Goal: Download file/media

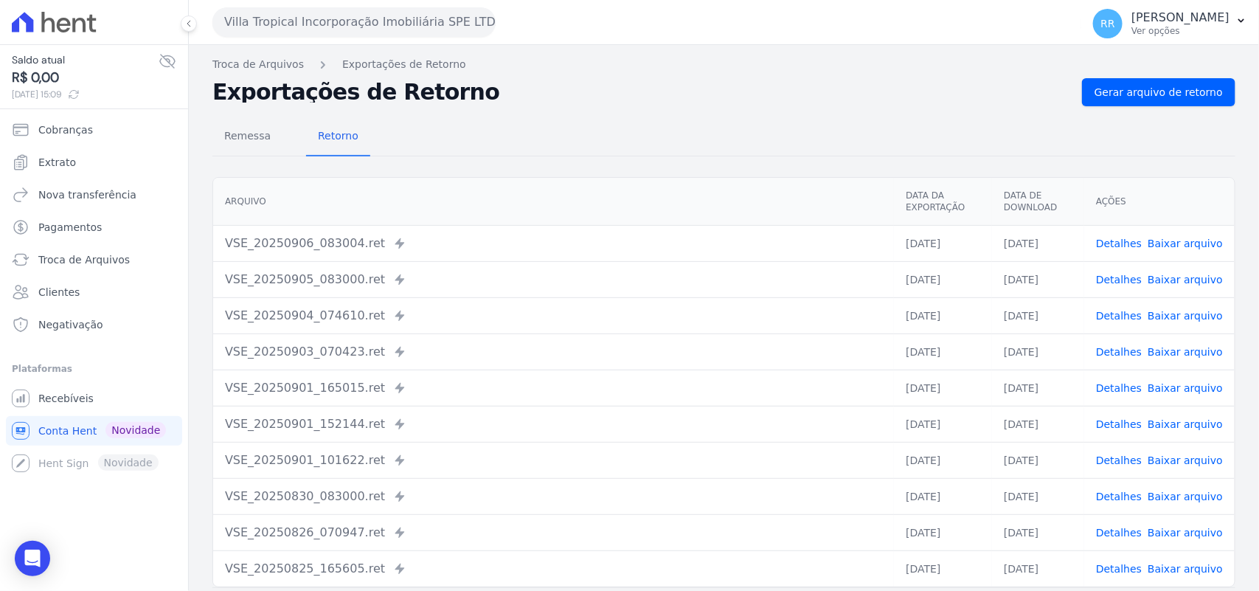
click at [549, 75] on div "Não há itens para serem exportados Troca de [GEOGRAPHIC_DATA] Exportações de Re…" at bounding box center [724, 348] width 1070 height 606
click at [606, 117] on div "Remessa Retorno [GEOGRAPHIC_DATA] Data da Exportação Data de Download Ações VSE…" at bounding box center [723, 372] width 1023 height 533
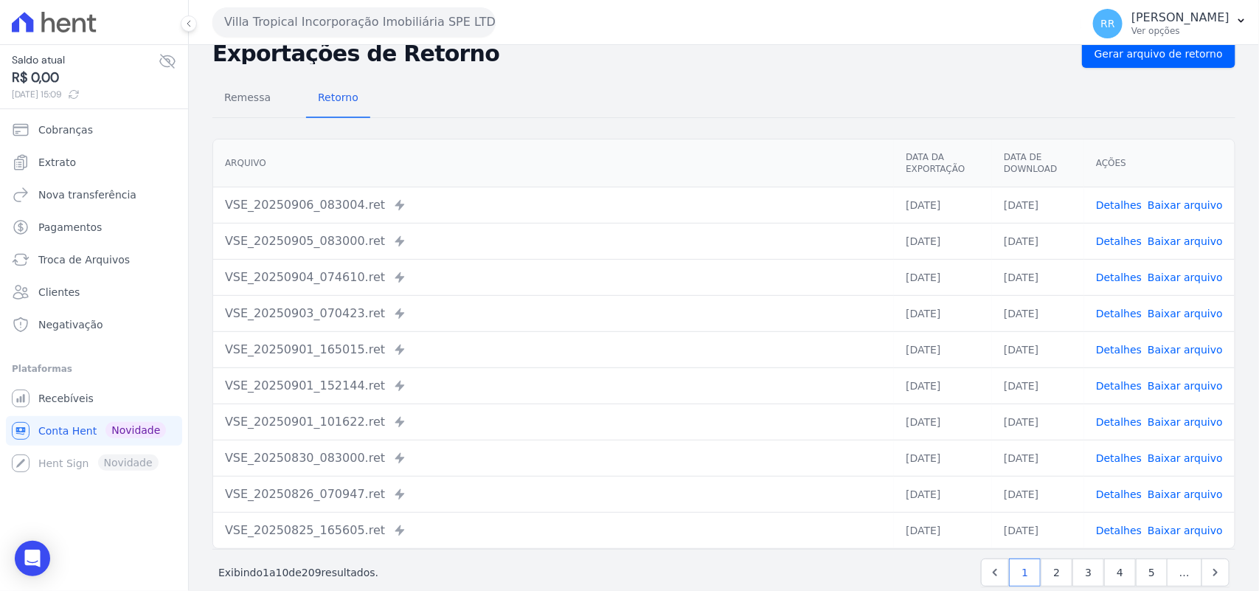
scroll to position [32, 0]
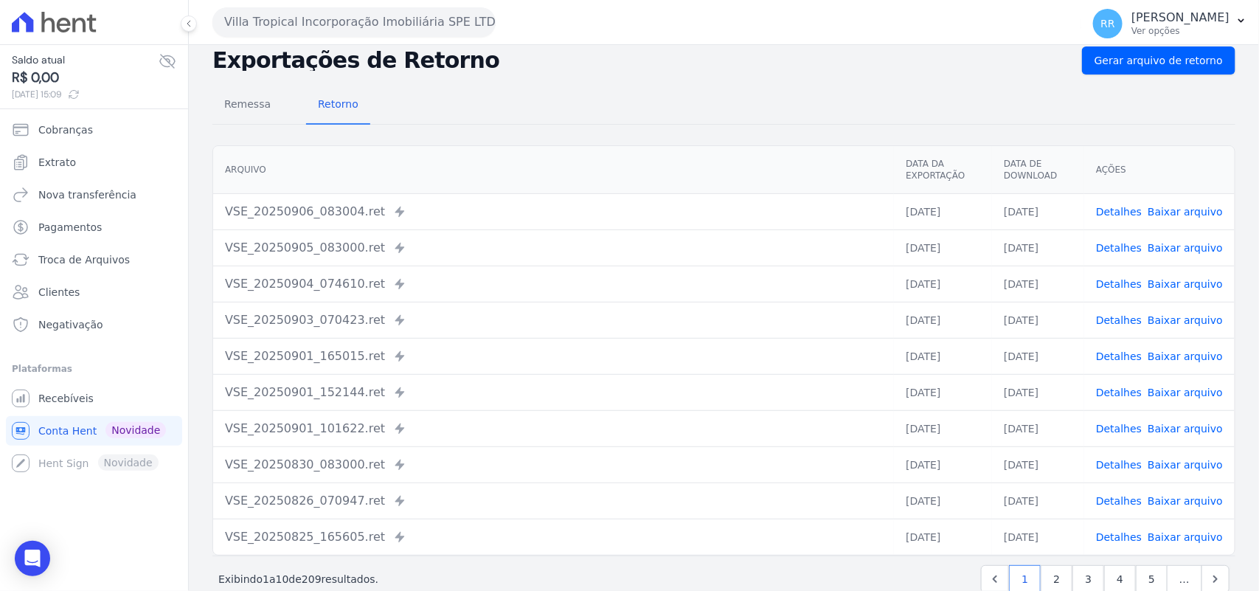
click at [521, 130] on div "Remessa Retorno [GEOGRAPHIC_DATA] Data da Exportação Data de Download Ações VSE…" at bounding box center [723, 340] width 1023 height 533
click at [253, 27] on button "Villa Tropical Incorporação Imobiliária SPE LTDA" at bounding box center [353, 22] width 283 height 30
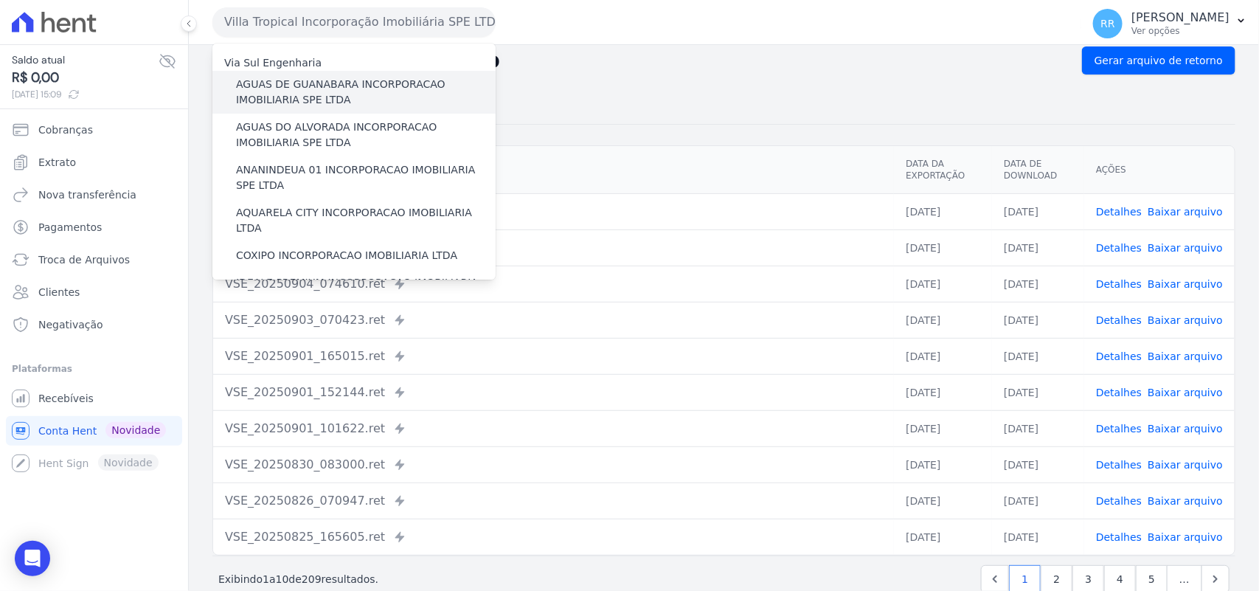
click at [402, 82] on label "AGUAS DE GUANABARA INCORPORACAO IMOBILIARIA SPE LTDA" at bounding box center [366, 92] width 260 height 31
click at [0, 0] on input "AGUAS DE GUANABARA INCORPORACAO IMOBILIARIA SPE LTDA" at bounding box center [0, 0] width 0 height 0
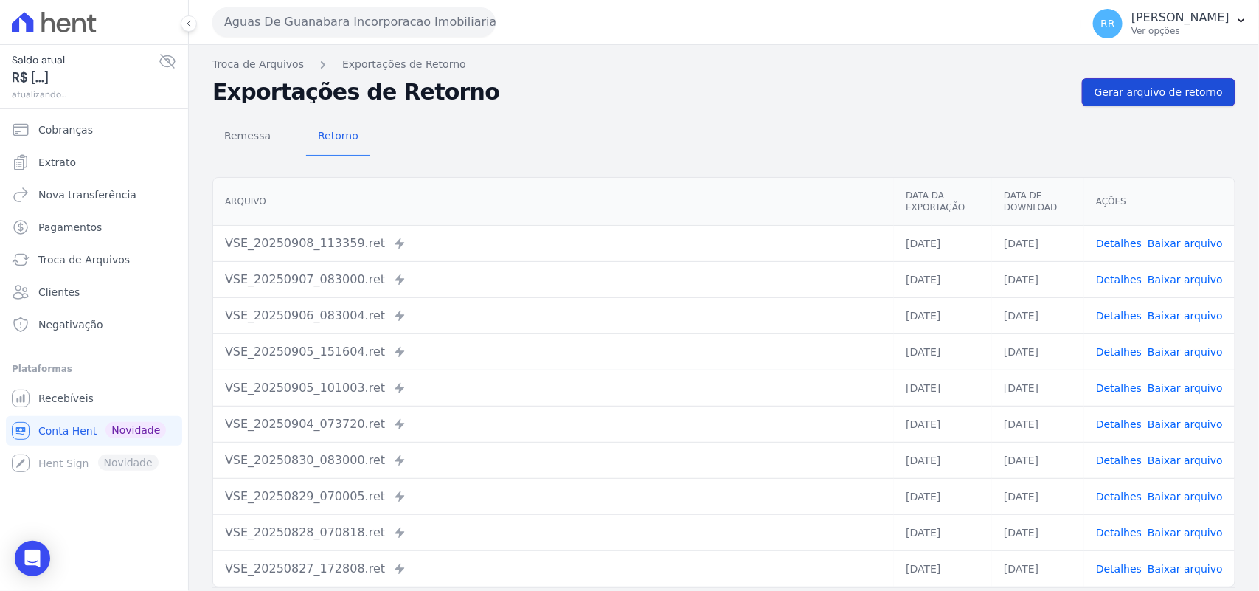
click at [1125, 92] on span "Gerar arquivo de retorno" at bounding box center [1159, 92] width 128 height 15
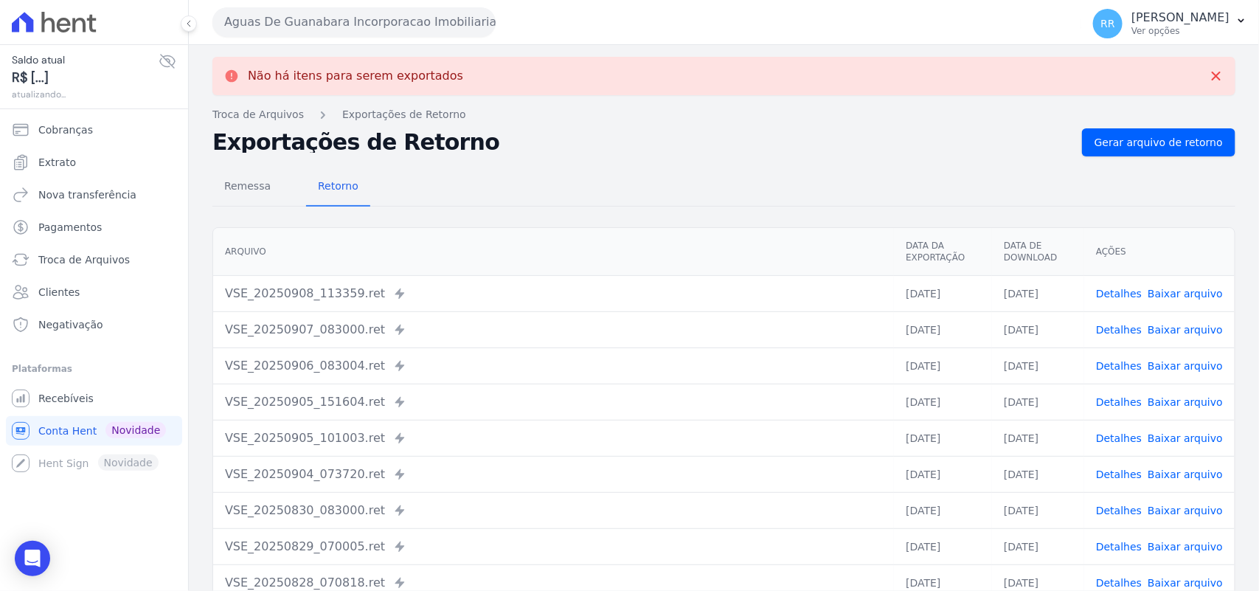
click at [367, 34] on button "Aguas De Guanabara Incorporacao Imobiliaria SPE LTDA" at bounding box center [353, 22] width 283 height 30
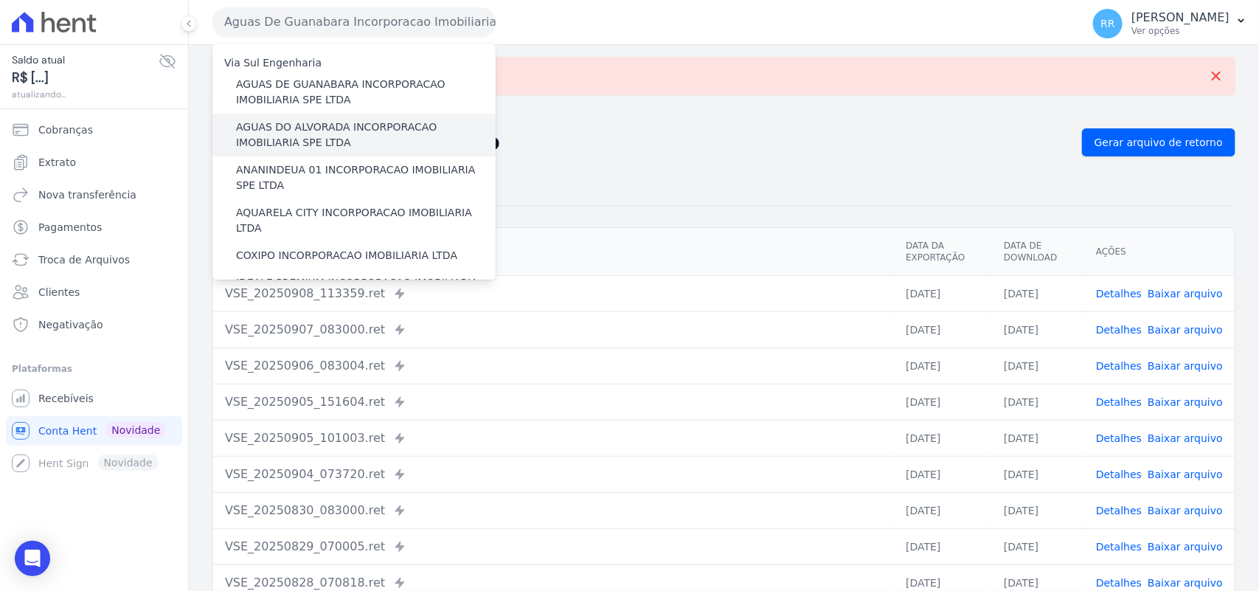
click at [311, 125] on label "AGUAS DO ALVORADA INCORPORACAO IMOBILIARIA SPE LTDA" at bounding box center [366, 134] width 260 height 31
click at [0, 0] on input "AGUAS DO ALVORADA INCORPORACAO IMOBILIARIA SPE LTDA" at bounding box center [0, 0] width 0 height 0
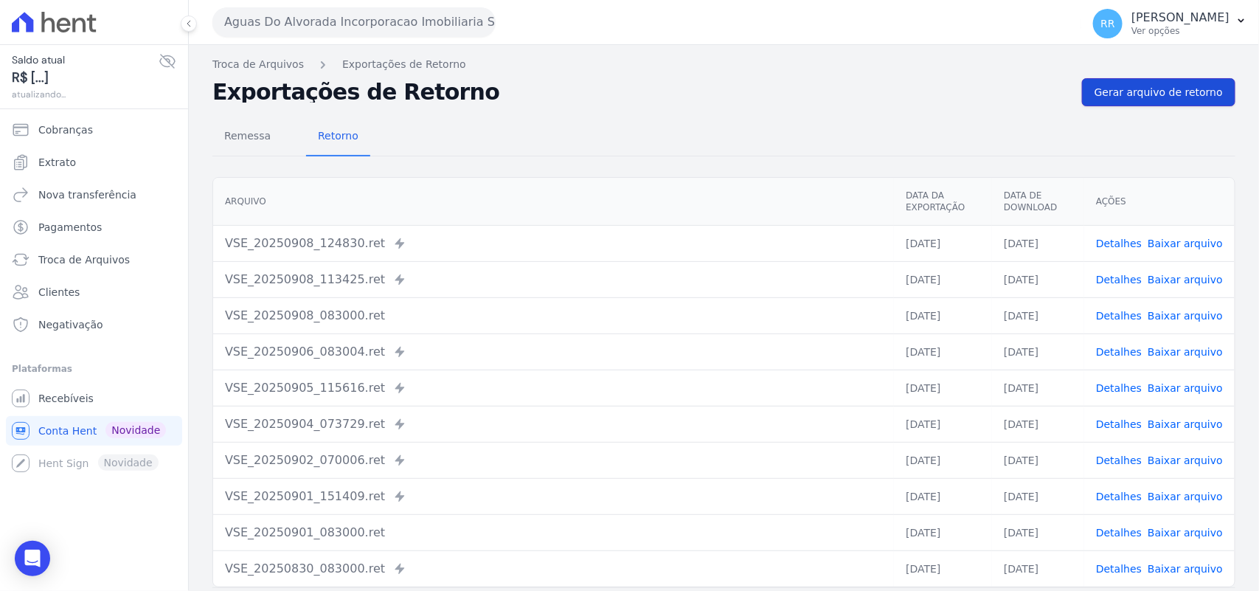
click at [1133, 105] on link "Gerar arquivo de retorno" at bounding box center [1158, 92] width 153 height 28
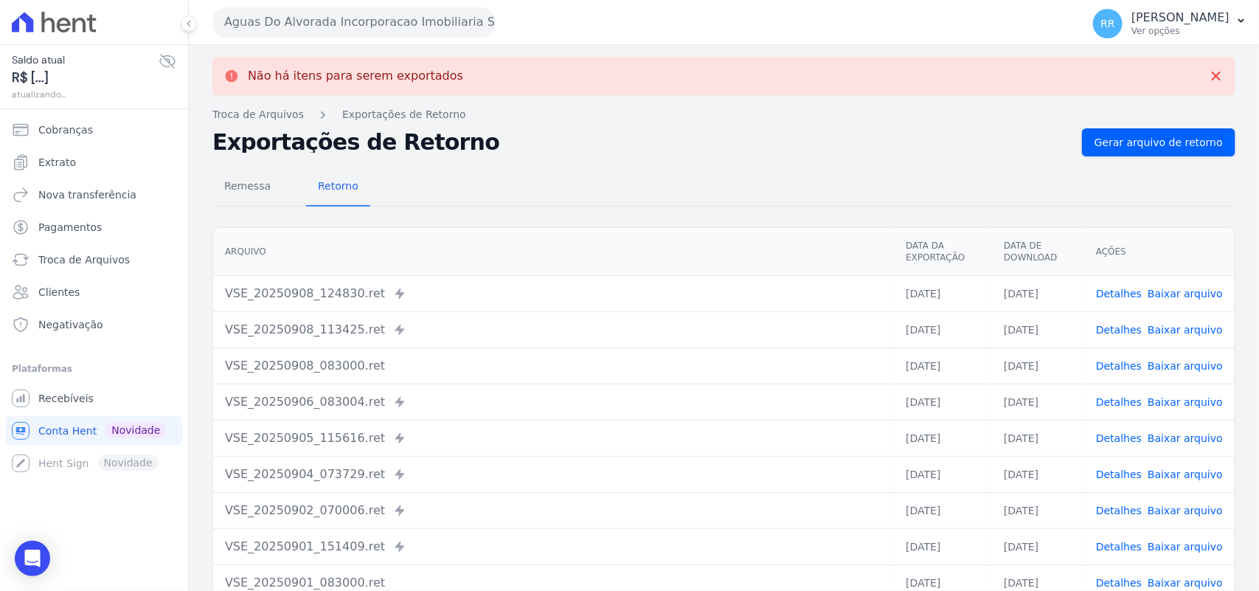
click at [377, 24] on button "Aguas Do Alvorada Incorporacao Imobiliaria SPE LTDA" at bounding box center [353, 22] width 283 height 30
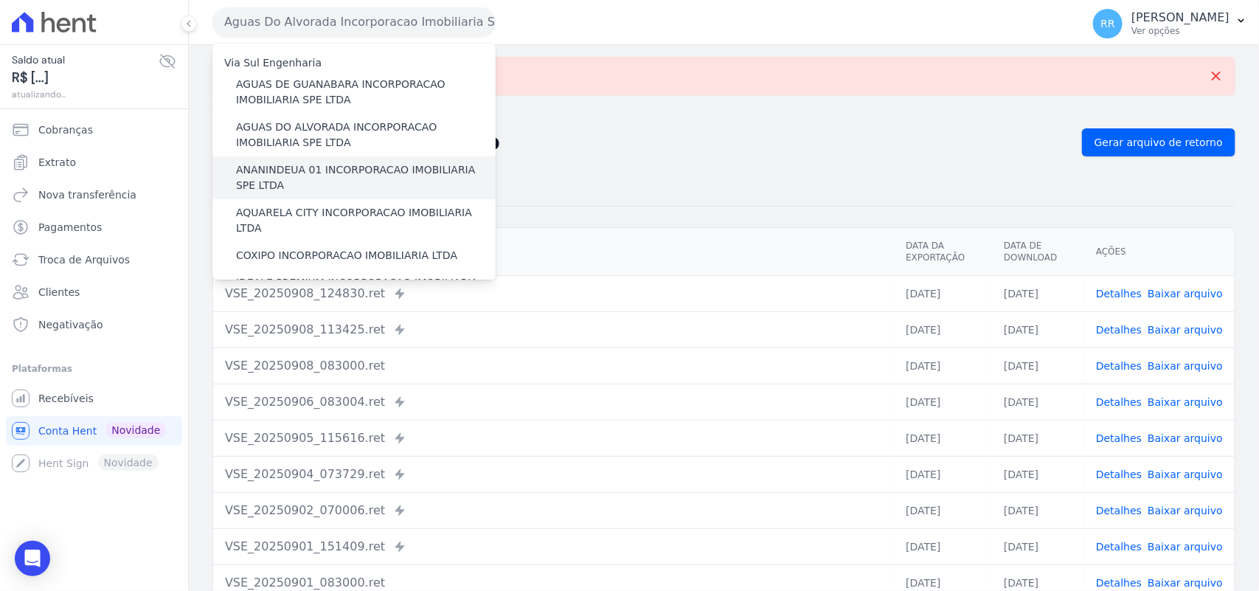
click at [314, 164] on label "ANANINDEUA 01 INCORPORACAO IMOBILIARIA SPE LTDA" at bounding box center [366, 177] width 260 height 31
click at [0, 0] on input "ANANINDEUA 01 INCORPORACAO IMOBILIARIA SPE LTDA" at bounding box center [0, 0] width 0 height 0
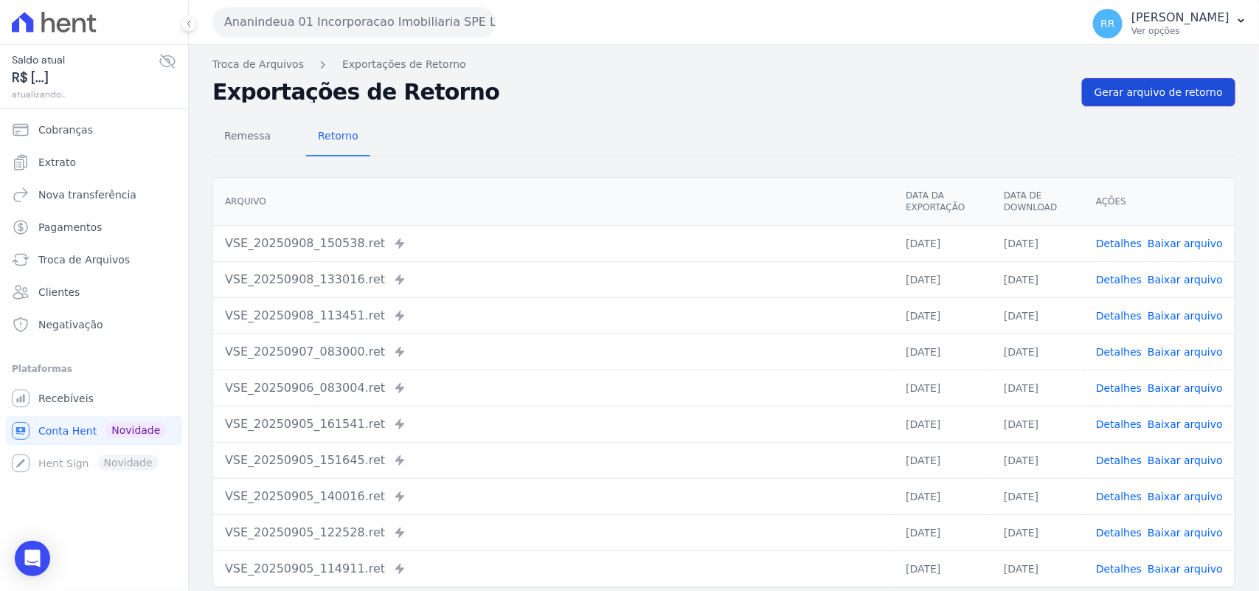
click at [1158, 91] on span "Gerar arquivo de retorno" at bounding box center [1159, 92] width 128 height 15
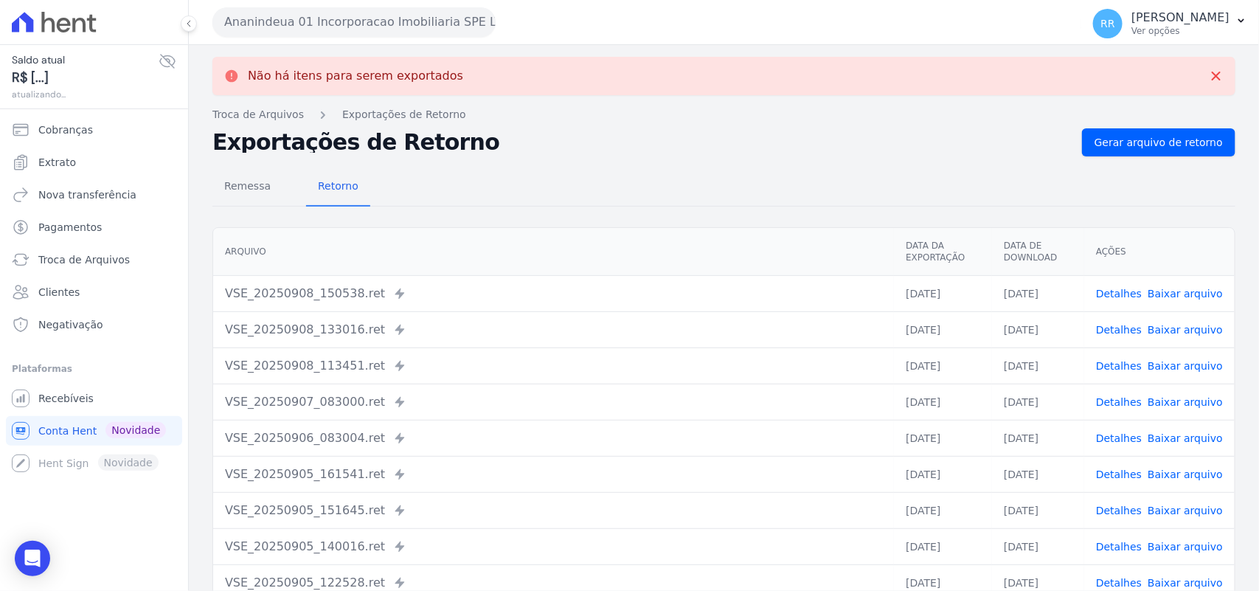
click at [291, 31] on button "Ananindeua 01 Incorporacao Imobiliaria SPE LTDA" at bounding box center [353, 22] width 283 height 30
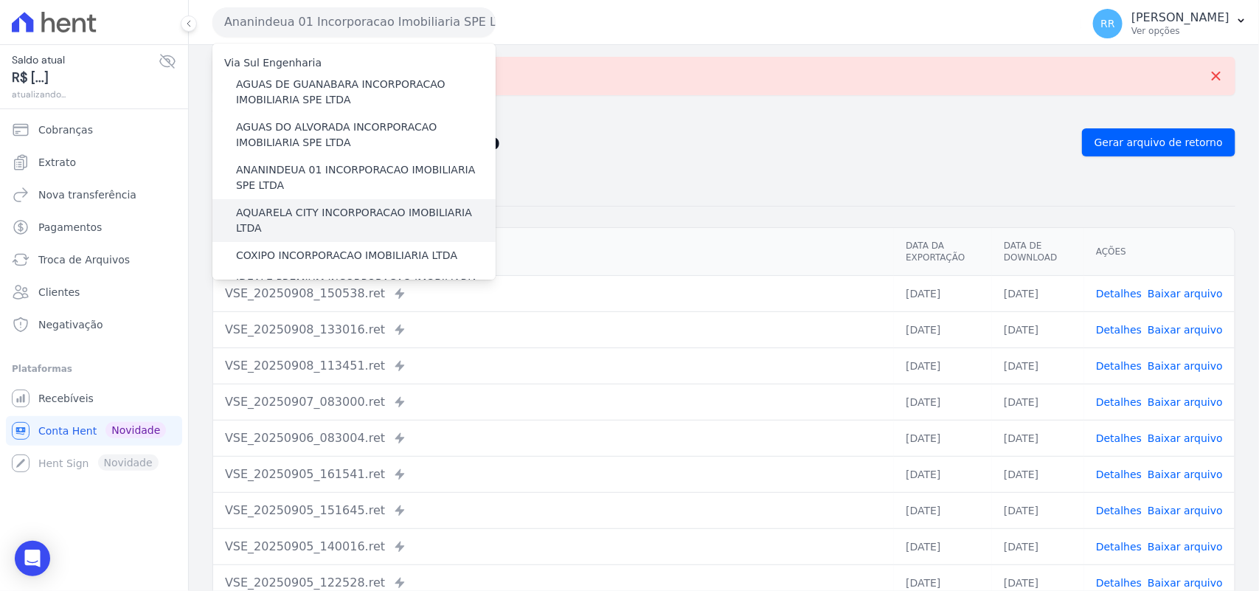
click at [290, 223] on div "AQUARELA CITY INCORPORACAO IMOBILIARIA LTDA" at bounding box center [353, 220] width 283 height 43
click at [297, 215] on label "AQUARELA CITY INCORPORACAO IMOBILIARIA LTDA" at bounding box center [366, 220] width 260 height 31
click at [0, 0] on input "AQUARELA CITY INCORPORACAO IMOBILIARIA LTDA" at bounding box center [0, 0] width 0 height 0
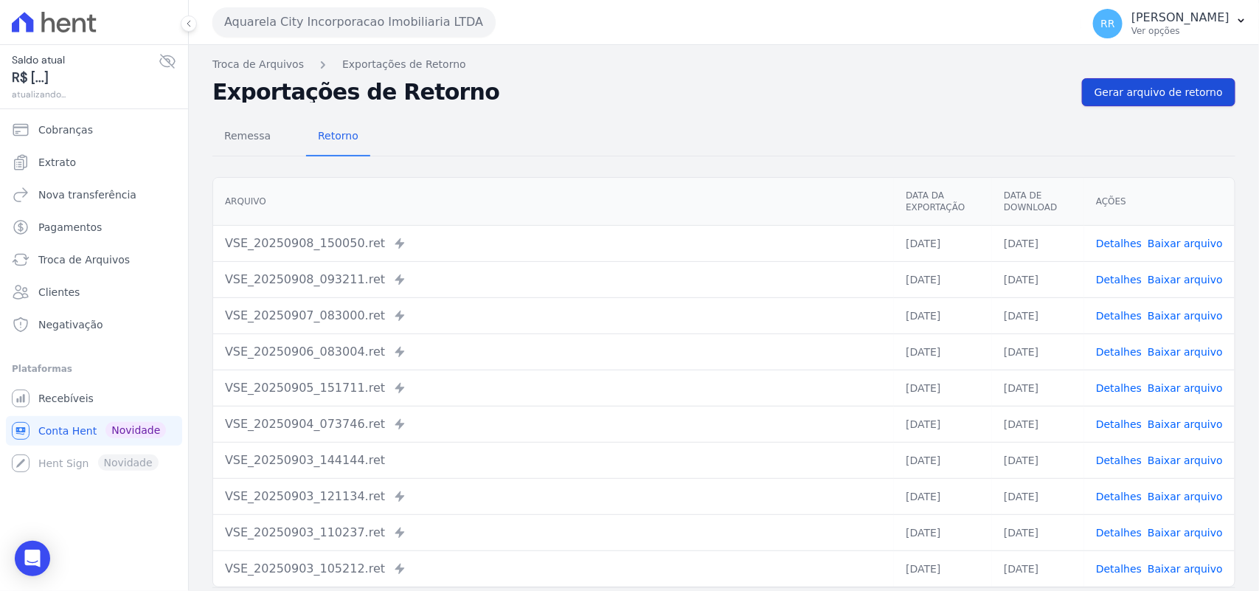
click at [1168, 90] on span "Gerar arquivo de retorno" at bounding box center [1159, 92] width 128 height 15
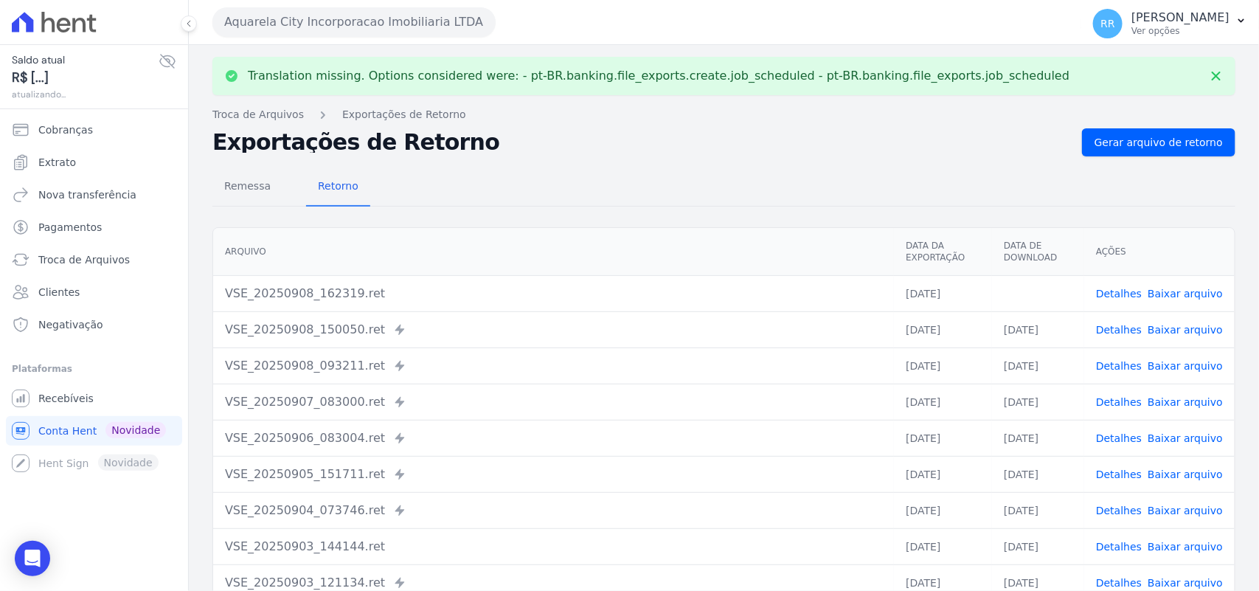
click at [311, 27] on button "Aquarela City Incorporacao Imobiliaria LTDA" at bounding box center [353, 22] width 283 height 30
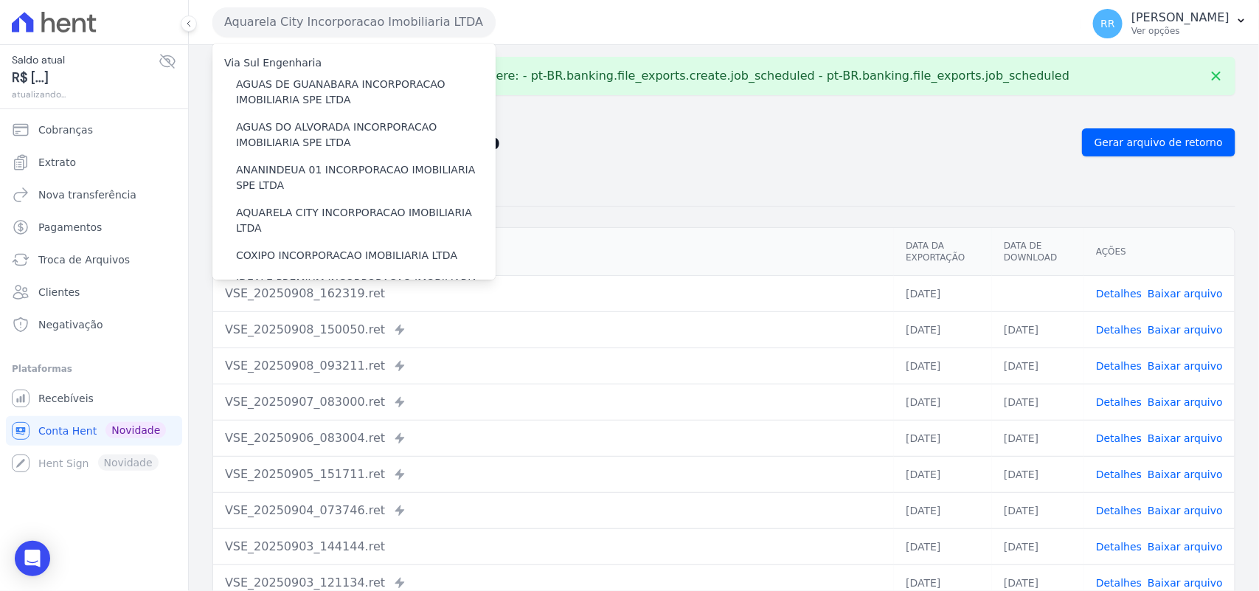
click at [648, 178] on div "Remessa Retorno" at bounding box center [723, 187] width 1023 height 38
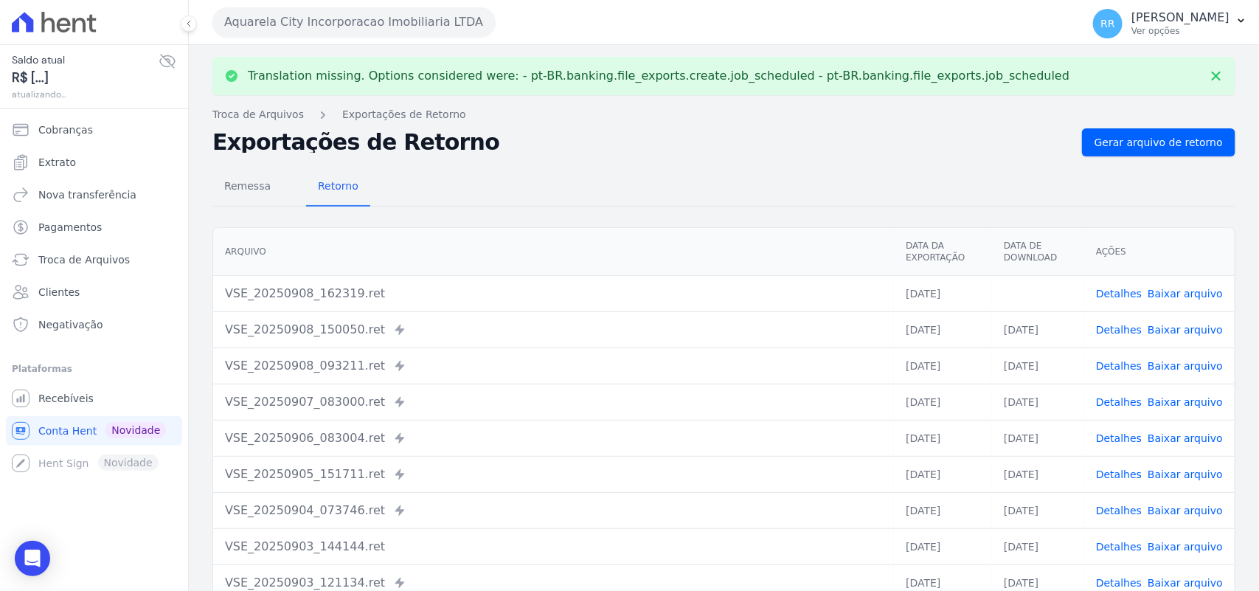
click at [1180, 296] on link "Baixar arquivo" at bounding box center [1185, 294] width 75 height 12
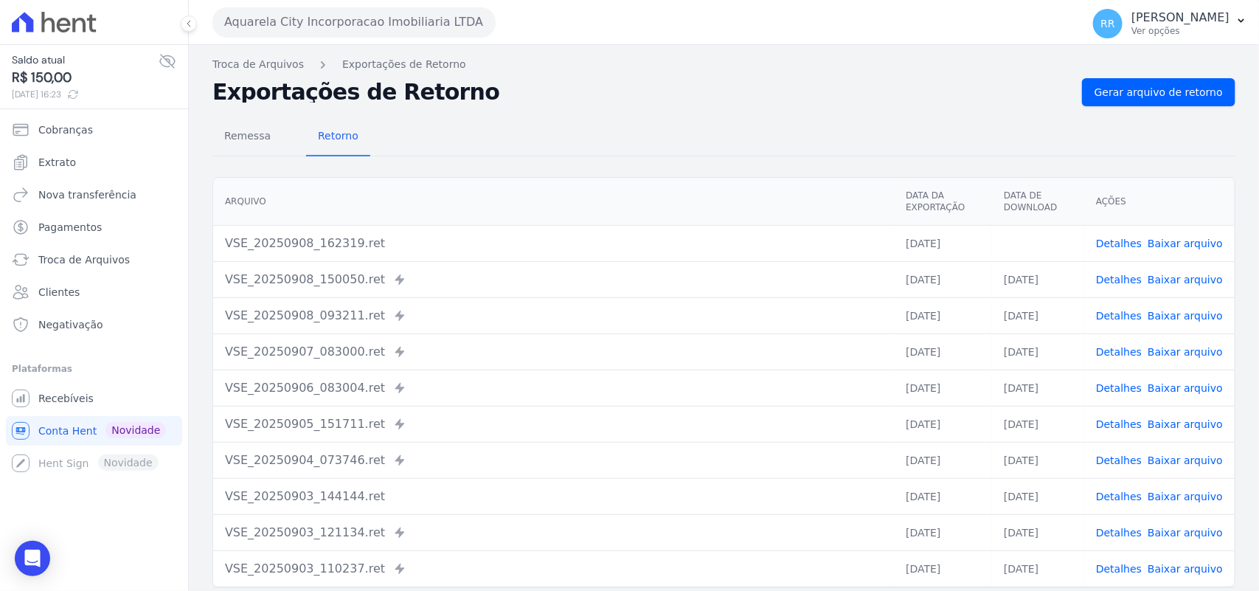
click at [318, 19] on button "Aquarela City Incorporacao Imobiliaria LTDA" at bounding box center [353, 22] width 283 height 30
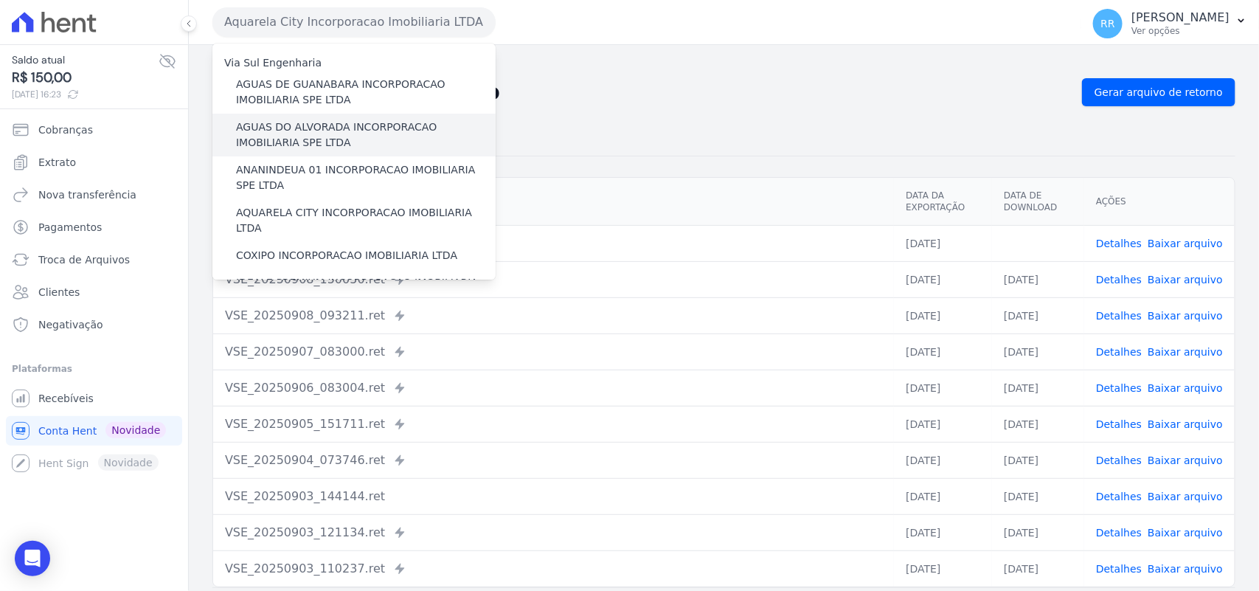
click at [336, 129] on label "AGUAS DO ALVORADA INCORPORACAO IMOBILIARIA SPE LTDA" at bounding box center [366, 134] width 260 height 31
click at [0, 0] on input "AGUAS DO ALVORADA INCORPORACAO IMOBILIARIA SPE LTDA" at bounding box center [0, 0] width 0 height 0
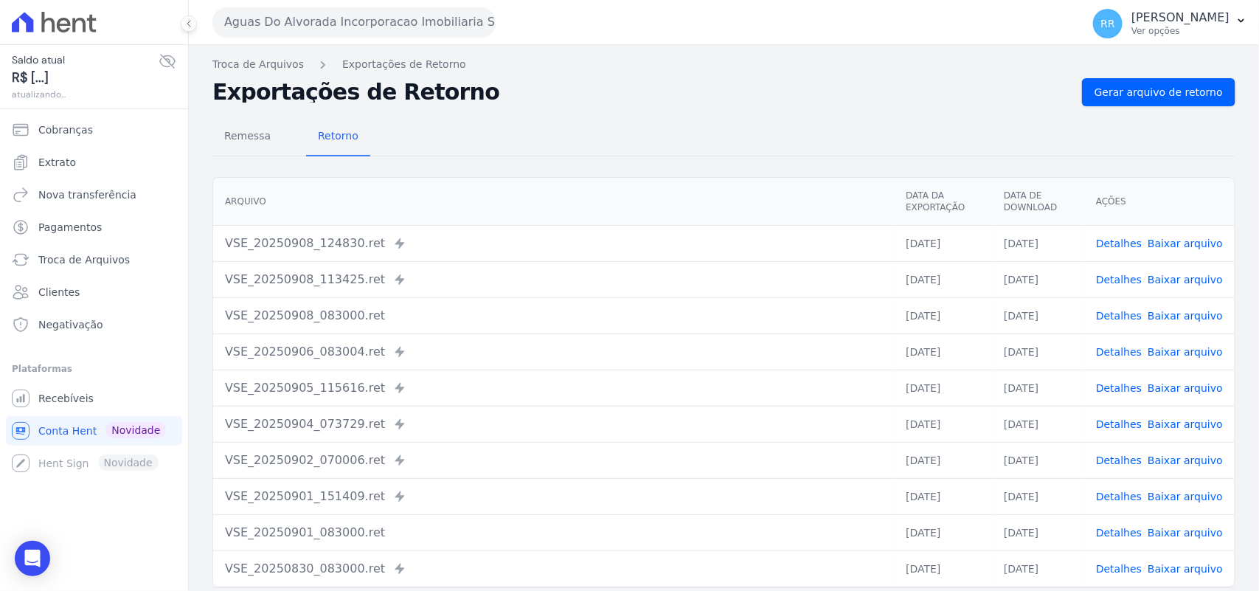
click at [308, 26] on button "Aguas Do Alvorada Incorporacao Imobiliaria SPE LTDA" at bounding box center [353, 22] width 283 height 30
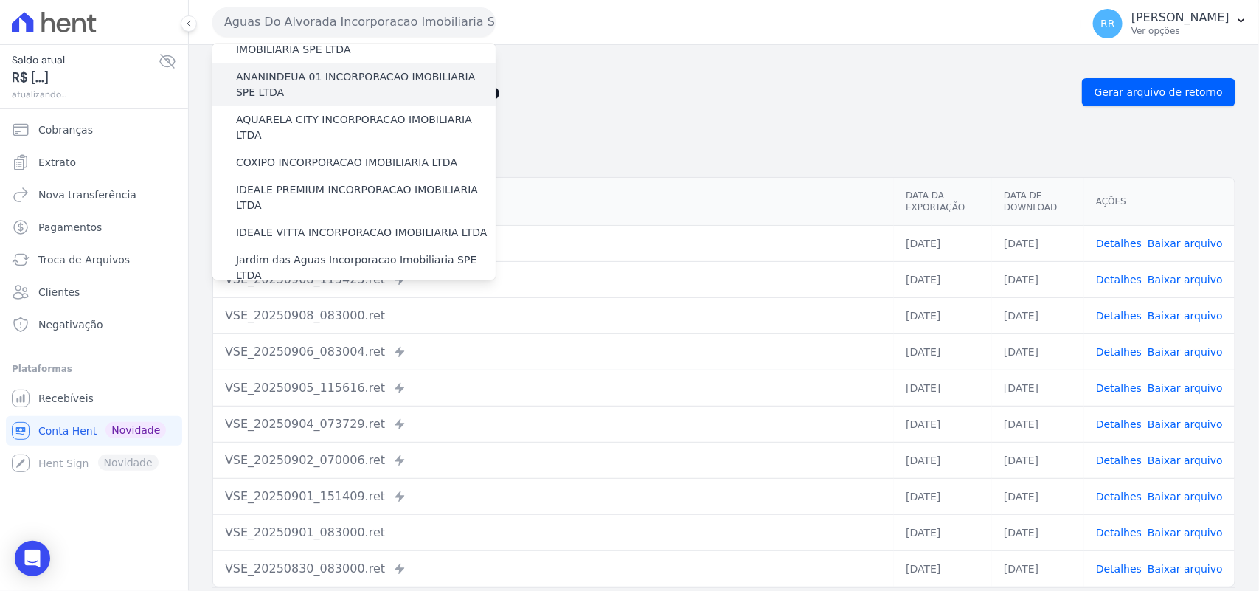
scroll to position [122, 0]
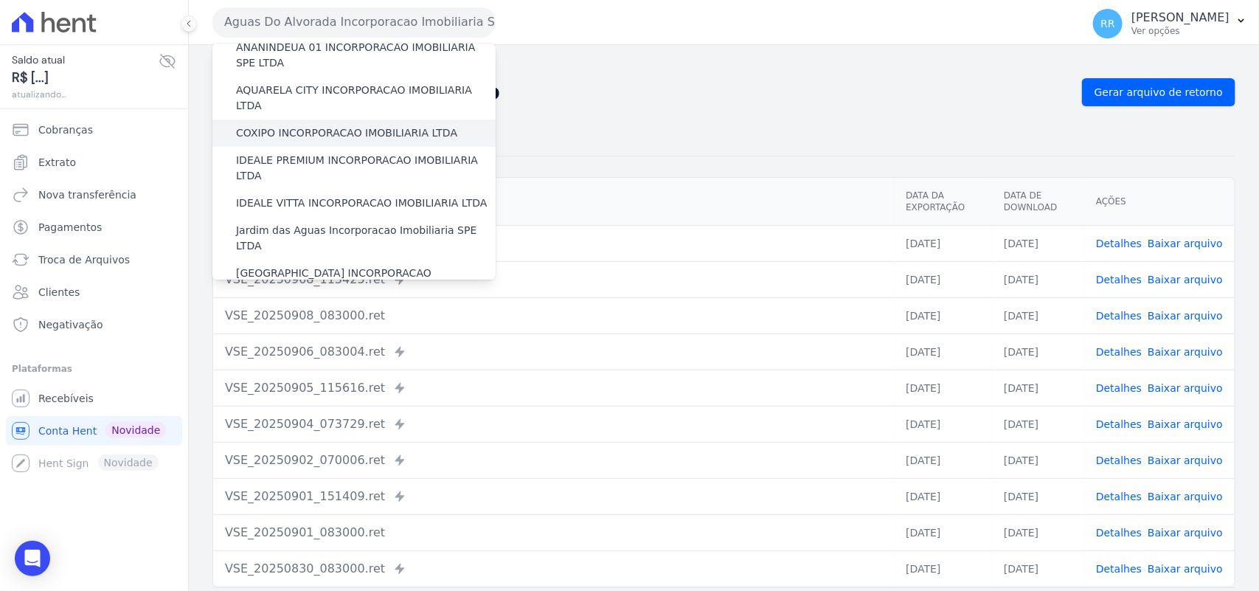
click at [293, 125] on label "COXIPO INCORPORACAO IMOBILIARIA LTDA" at bounding box center [346, 132] width 221 height 15
click at [0, 0] on input "COXIPO INCORPORACAO IMOBILIARIA LTDA" at bounding box center [0, 0] width 0 height 0
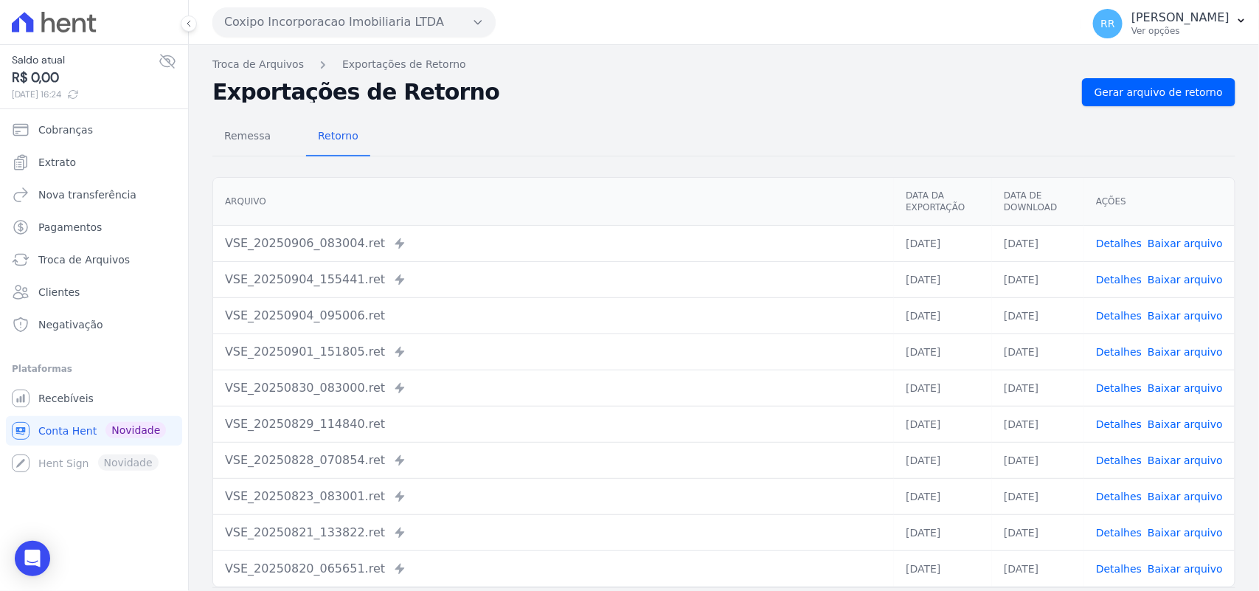
click at [1112, 72] on nav "Troca de Arquivos Exportações de Retorno" at bounding box center [723, 64] width 1023 height 15
click at [1115, 79] on link "Gerar arquivo de retorno" at bounding box center [1158, 92] width 153 height 28
drag, startPoint x: 325, startPoint y: 21, endPoint x: 382, endPoint y: 31, distance: 57.7
click at [340, 24] on button "Coxipo Incorporacao Imobiliaria LTDA" at bounding box center [353, 22] width 283 height 30
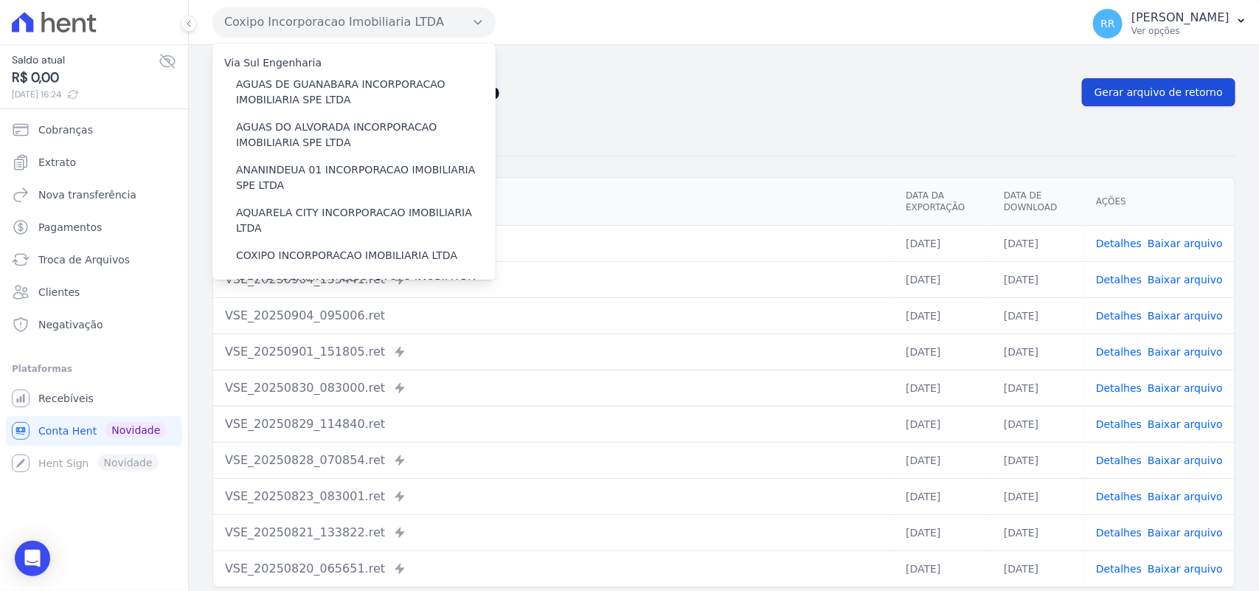
click at [1152, 86] on span "Gerar arquivo de retorno" at bounding box center [1159, 92] width 128 height 15
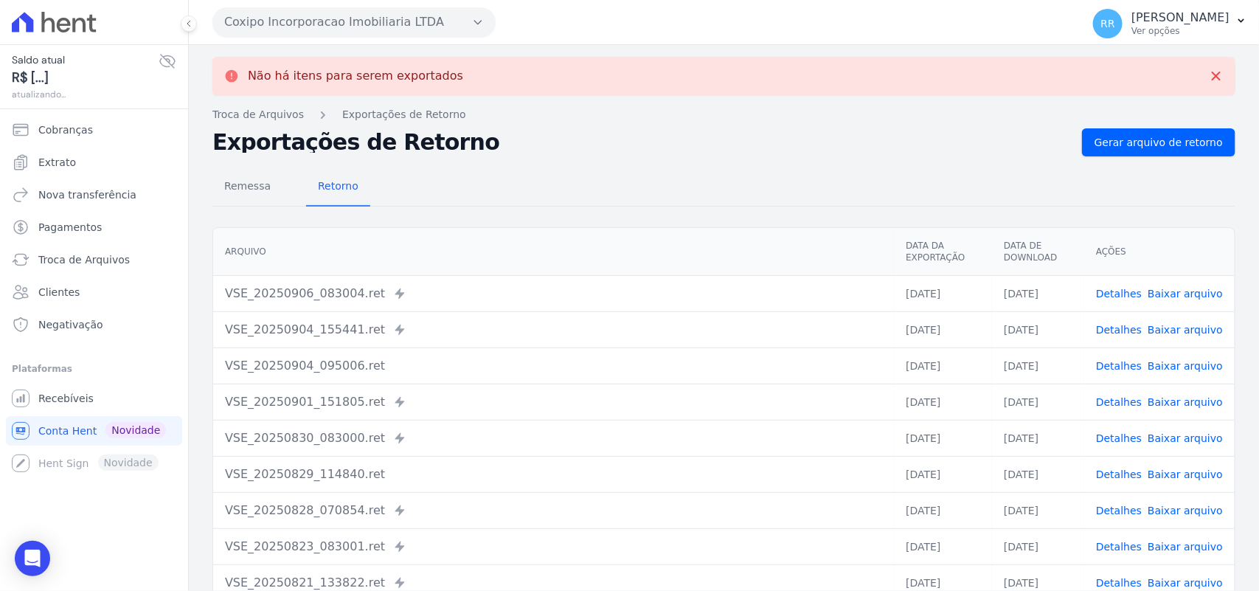
click at [395, 26] on button "Coxipo Incorporacao Imobiliaria LTDA" at bounding box center [353, 22] width 283 height 30
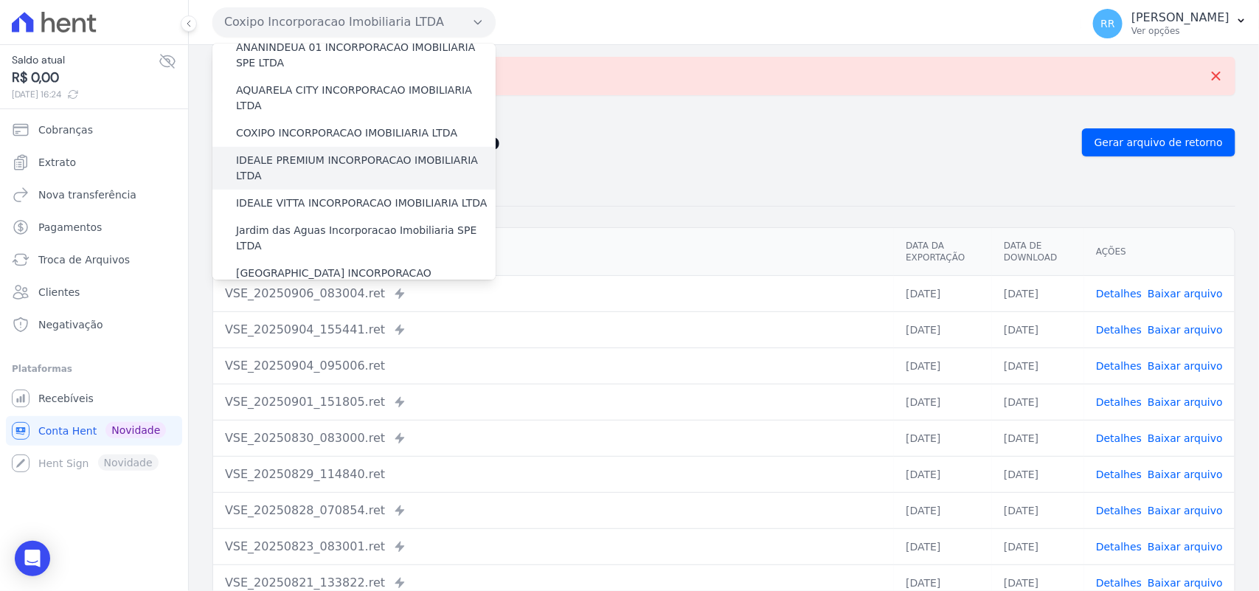
click at [288, 153] on label "IDEALE PREMIUM INCORPORACAO IMOBILIARIA LTDA" at bounding box center [366, 168] width 260 height 31
click at [0, 0] on input "IDEALE PREMIUM INCORPORACAO IMOBILIARIA LTDA" at bounding box center [0, 0] width 0 height 0
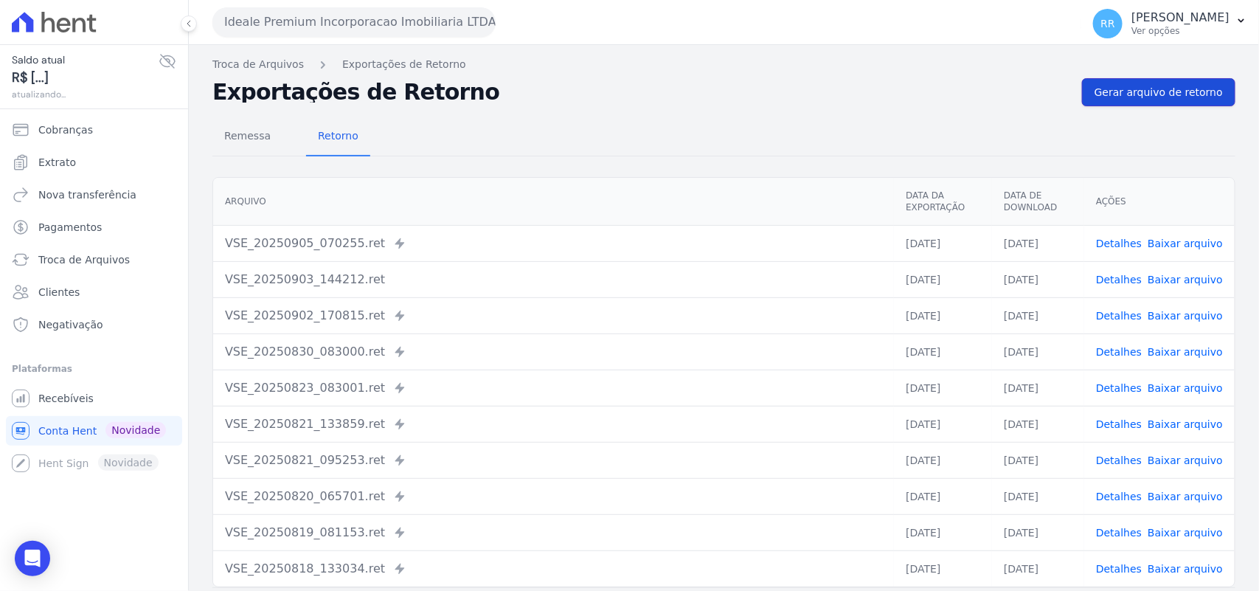
click at [1137, 105] on link "Gerar arquivo de retorno" at bounding box center [1158, 92] width 153 height 28
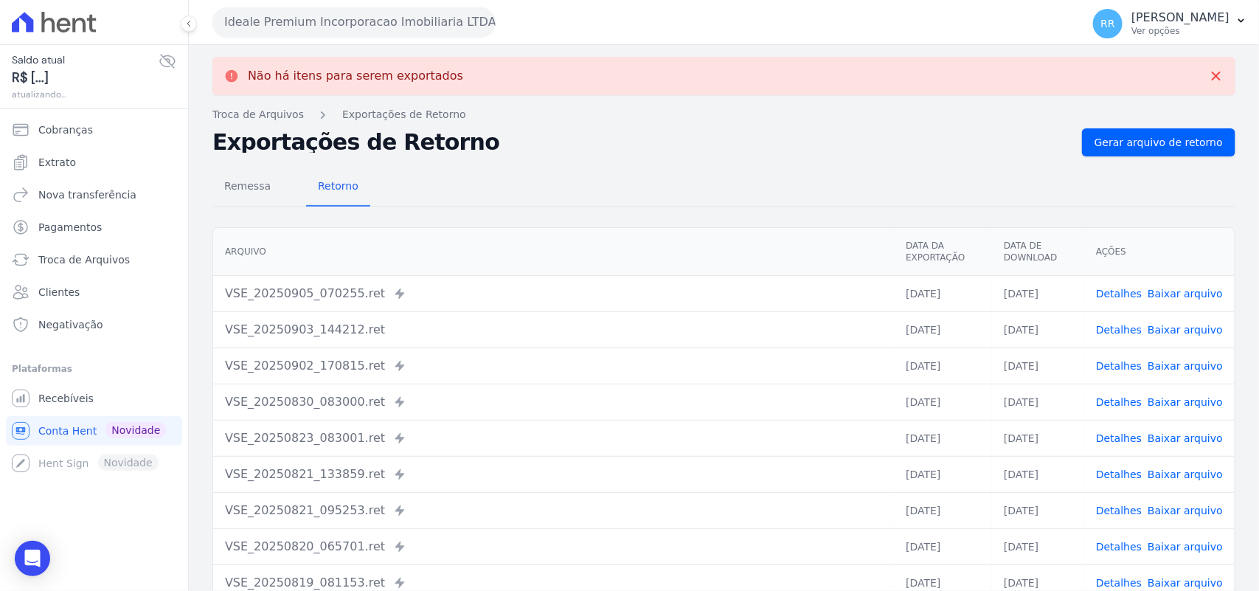
click at [285, 24] on button "Ideale Premium Incorporacao Imobiliaria LTDA" at bounding box center [353, 22] width 283 height 30
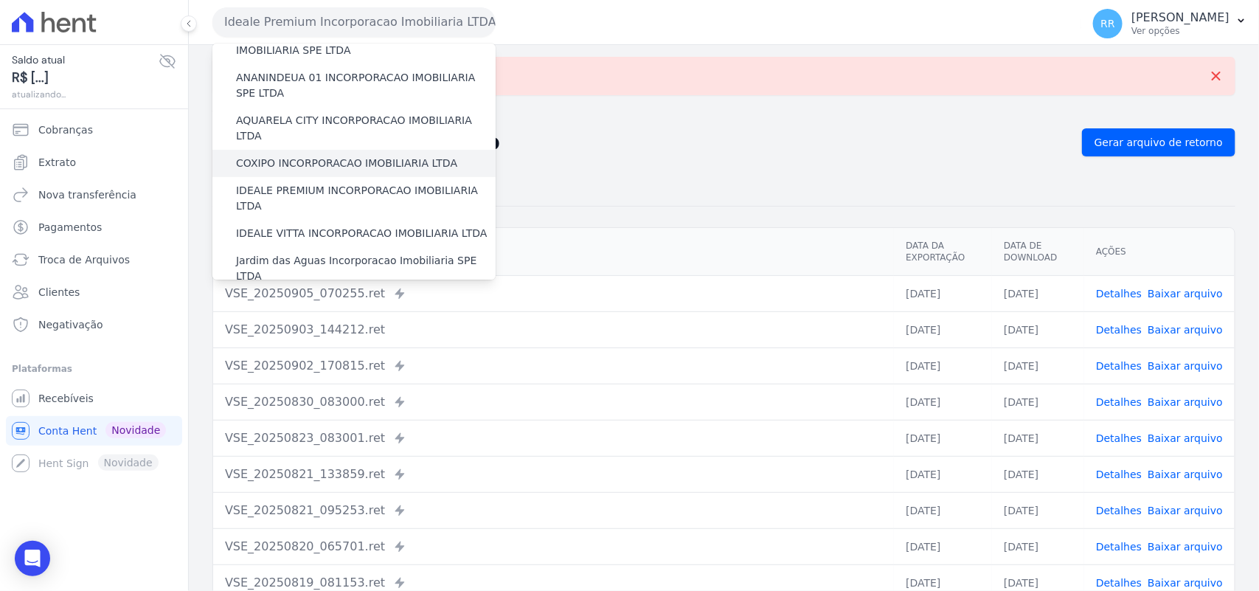
scroll to position [153, 0]
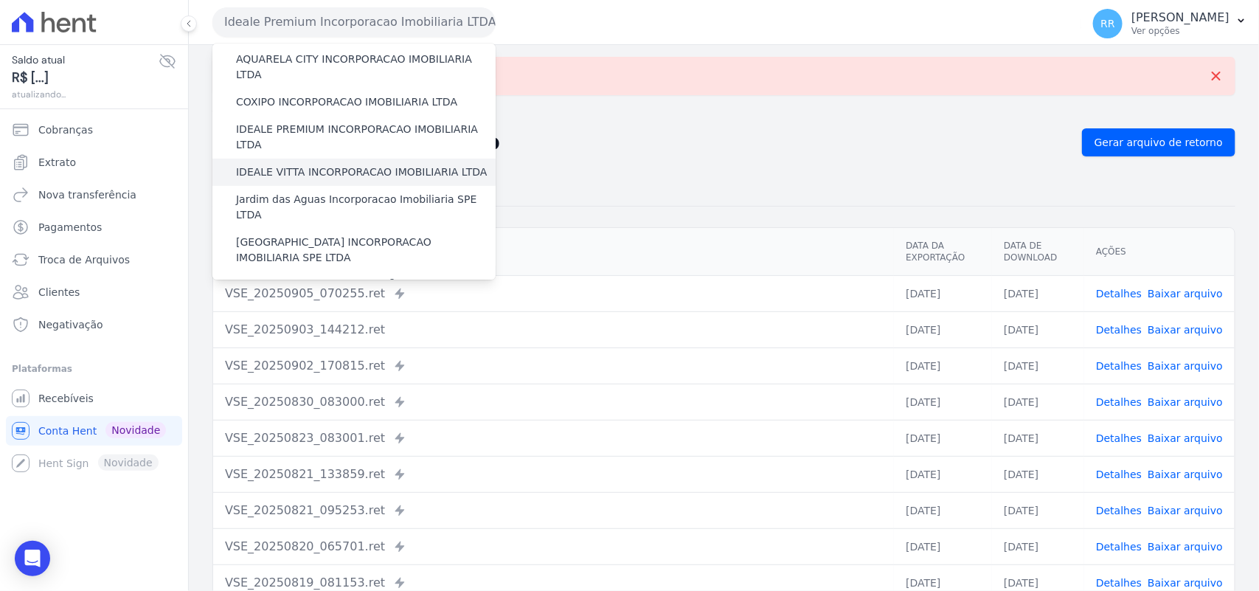
click at [292, 164] on label "IDEALE VITTA INCORPORACAO IMOBILIARIA LTDA" at bounding box center [361, 171] width 251 height 15
click at [0, 0] on input "IDEALE VITTA INCORPORACAO IMOBILIARIA LTDA" at bounding box center [0, 0] width 0 height 0
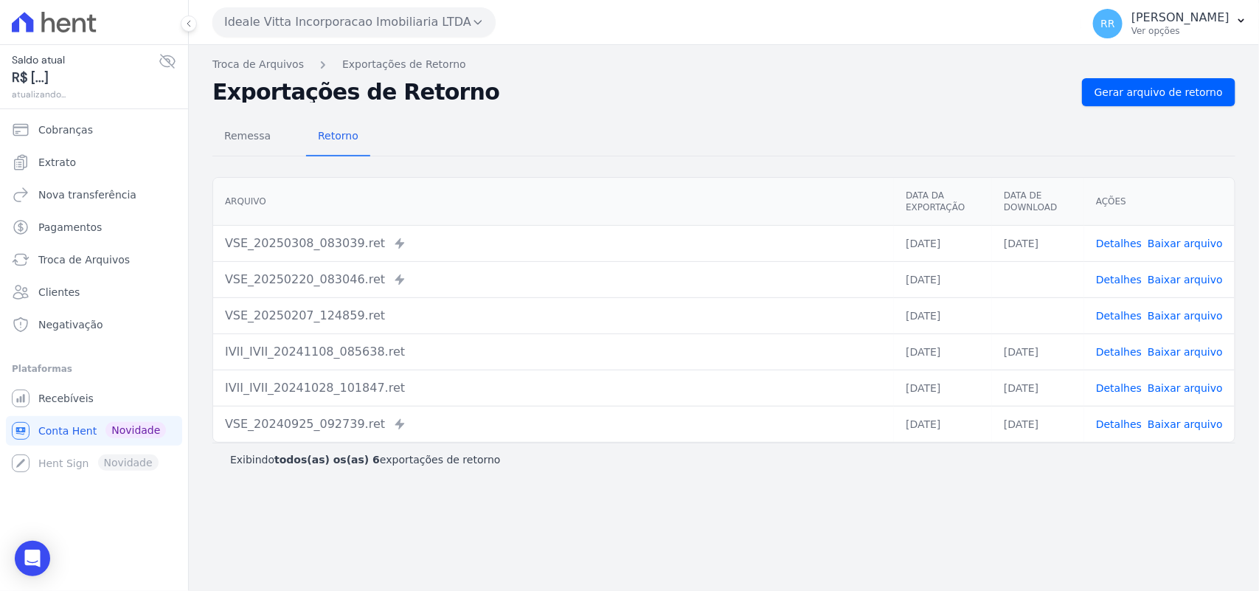
click at [273, 28] on button "Ideale Vitta Incorporacao Imobiliaria LTDA" at bounding box center [353, 22] width 283 height 30
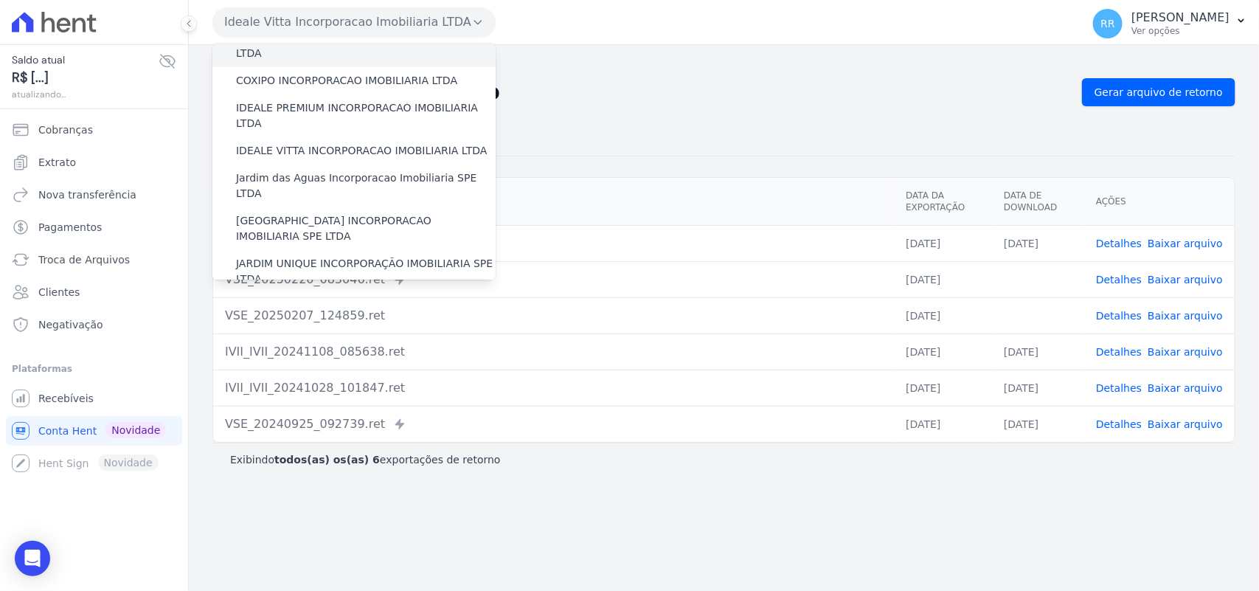
scroll to position [215, 0]
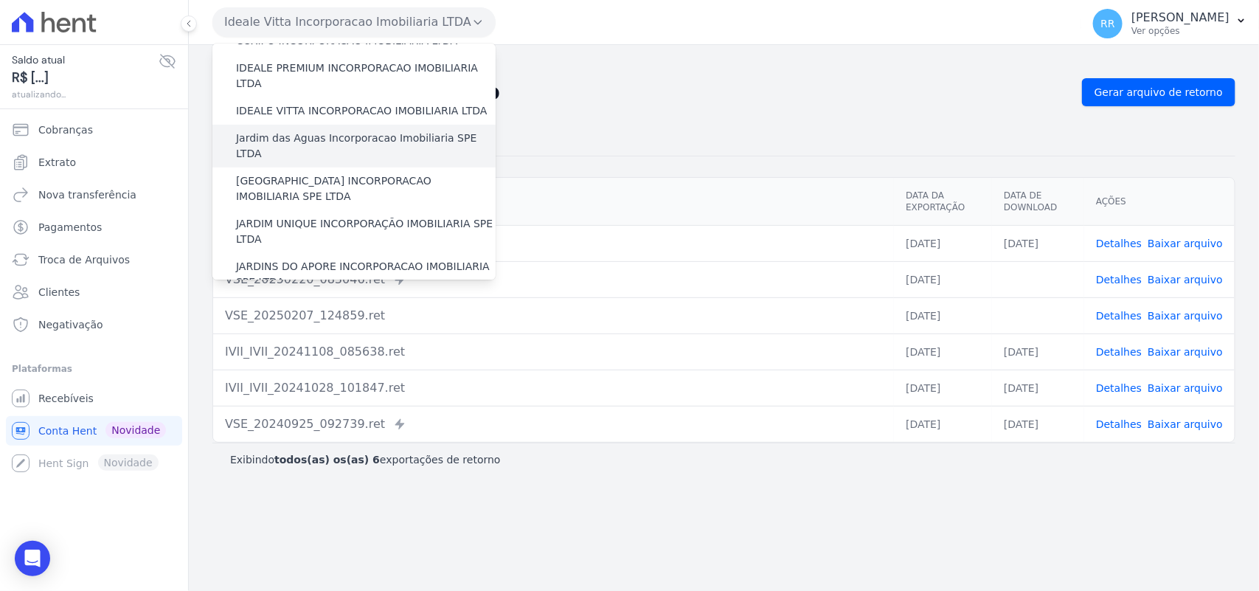
click at [290, 131] on label "Jardim das Aguas Incorporacao Imobiliaria SPE LTDA" at bounding box center [366, 146] width 260 height 31
click at [0, 0] on input "Jardim das Aguas Incorporacao Imobiliaria SPE LTDA" at bounding box center [0, 0] width 0 height 0
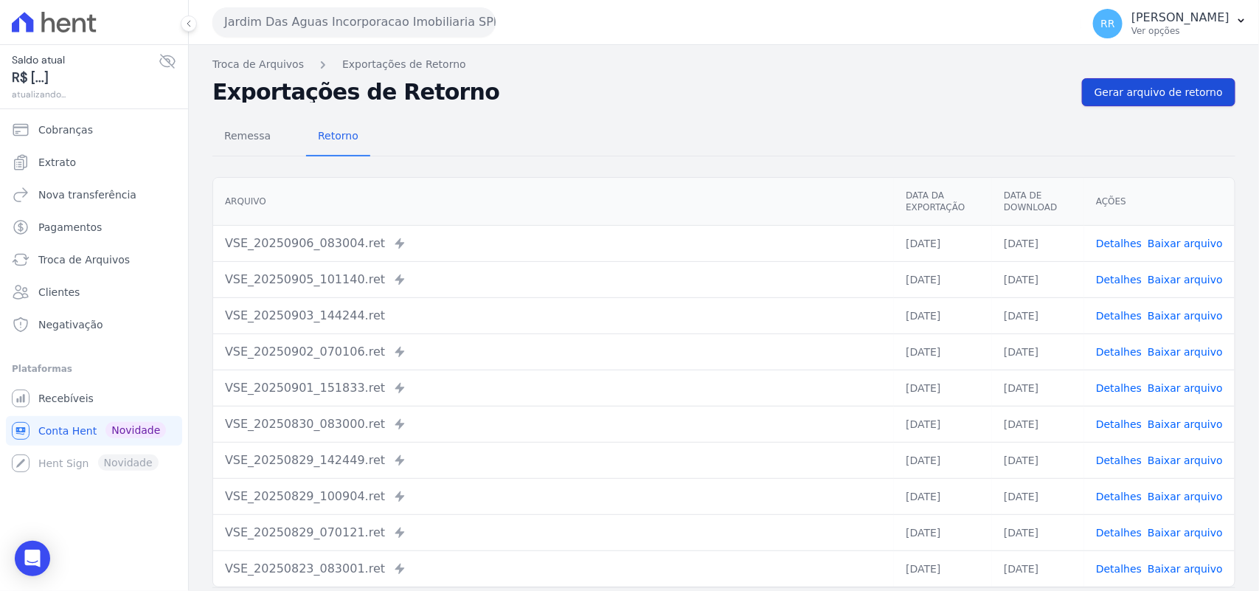
click at [1141, 90] on span "Gerar arquivo de retorno" at bounding box center [1159, 92] width 128 height 15
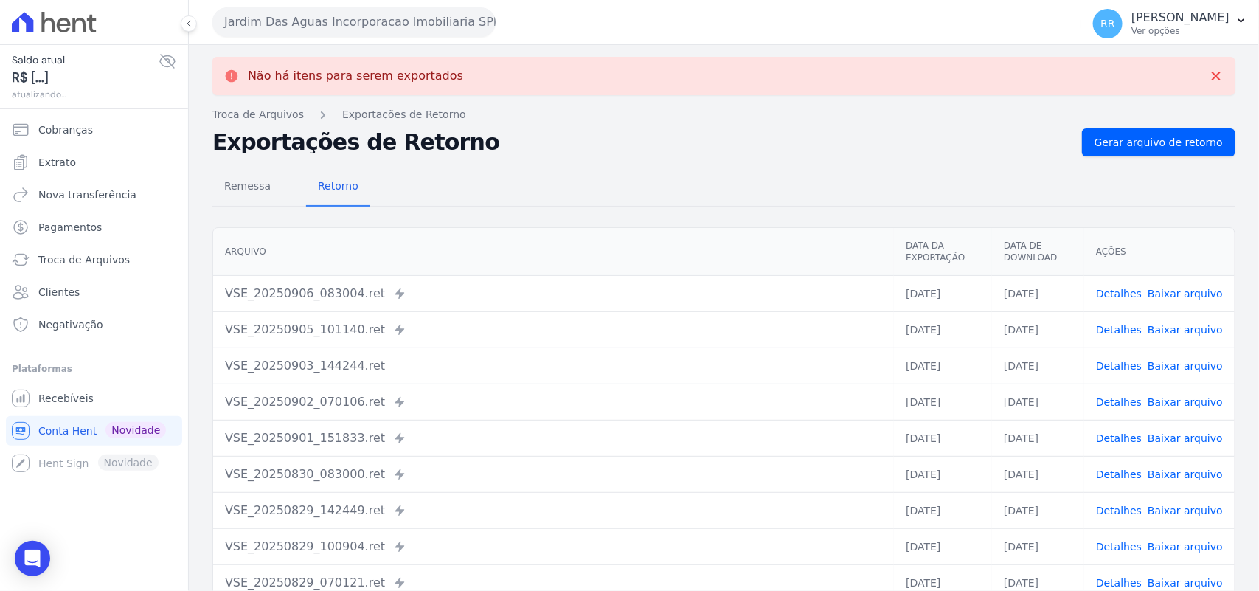
click at [318, 24] on button "Jardim Das Aguas Incorporacao Imobiliaria SPE LTDA" at bounding box center [353, 22] width 283 height 30
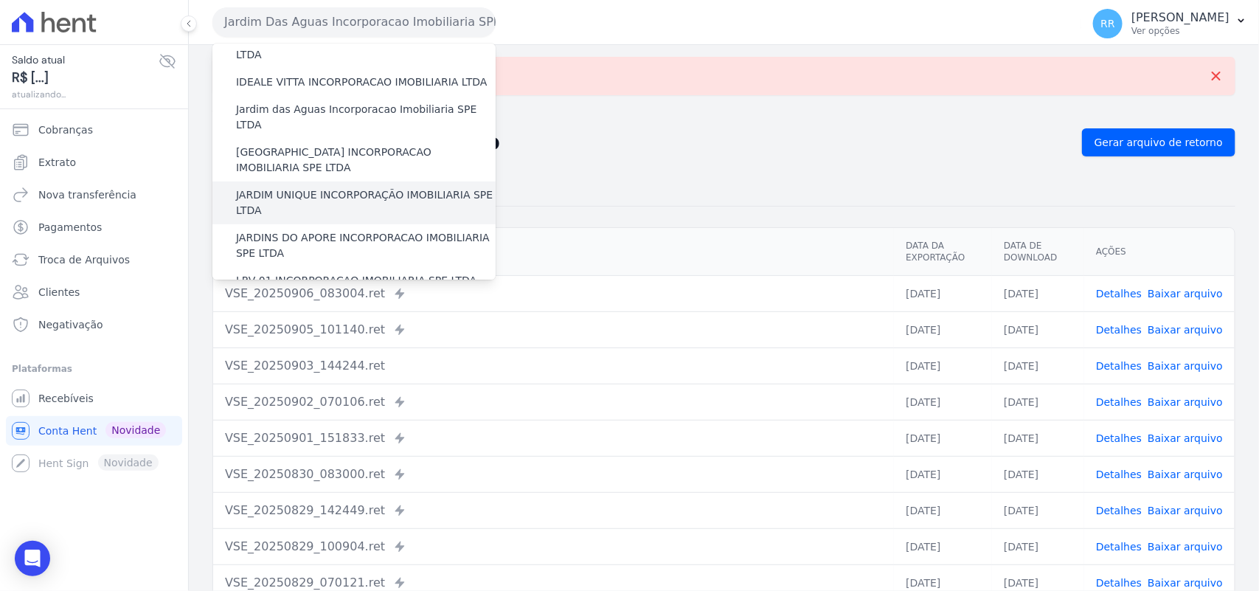
scroll to position [246, 0]
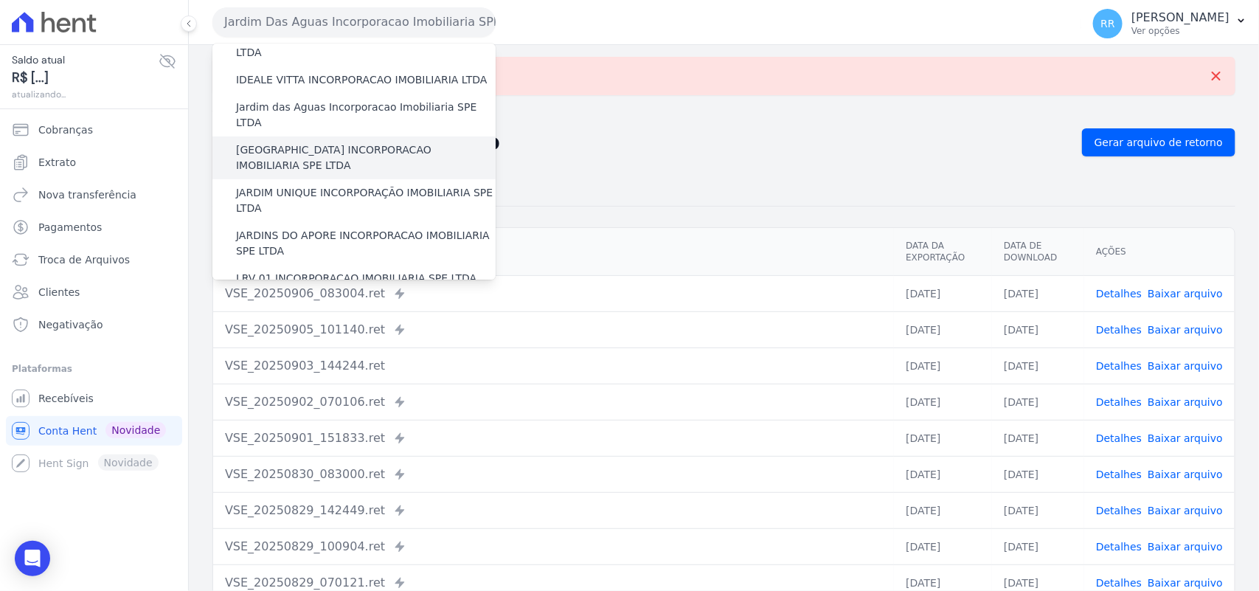
click at [311, 142] on label "[GEOGRAPHIC_DATA] INCORPORACAO IMOBILIARIA SPE LTDA" at bounding box center [366, 157] width 260 height 31
click at [0, 0] on input "[GEOGRAPHIC_DATA] INCORPORACAO IMOBILIARIA SPE LTDA" at bounding box center [0, 0] width 0 height 0
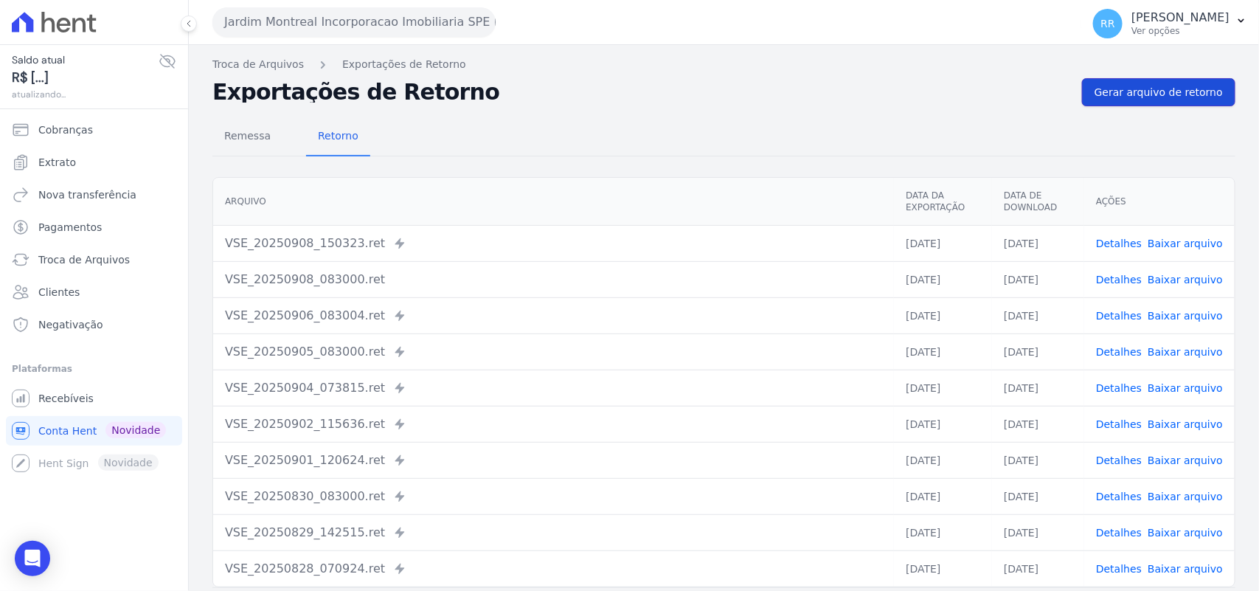
click at [1100, 81] on link "Gerar arquivo de retorno" at bounding box center [1158, 92] width 153 height 28
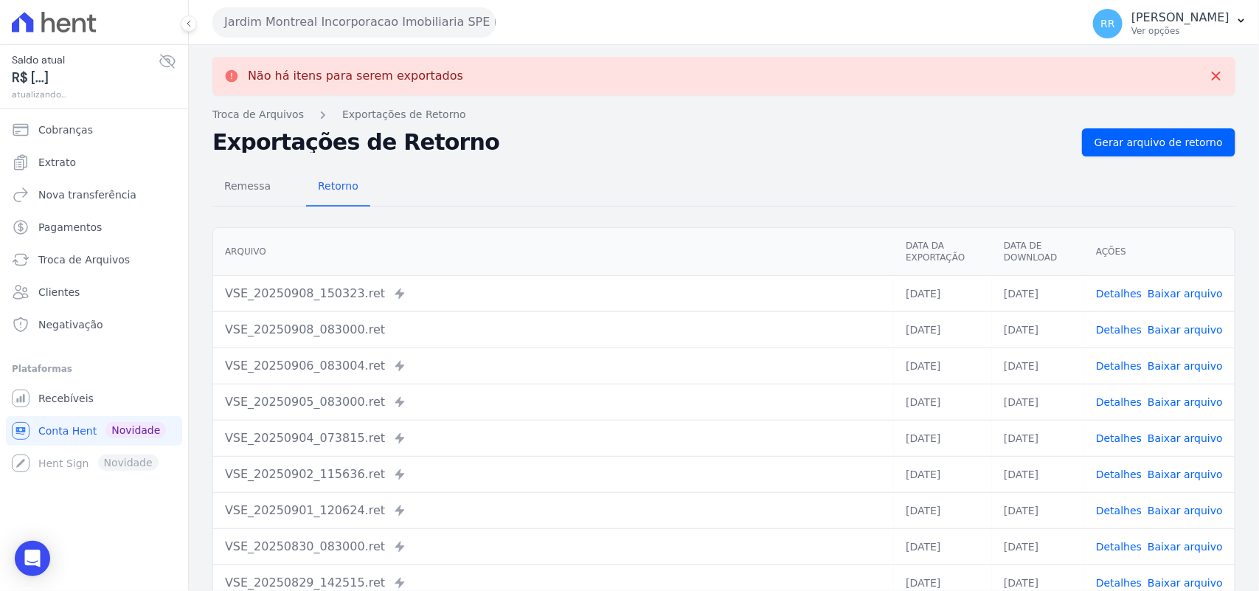
click at [277, 20] on button "Jardim Montreal Incorporacao Imobiliaria SPE LTDA" at bounding box center [353, 22] width 283 height 30
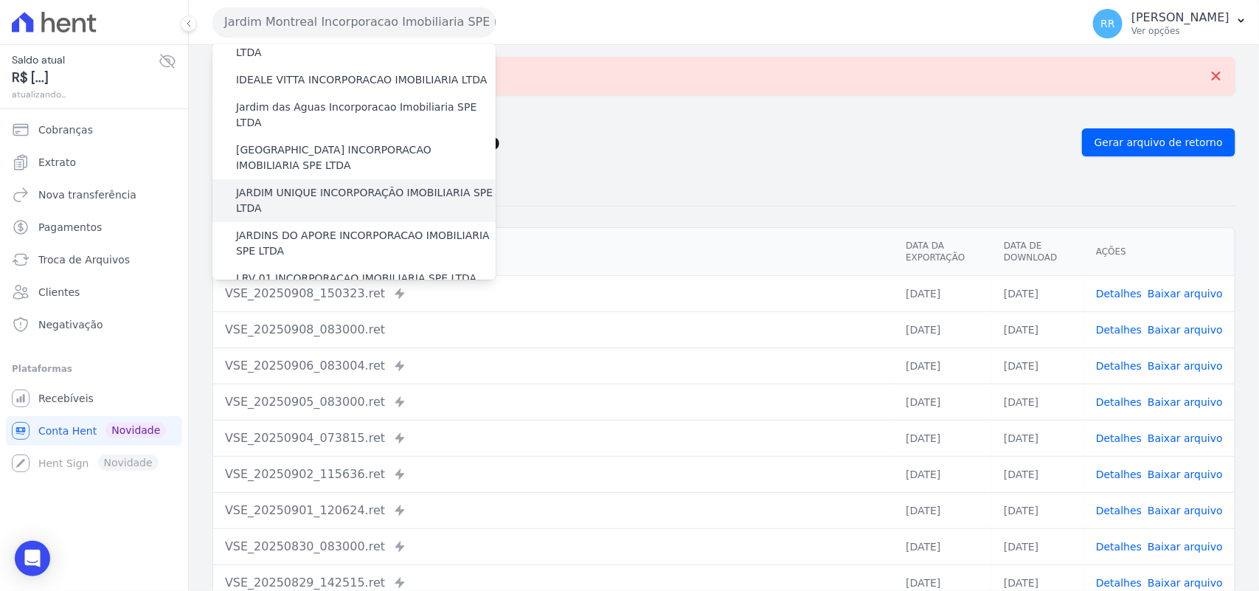
click at [301, 185] on label "JARDIM UNIQUE INCORPORAÇÃO IMOBILIARIA SPE LTDA" at bounding box center [366, 200] width 260 height 31
click at [0, 0] on input "JARDIM UNIQUE INCORPORAÇÃO IMOBILIARIA SPE LTDA" at bounding box center [0, 0] width 0 height 0
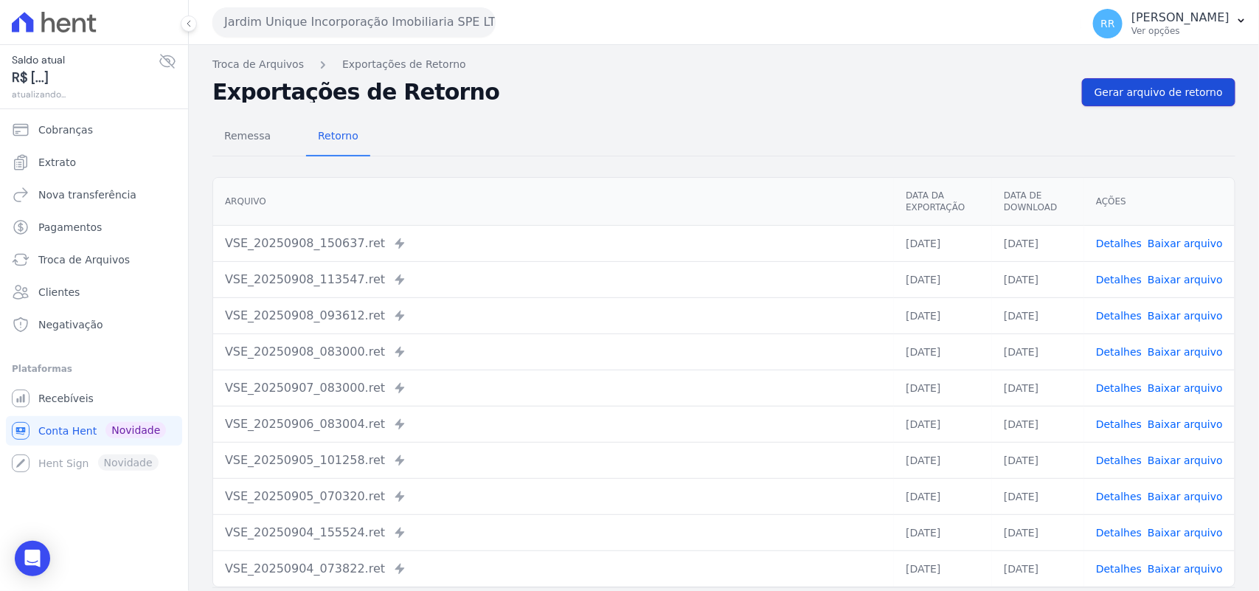
click at [1151, 90] on span "Gerar arquivo de retorno" at bounding box center [1159, 92] width 128 height 15
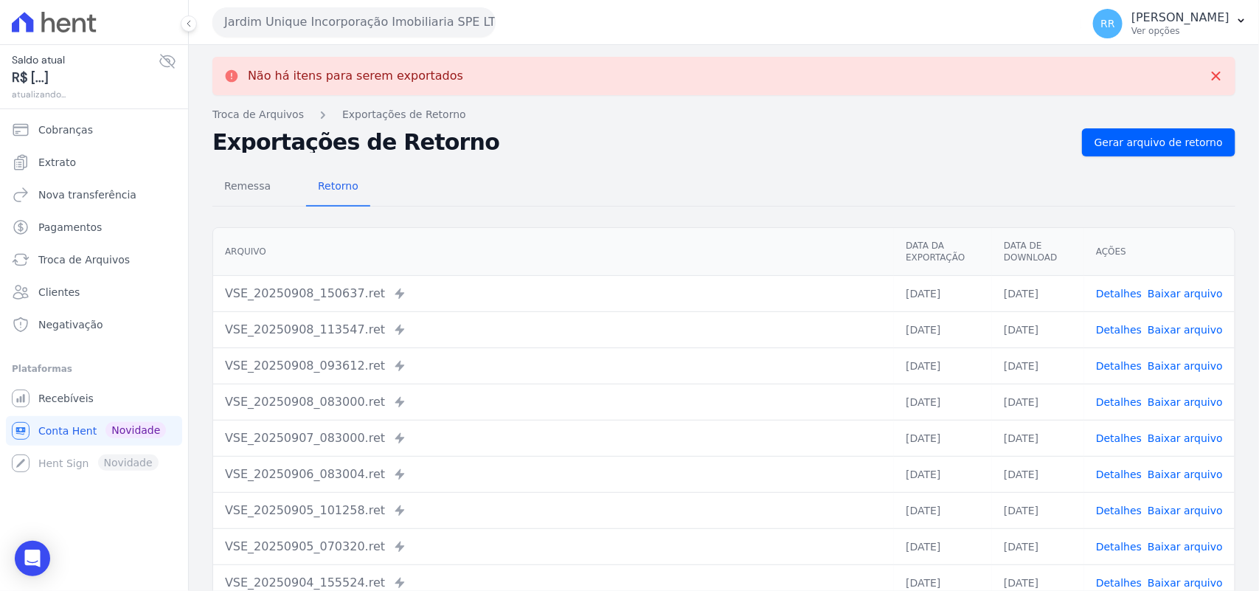
click at [301, 15] on button "Jardim Unique Incorporação Imobiliaria SPE LTDA" at bounding box center [353, 22] width 283 height 30
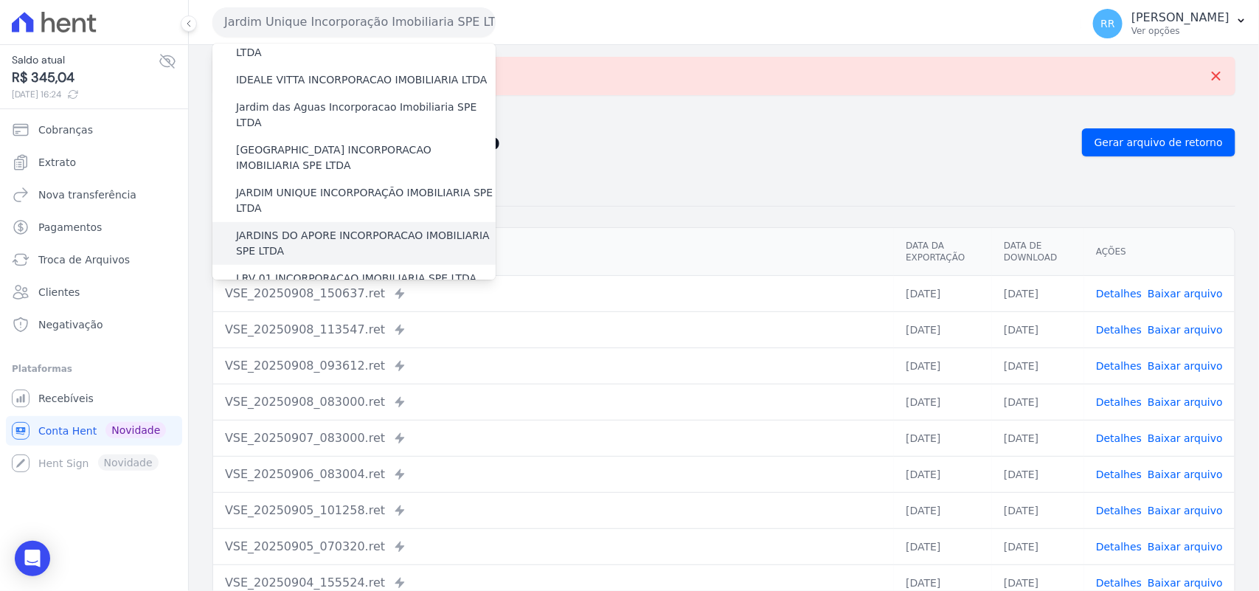
click at [306, 228] on label "JARDINS DO APORE INCORPORACAO IMOBILIARIA SPE LTDA" at bounding box center [366, 243] width 260 height 31
click at [0, 0] on input "JARDINS DO APORE INCORPORACAO IMOBILIARIA SPE LTDA" at bounding box center [0, 0] width 0 height 0
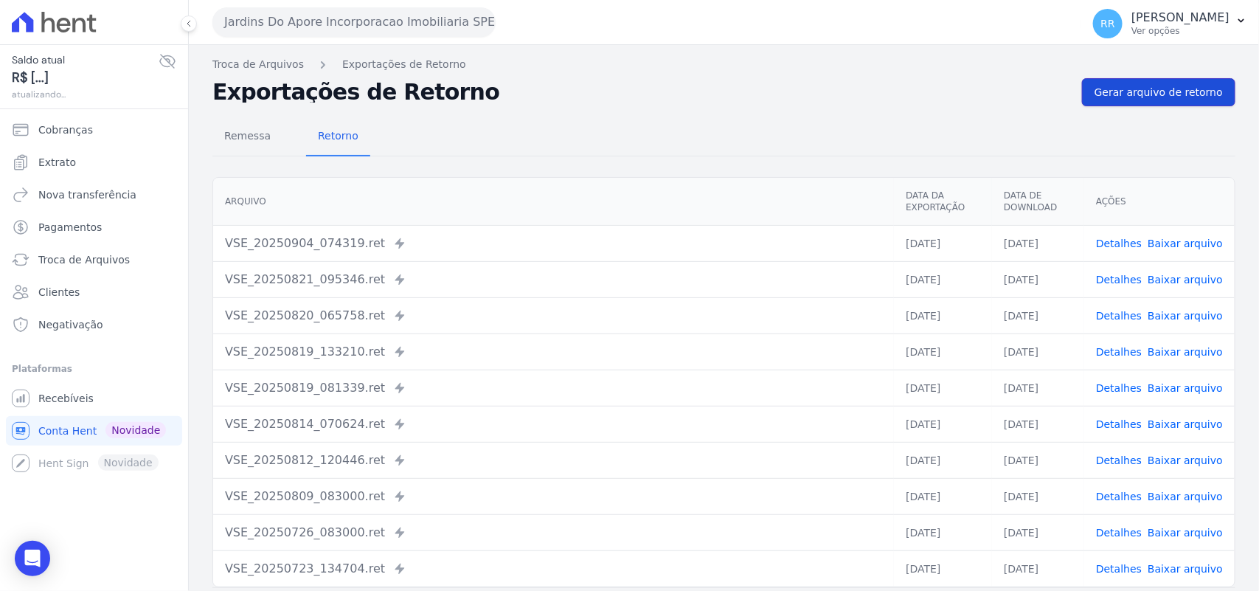
click at [1151, 83] on link "Gerar arquivo de retorno" at bounding box center [1158, 92] width 153 height 28
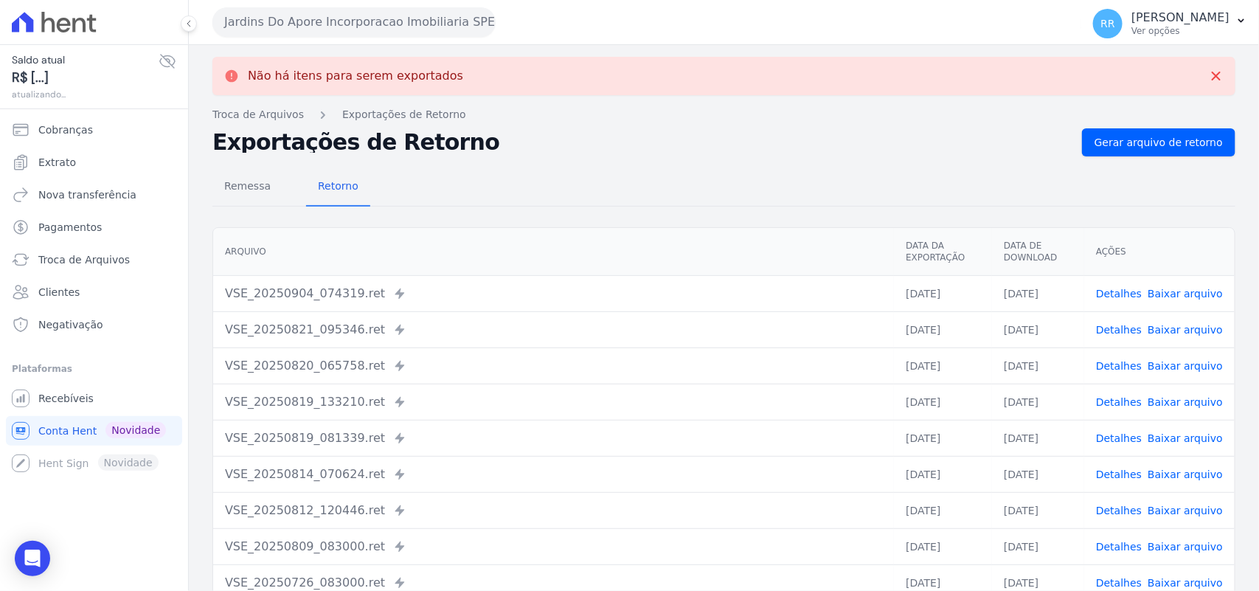
click at [330, 21] on button "Jardins Do Apore Incorporacao Imobiliaria SPE LTDA" at bounding box center [353, 22] width 283 height 30
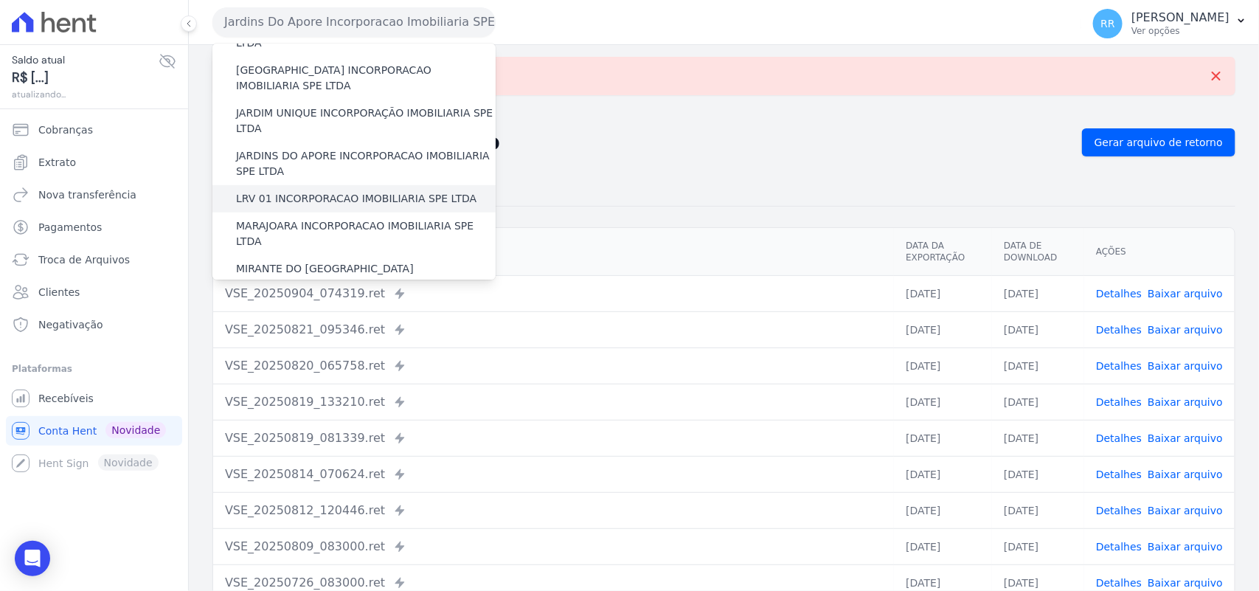
scroll to position [338, 0]
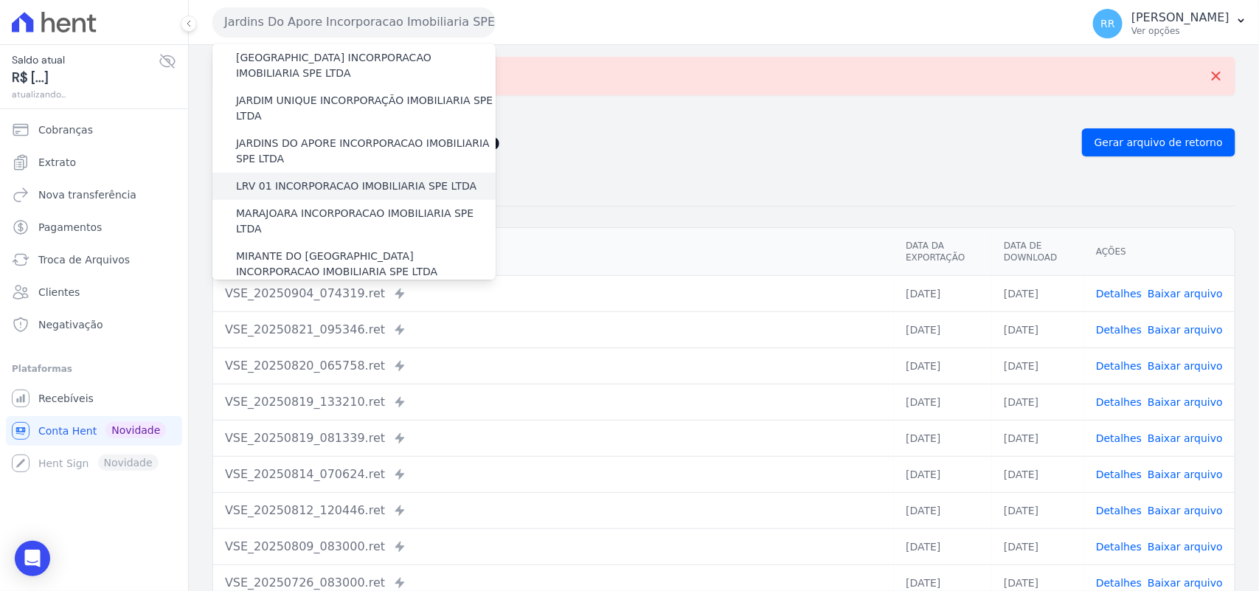
click at [311, 178] on label "LRV 01 INCORPORACAO IMOBILIARIA SPE LTDA" at bounding box center [356, 185] width 240 height 15
click at [0, 0] on input "LRV 01 INCORPORACAO IMOBILIARIA SPE LTDA" at bounding box center [0, 0] width 0 height 0
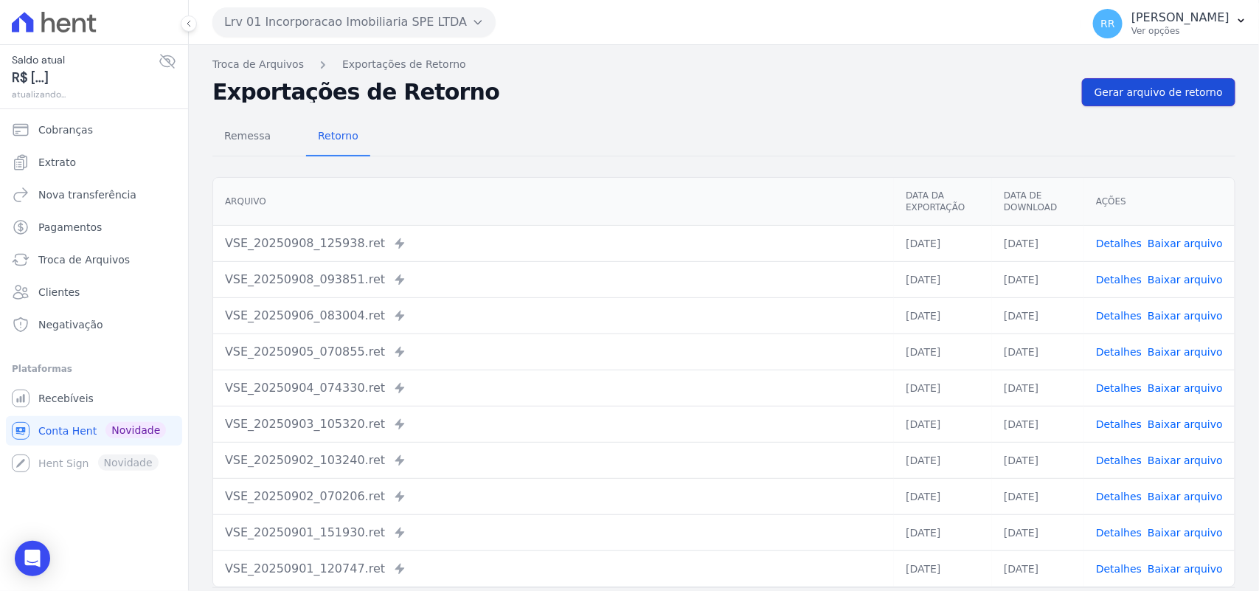
click at [1174, 93] on span "Gerar arquivo de retorno" at bounding box center [1159, 92] width 128 height 15
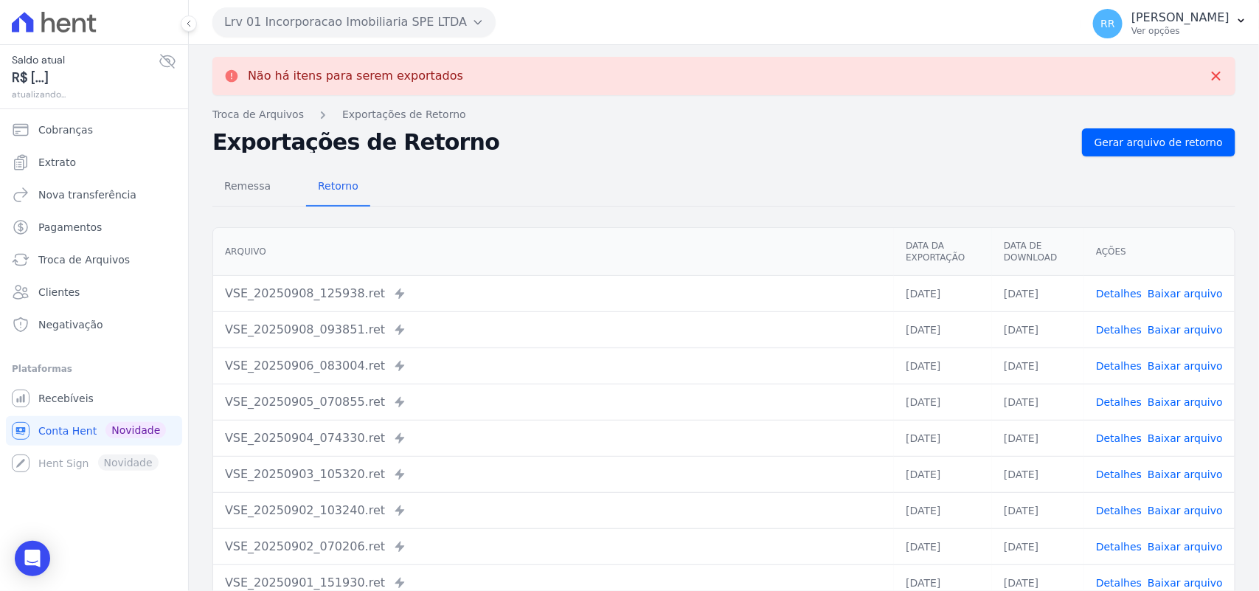
click at [310, 24] on button "Lrv 01 Incorporacao Imobiliaria SPE LTDA" at bounding box center [353, 22] width 283 height 30
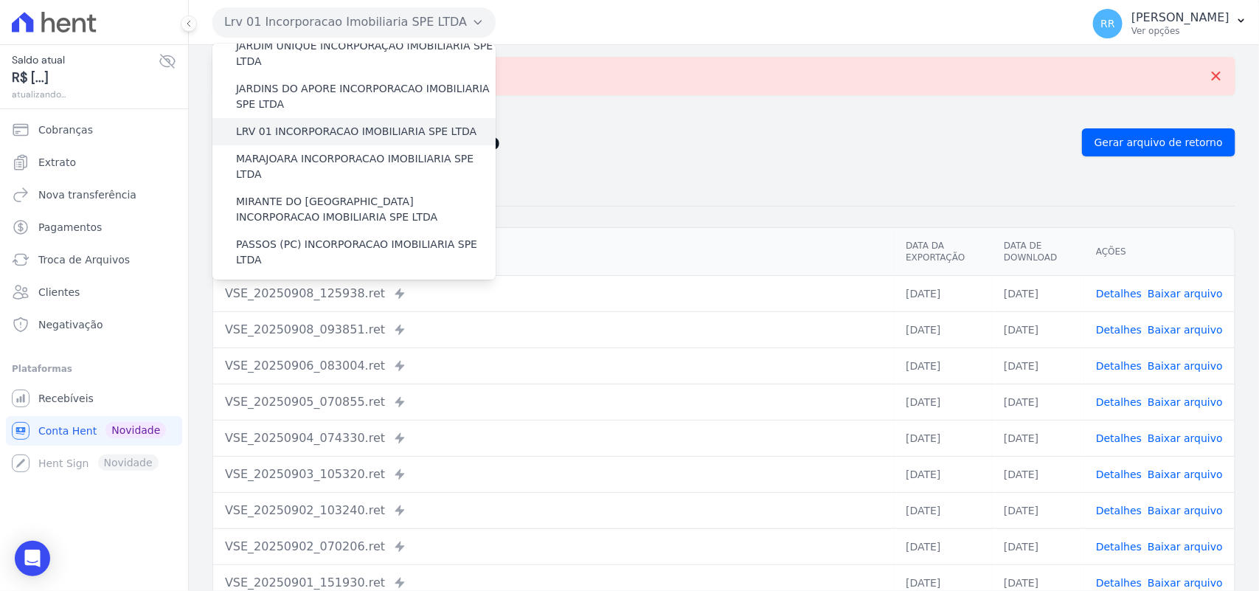
scroll to position [399, 0]
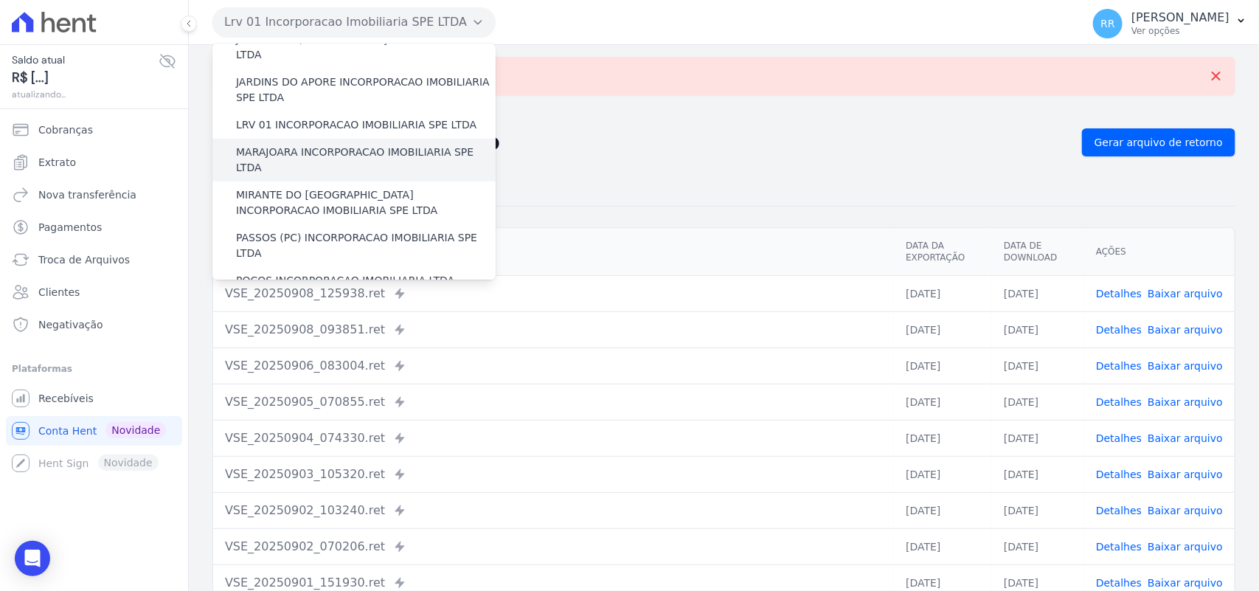
click at [278, 145] on label "MARAJOARA INCORPORACAO IMOBILIARIA SPE LTDA" at bounding box center [366, 160] width 260 height 31
click at [0, 0] on input "MARAJOARA INCORPORACAO IMOBILIARIA SPE LTDA" at bounding box center [0, 0] width 0 height 0
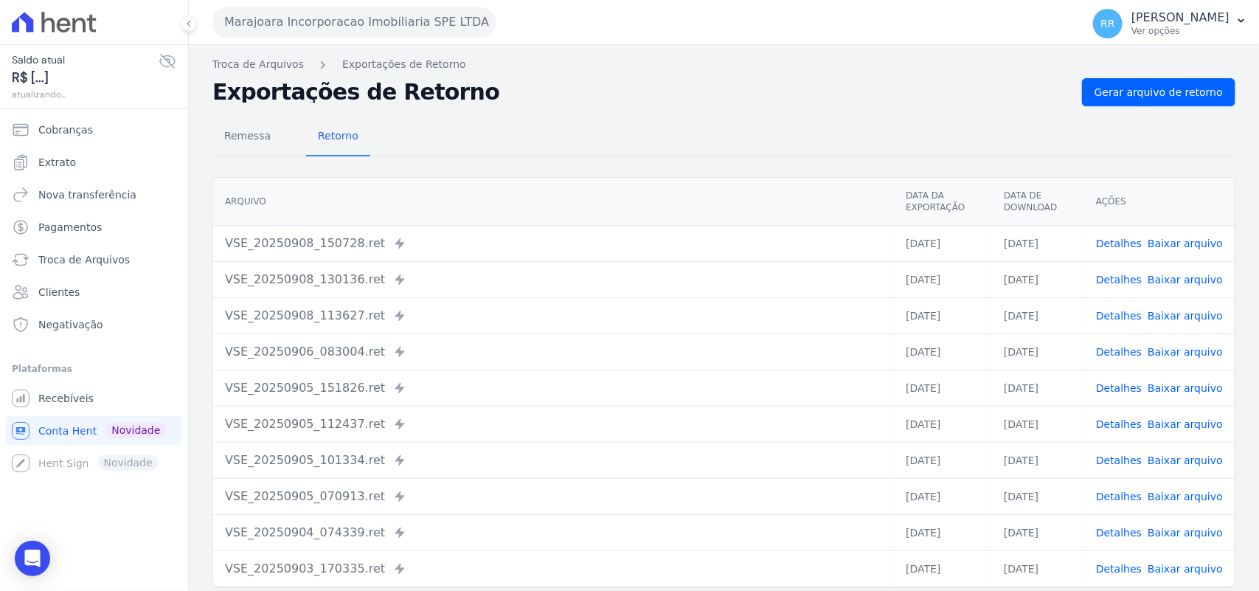
click at [1182, 111] on div "Remessa Retorno [GEOGRAPHIC_DATA] Data da Exportação Data de Download Ações VSE…" at bounding box center [723, 372] width 1023 height 533
click at [1182, 105] on link "Gerar arquivo de retorno" at bounding box center [1158, 92] width 153 height 28
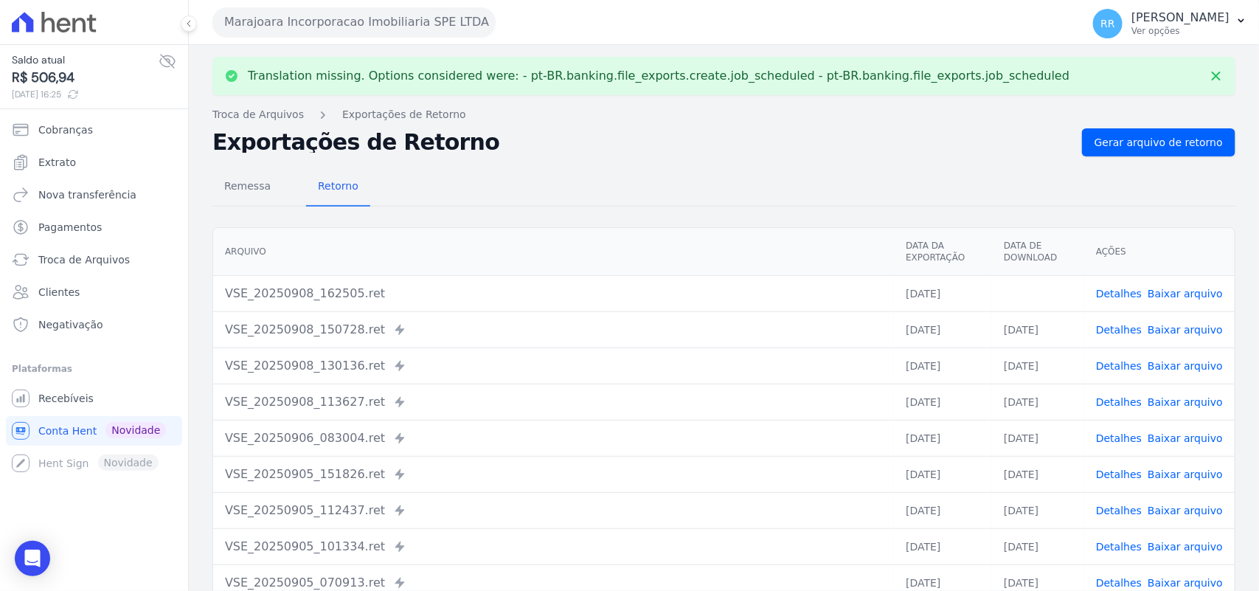
click at [1184, 295] on link "Baixar arquivo" at bounding box center [1185, 294] width 75 height 12
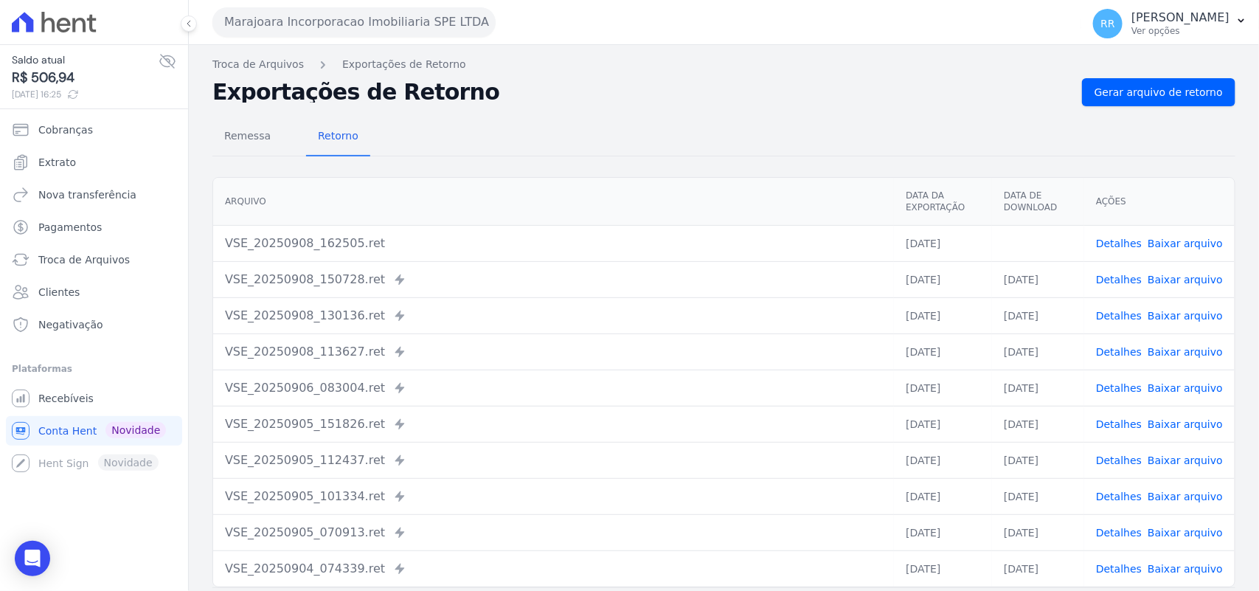
click at [698, 149] on div "Remessa Retorno" at bounding box center [723, 137] width 1023 height 38
click at [322, 23] on button "Marajoara Incorporacao Imobiliaria SPE LTDA" at bounding box center [353, 22] width 283 height 30
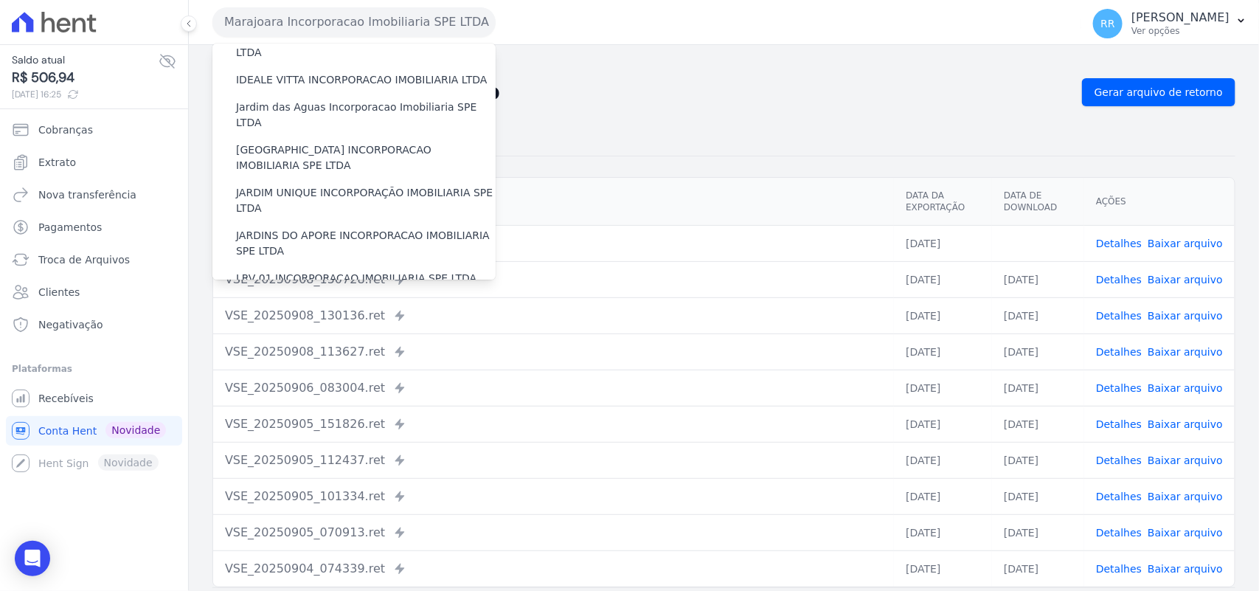
scroll to position [307, 0]
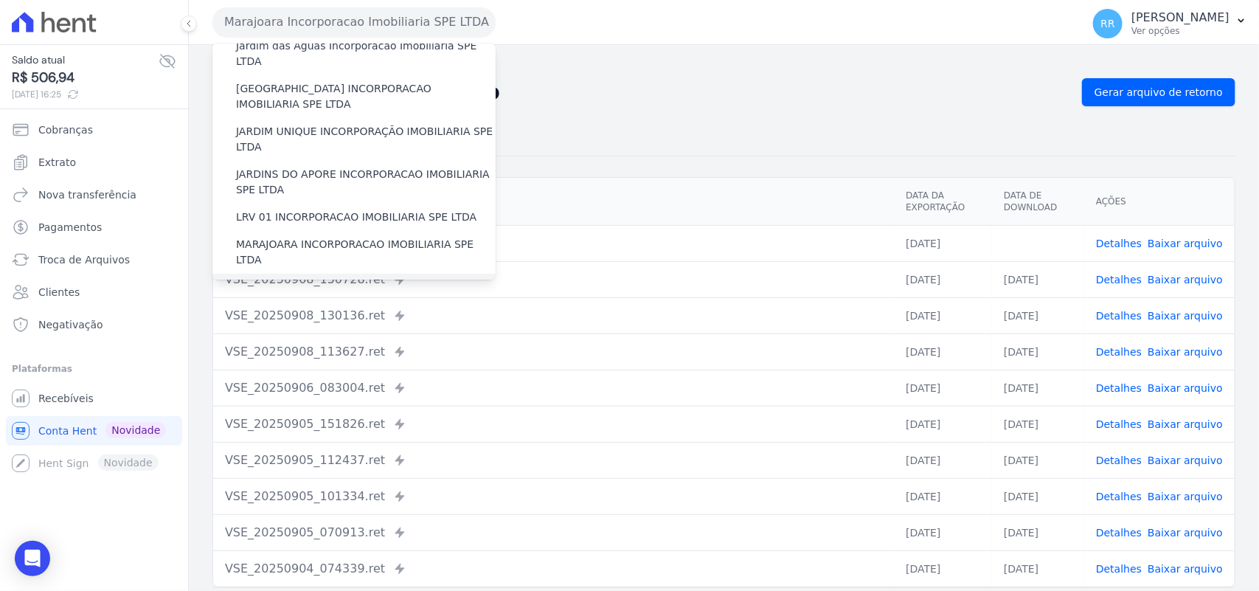
click at [275, 280] on label "MIRANTE DO [GEOGRAPHIC_DATA] INCORPORACAO IMOBILIARIA SPE LTDA" at bounding box center [366, 295] width 260 height 31
click at [0, 0] on input "MIRANTE DO [GEOGRAPHIC_DATA] INCORPORACAO IMOBILIARIA SPE LTDA" at bounding box center [0, 0] width 0 height 0
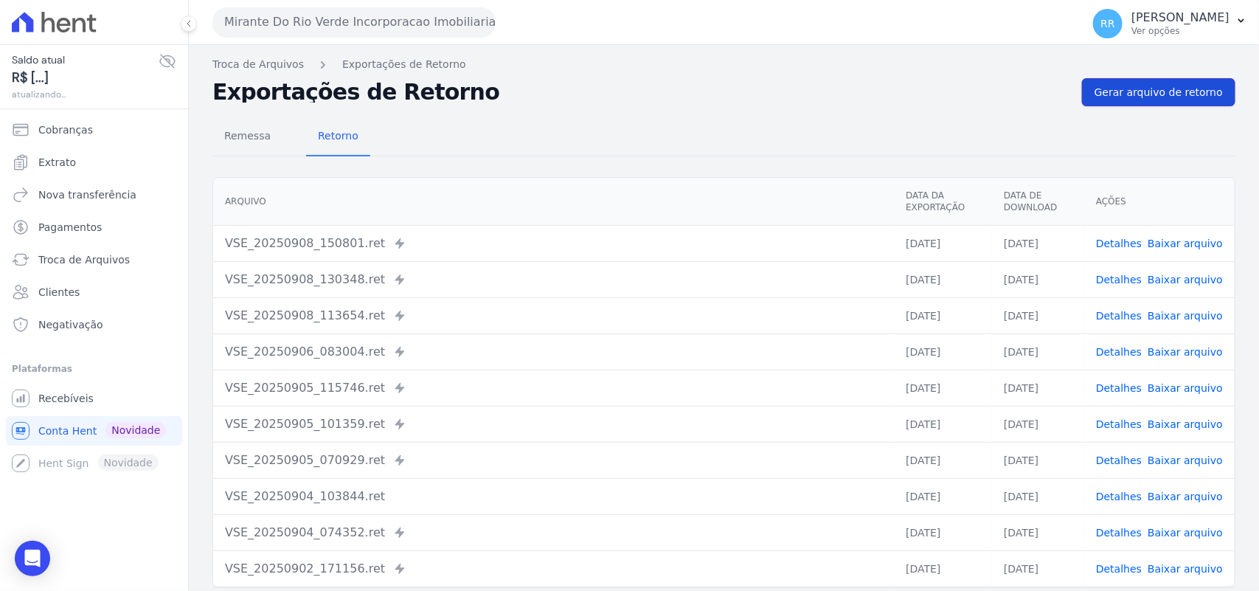
click at [1082, 89] on link "Gerar arquivo de retorno" at bounding box center [1158, 92] width 153 height 28
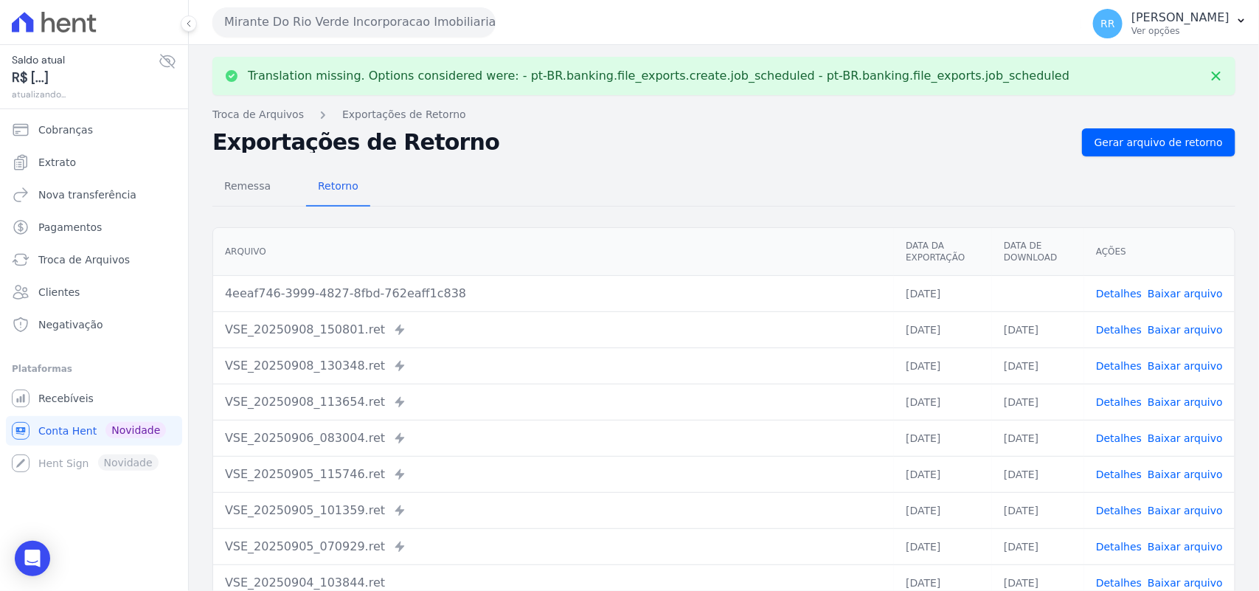
click at [1181, 299] on link "Baixar arquivo" at bounding box center [1185, 294] width 75 height 12
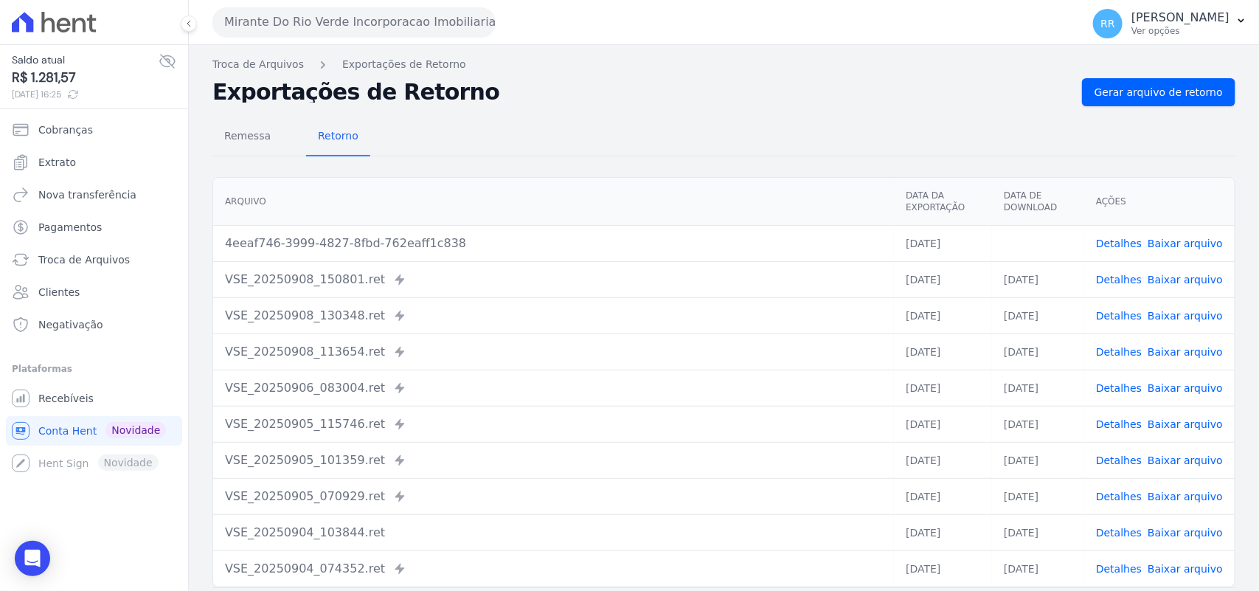
click at [548, 174] on div "Arquivo Data da Exportação Data de Download Ações 4eeaf746-3999-4827-8fbd-762ea…" at bounding box center [724, 382] width 1070 height 422
click at [323, 24] on button "Mirante Do Rio Verde Incorporacao Imobiliaria SPE LTDA" at bounding box center [353, 22] width 283 height 30
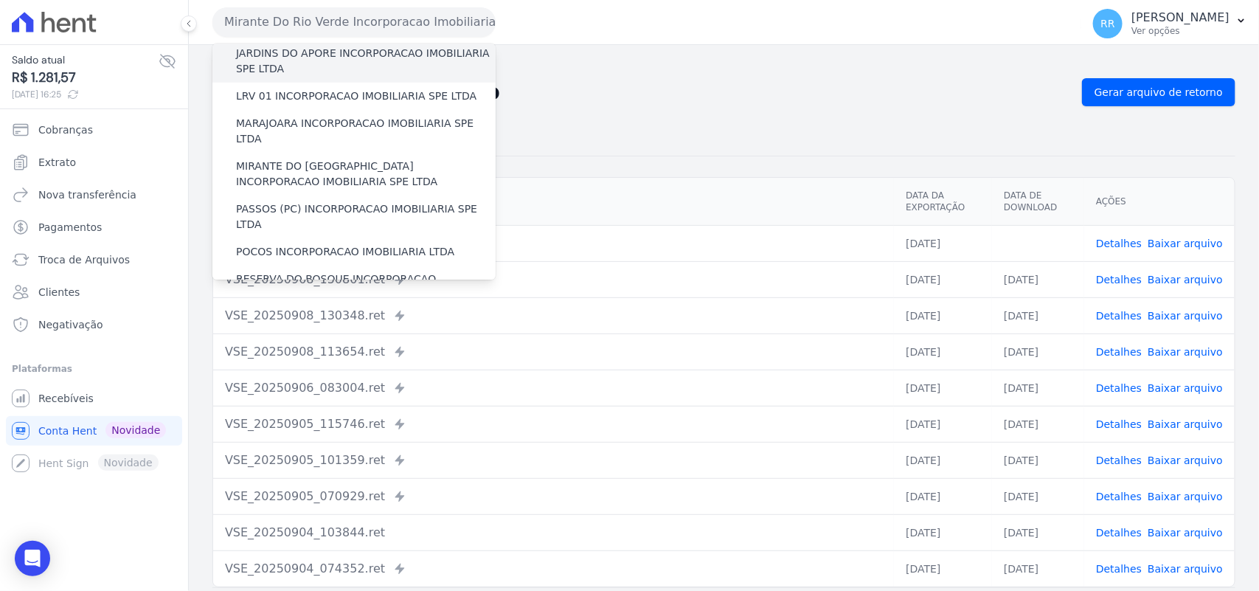
scroll to position [430, 0]
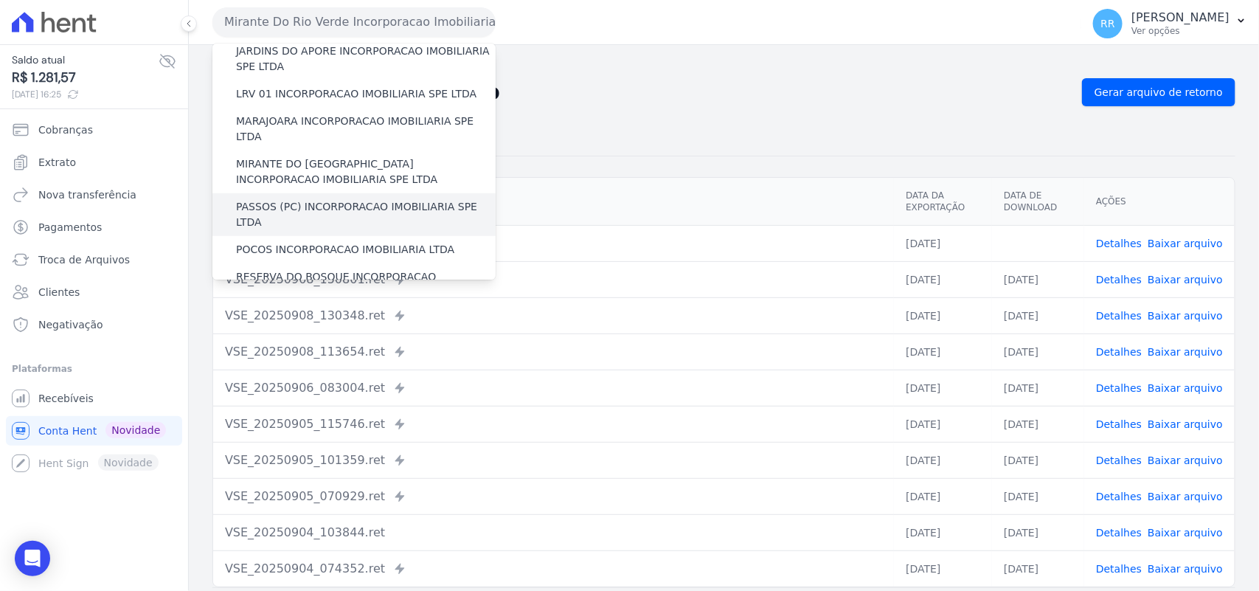
click at [284, 199] on label "PASSOS (PC) INCORPORACAO IMOBILIARIA SPE LTDA" at bounding box center [366, 214] width 260 height 31
click at [0, 0] on input "PASSOS (PC) INCORPORACAO IMOBILIARIA SPE LTDA" at bounding box center [0, 0] width 0 height 0
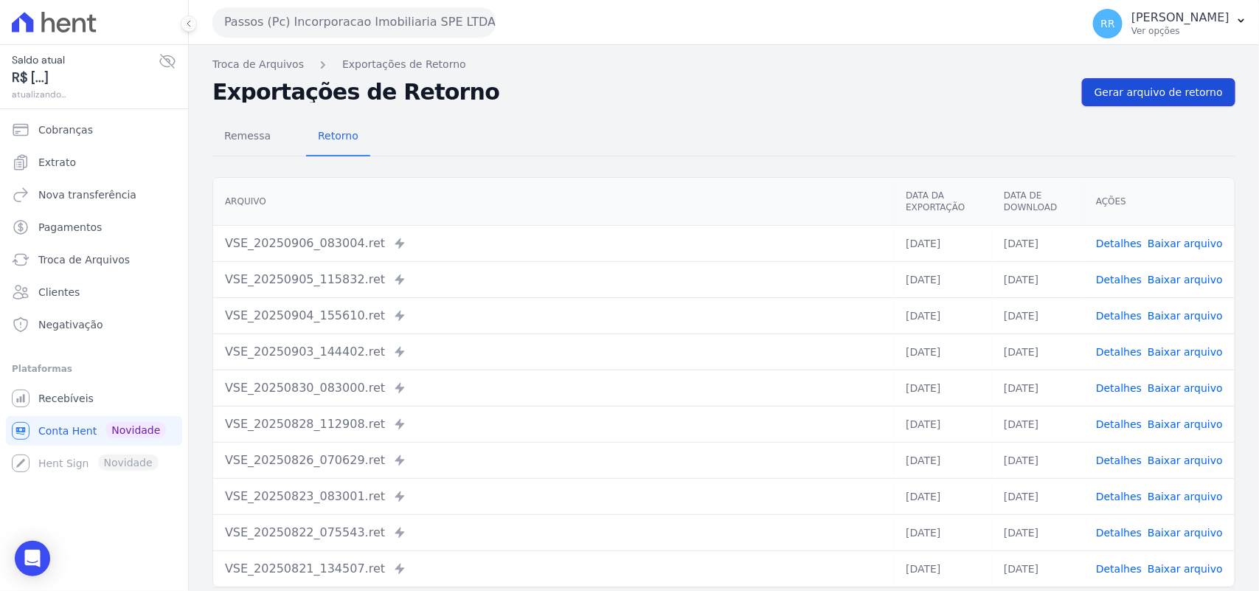
click at [1108, 103] on link "Gerar arquivo de retorno" at bounding box center [1158, 92] width 153 height 28
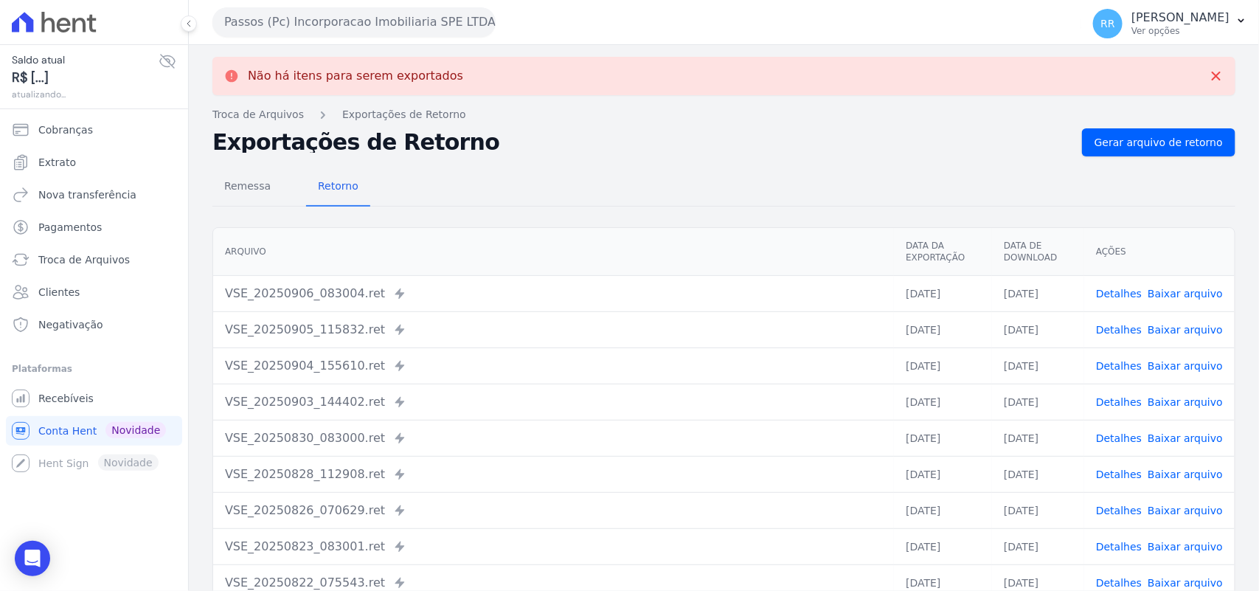
click at [303, 12] on button "Passos (Pc) Incorporacao Imobiliaria SPE LTDA" at bounding box center [353, 22] width 283 height 30
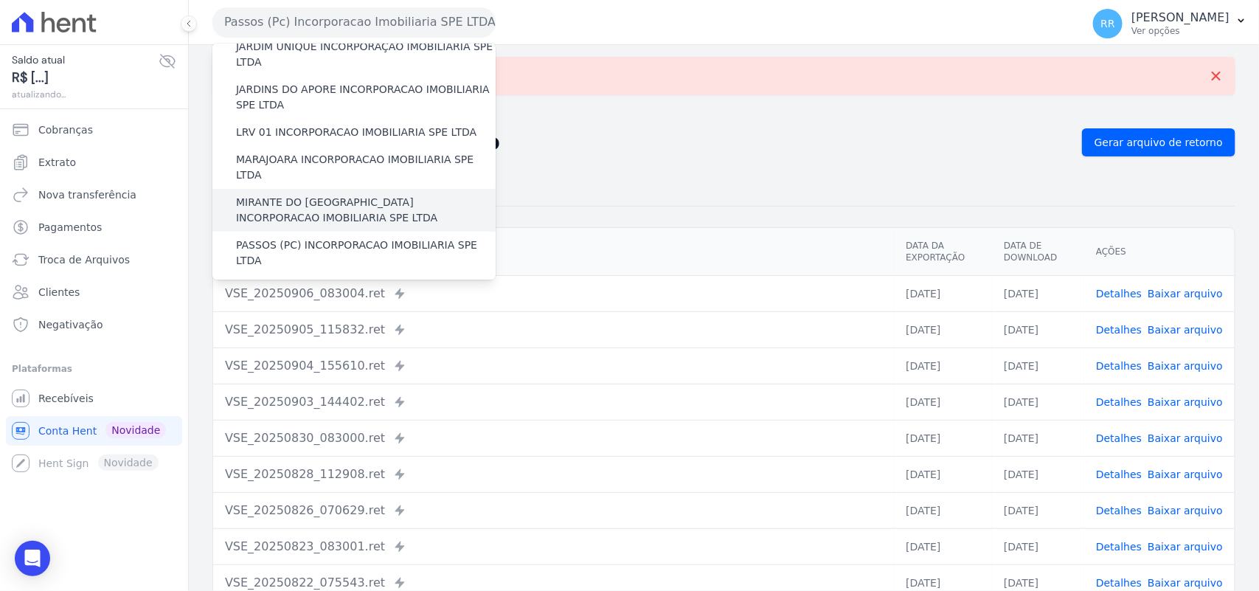
scroll to position [399, 0]
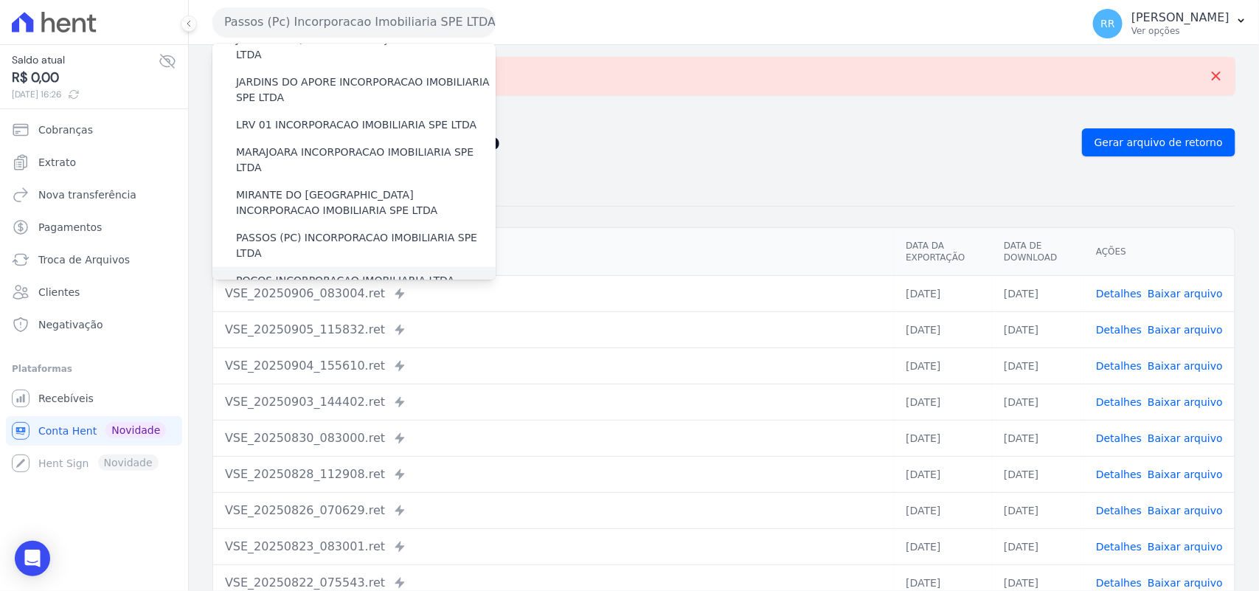
click at [267, 273] on label "POCOS INCORPORACAO IMOBILIARIA LTDA" at bounding box center [345, 280] width 218 height 15
click at [0, 0] on input "POCOS INCORPORACAO IMOBILIARIA LTDA" at bounding box center [0, 0] width 0 height 0
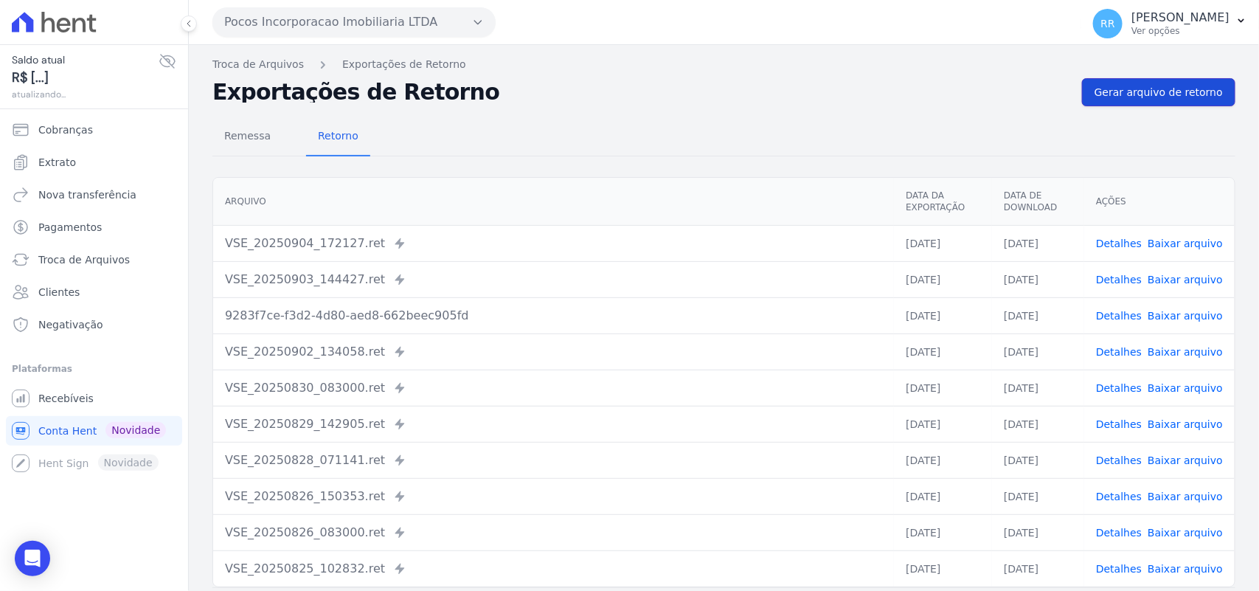
click at [1151, 91] on span "Gerar arquivo de retorno" at bounding box center [1159, 92] width 128 height 15
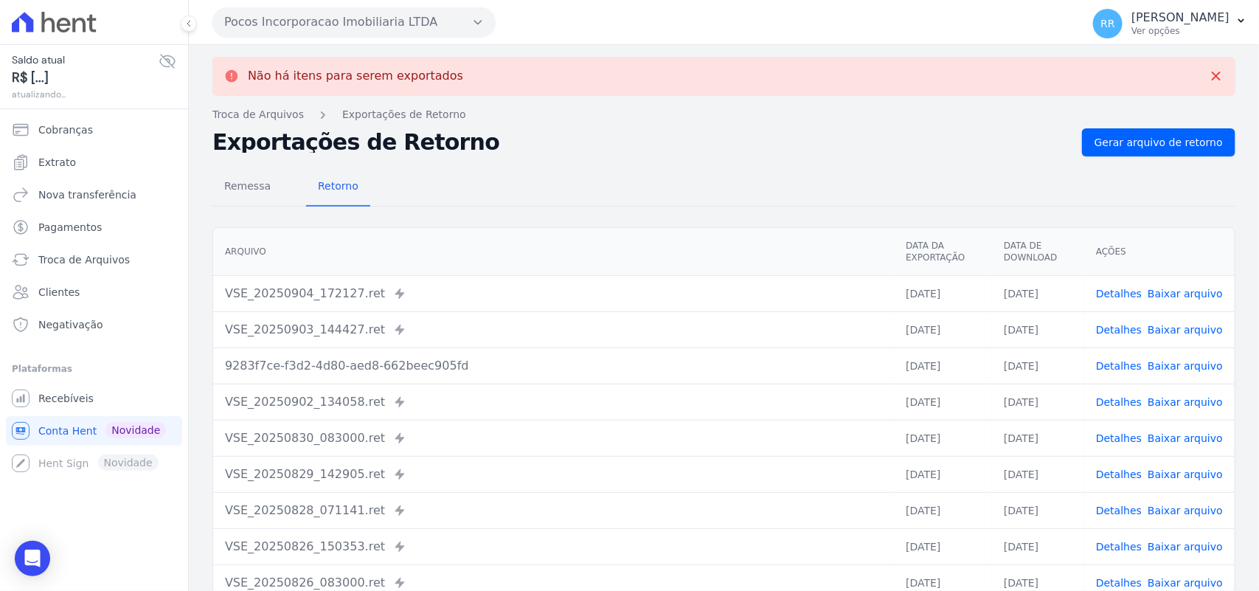
click at [288, 37] on div "Pocos Incorporacao Imobiliaria LTDA Via Sul Engenharia AGUAS DE [GEOGRAPHIC_DAT…" at bounding box center [643, 22] width 863 height 46
click at [313, 24] on button "Pocos Incorporacao Imobiliaria LTDA" at bounding box center [353, 22] width 283 height 30
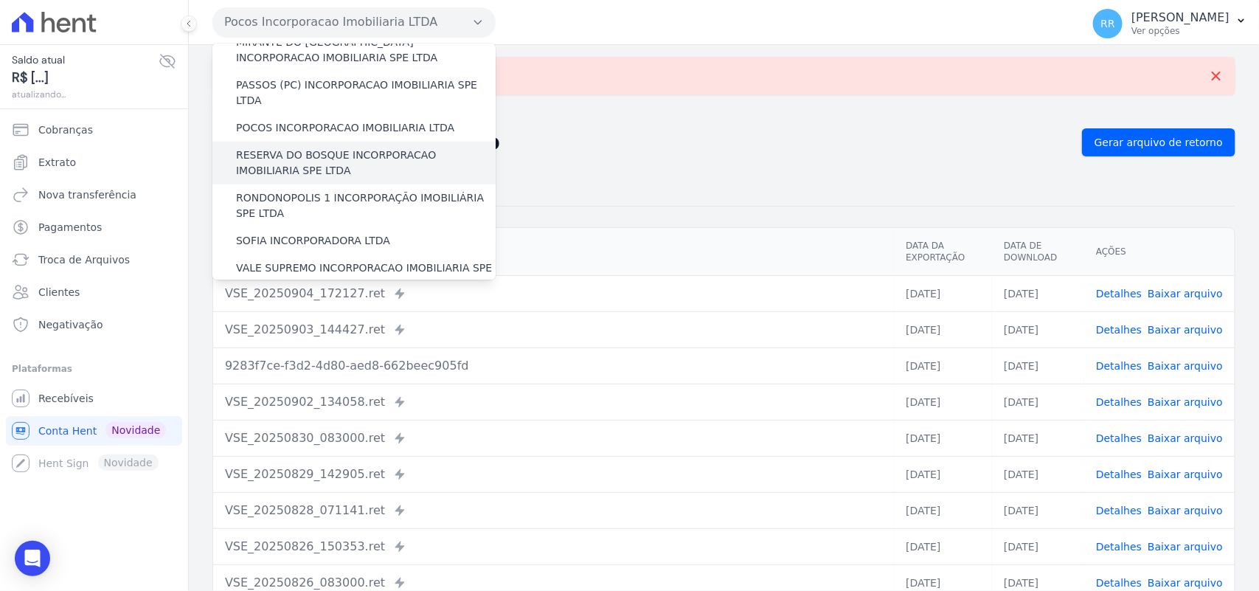
scroll to position [553, 0]
click at [286, 146] on label "RESERVA DO BOSQUE INCORPORACAO IMOBILIARIA SPE LTDA" at bounding box center [366, 161] width 260 height 31
click at [0, 0] on input "RESERVA DO BOSQUE INCORPORACAO IMOBILIARIA SPE LTDA" at bounding box center [0, 0] width 0 height 0
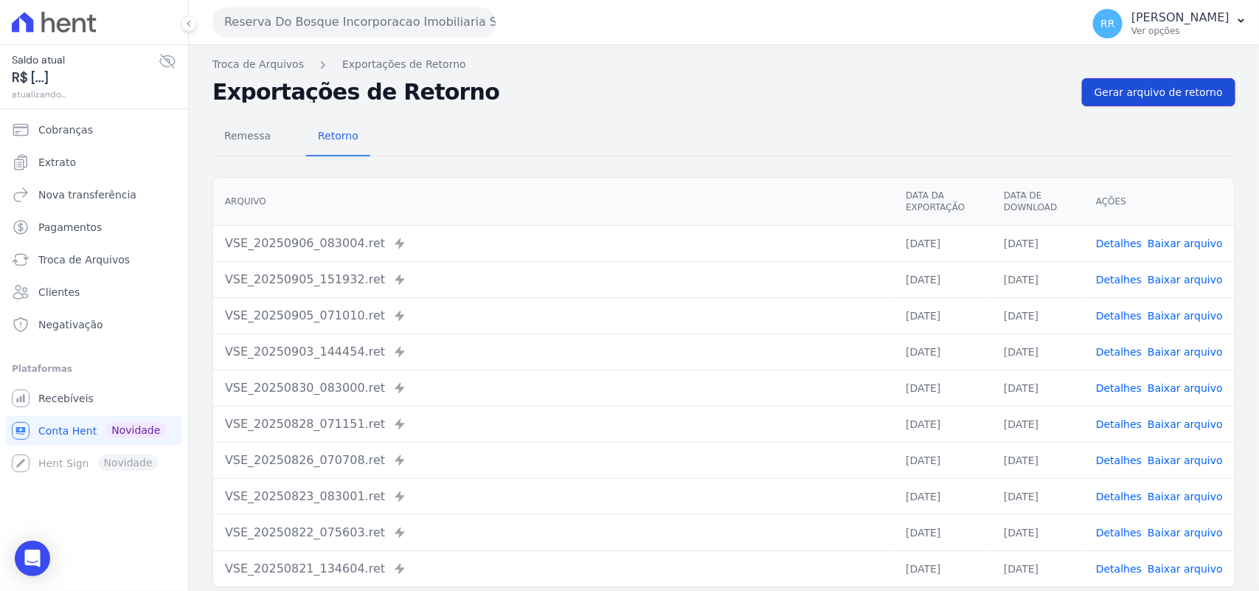
click at [1171, 98] on span "Gerar arquivo de retorno" at bounding box center [1159, 92] width 128 height 15
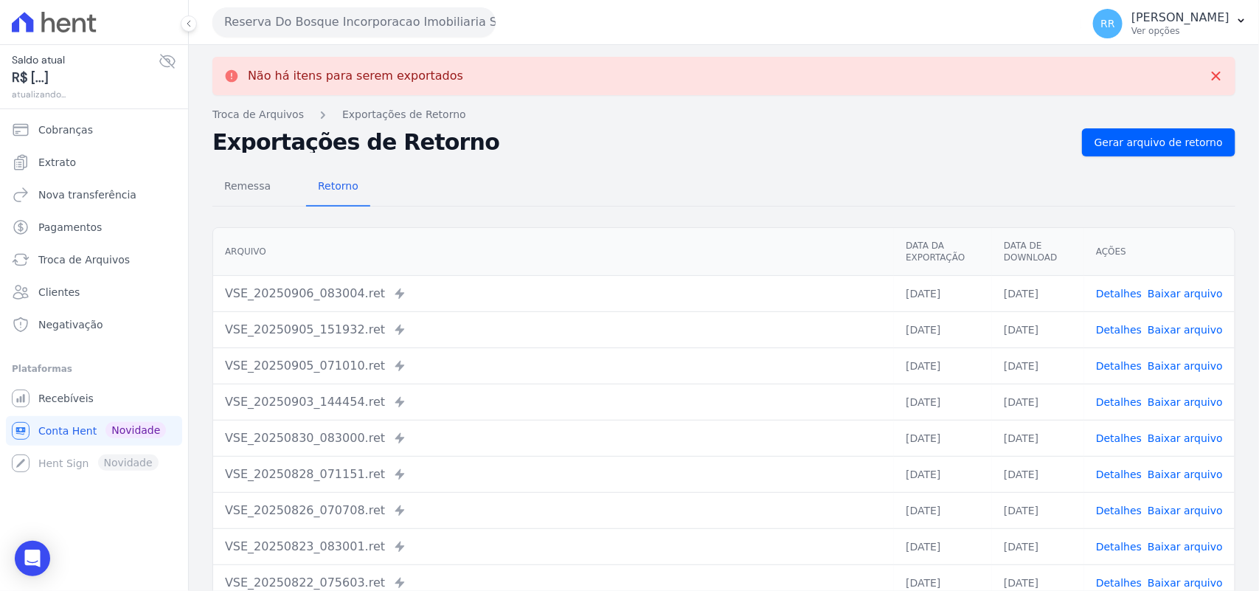
click at [336, 20] on button "Reserva Do Bosque Incorporacao Imobiliaria SPE LTDA" at bounding box center [353, 22] width 283 height 30
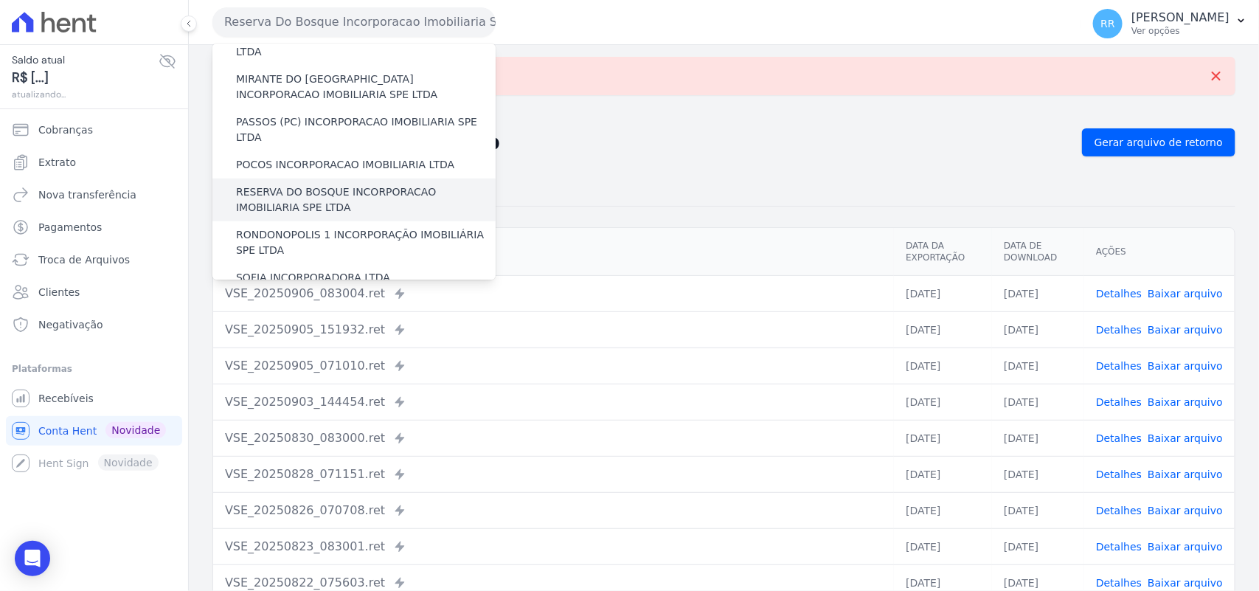
scroll to position [522, 0]
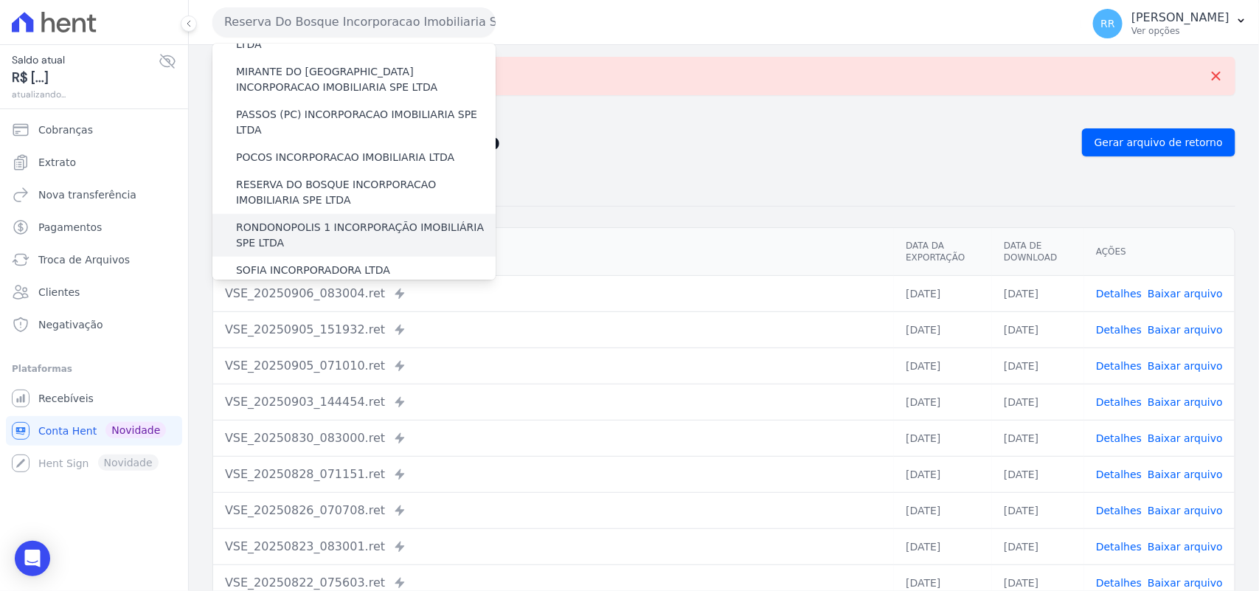
click at [288, 220] on label "RONDONOPOLIS 1 INCORPORAÇÃO IMOBILIÁRIA SPE LTDA" at bounding box center [366, 235] width 260 height 31
click at [0, 0] on input "RONDONOPOLIS 1 INCORPORAÇÃO IMOBILIÁRIA SPE LTDA" at bounding box center [0, 0] width 0 height 0
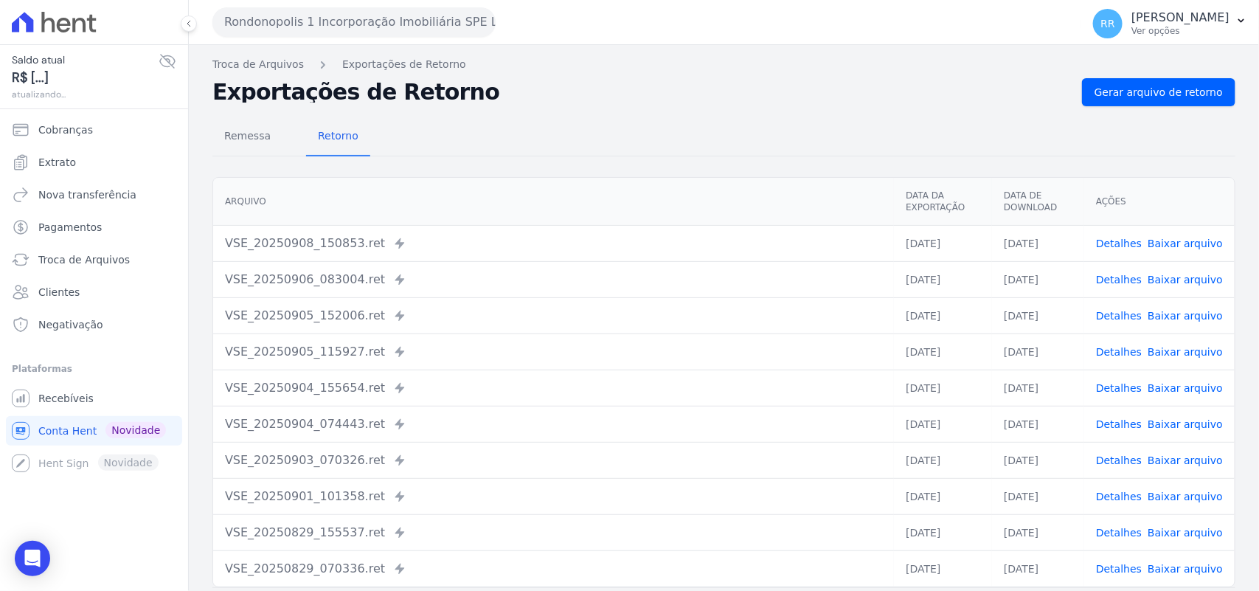
click at [1141, 151] on div "Remessa Retorno [GEOGRAPHIC_DATA] Data da Exportação Data de Download Ações VSE…" at bounding box center [723, 372] width 1023 height 533
click at [1137, 97] on span "Gerar arquivo de retorno" at bounding box center [1159, 92] width 128 height 15
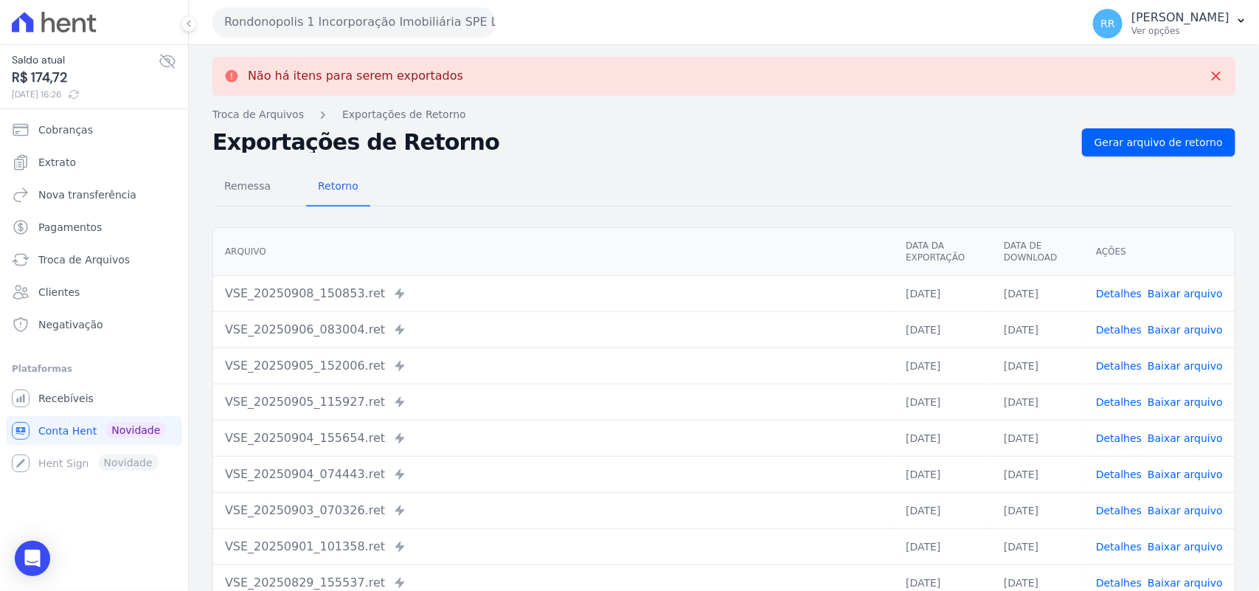
click at [327, 24] on button "Rondonopolis 1 Incorporação Imobiliária SPE LTDA" at bounding box center [353, 22] width 283 height 30
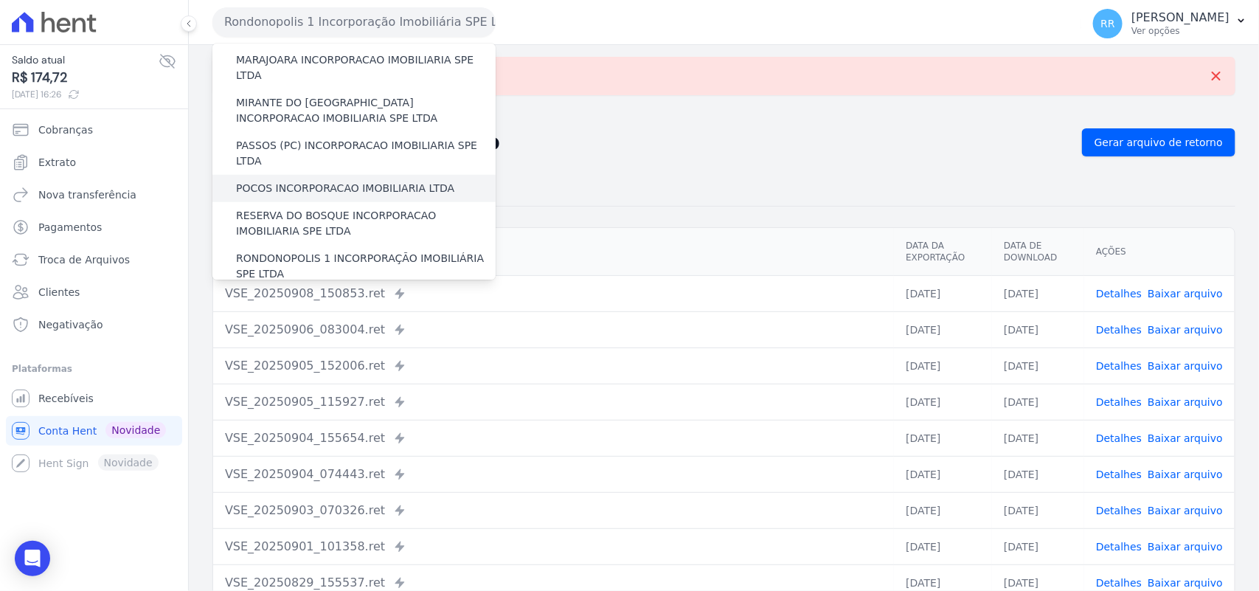
scroll to position [553, 0]
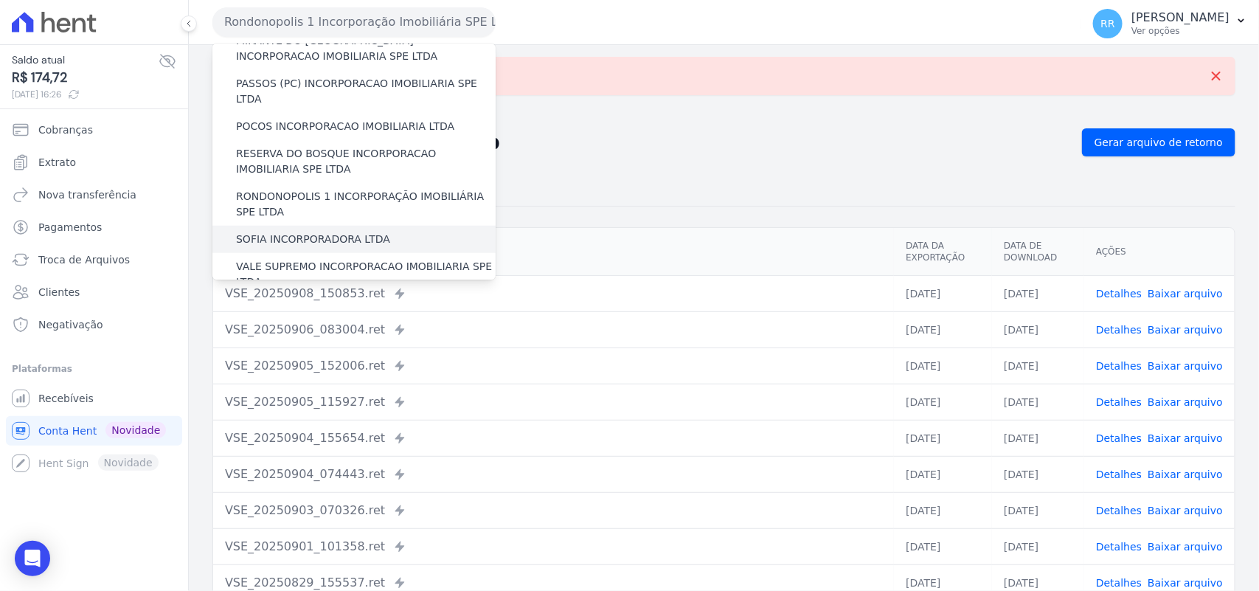
click at [302, 232] on label "SOFIA INCORPORADORA LTDA" at bounding box center [313, 239] width 154 height 15
click at [0, 0] on input "SOFIA INCORPORADORA LTDA" at bounding box center [0, 0] width 0 height 0
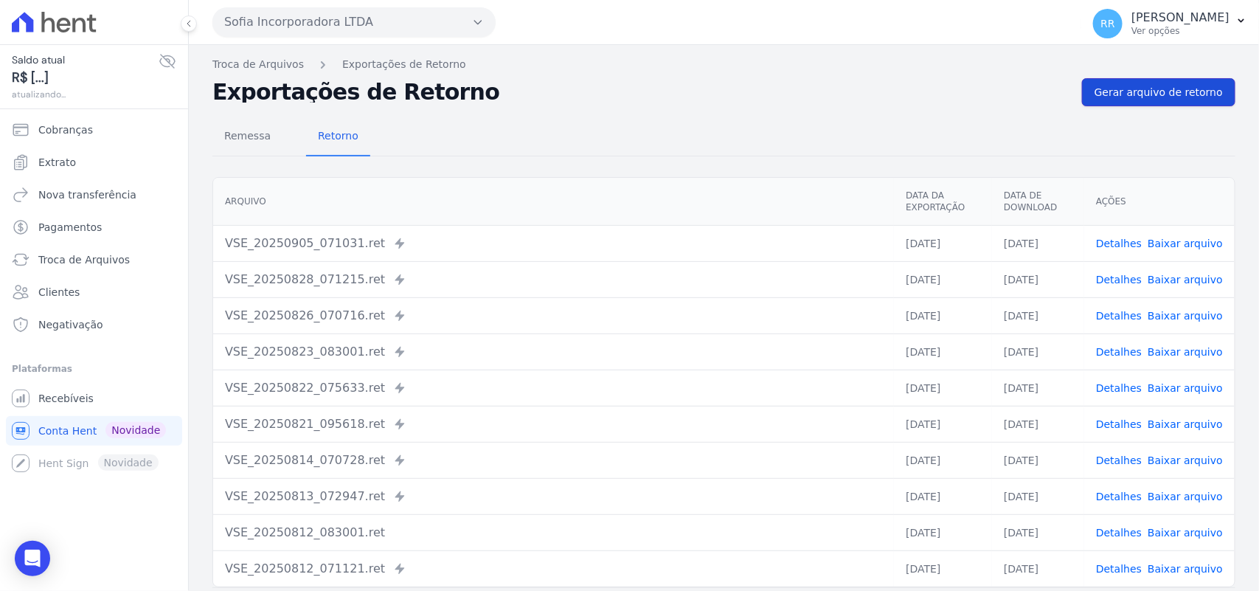
click at [1208, 93] on span "Gerar arquivo de retorno" at bounding box center [1159, 92] width 128 height 15
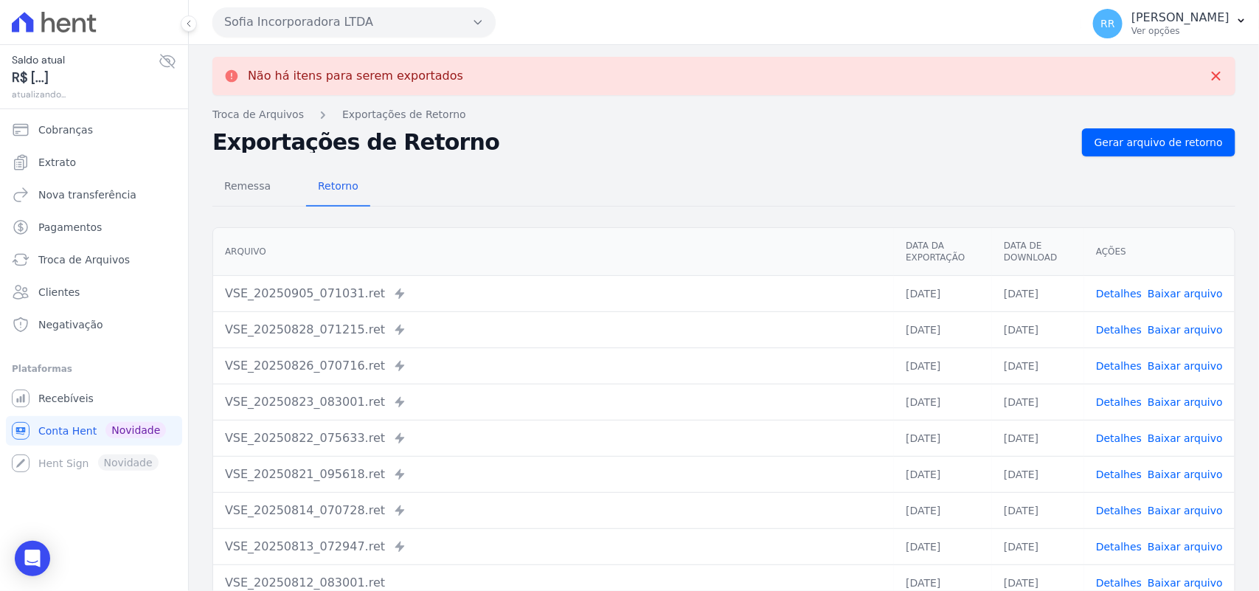
click at [301, 1] on div "Sofia Incorporadora LTDA Via Sul Engenharia AGUAS DE [GEOGRAPHIC_DATA] INCORPOR…" at bounding box center [643, 22] width 863 height 46
click at [274, 37] on div "Sofia Incorporadora LTDA Via Sul Engenharia AGUAS DE [GEOGRAPHIC_DATA] INCORPOR…" at bounding box center [643, 22] width 863 height 46
click at [288, 34] on button "Sofia Incorporadora LTDA" at bounding box center [353, 22] width 283 height 30
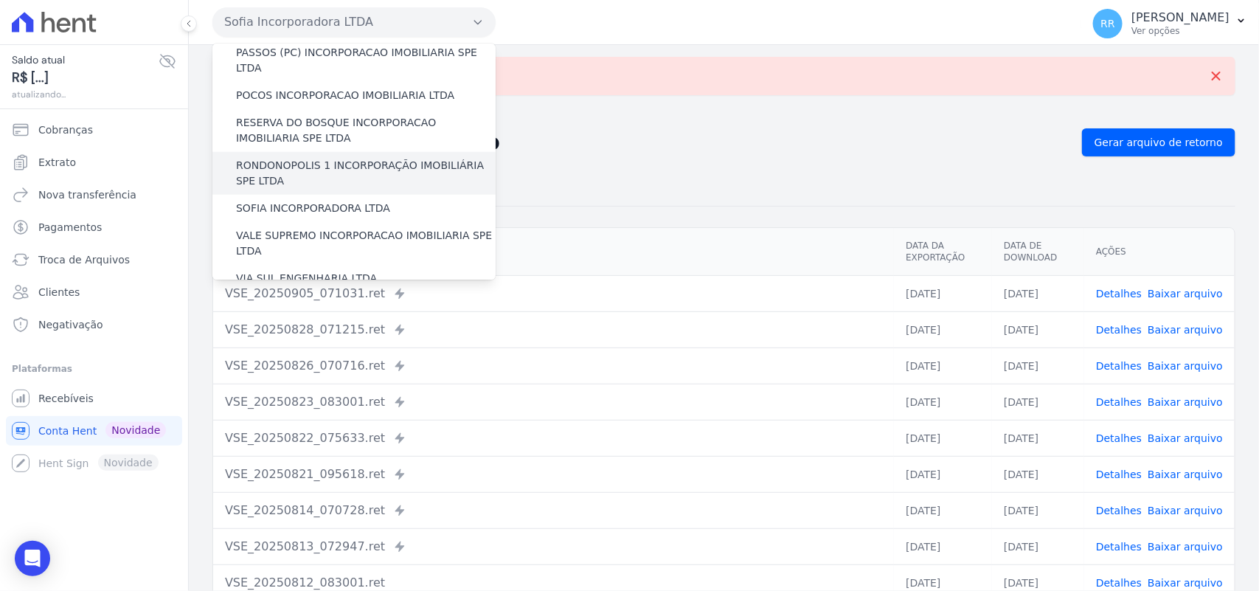
scroll to position [614, 0]
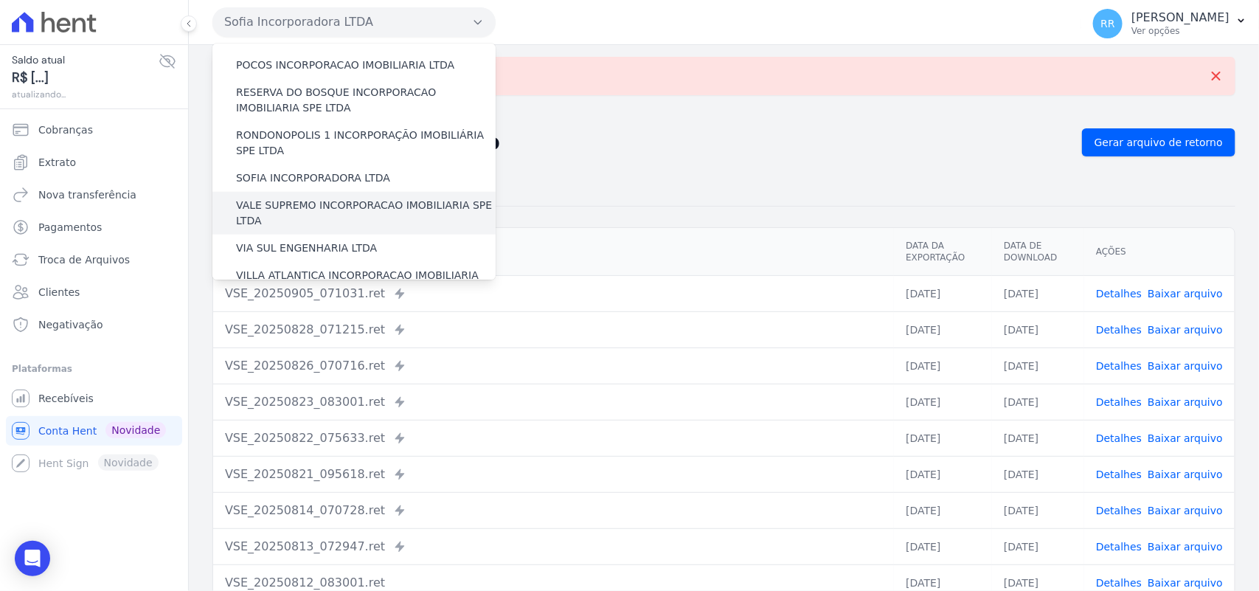
click at [296, 198] on label "VALE SUPREMO INCORPORACAO IMOBILIARIA SPE LTDA" at bounding box center [366, 213] width 260 height 31
click at [0, 0] on input "VALE SUPREMO INCORPORACAO IMOBILIARIA SPE LTDA" at bounding box center [0, 0] width 0 height 0
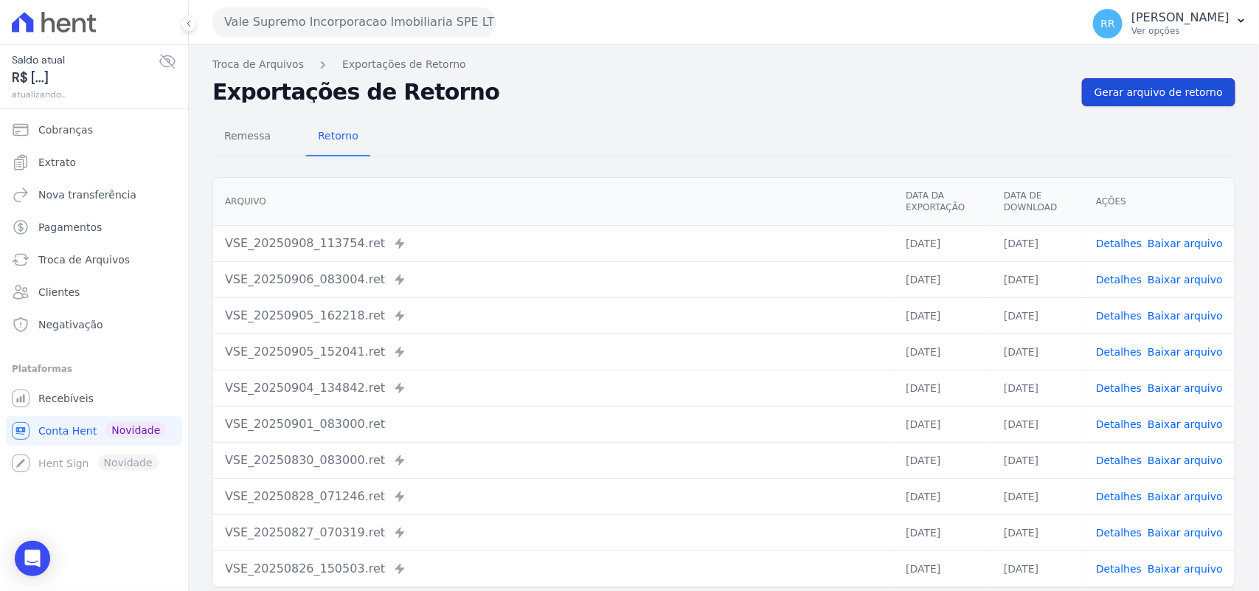
click at [1173, 89] on span "Gerar arquivo de retorno" at bounding box center [1159, 92] width 128 height 15
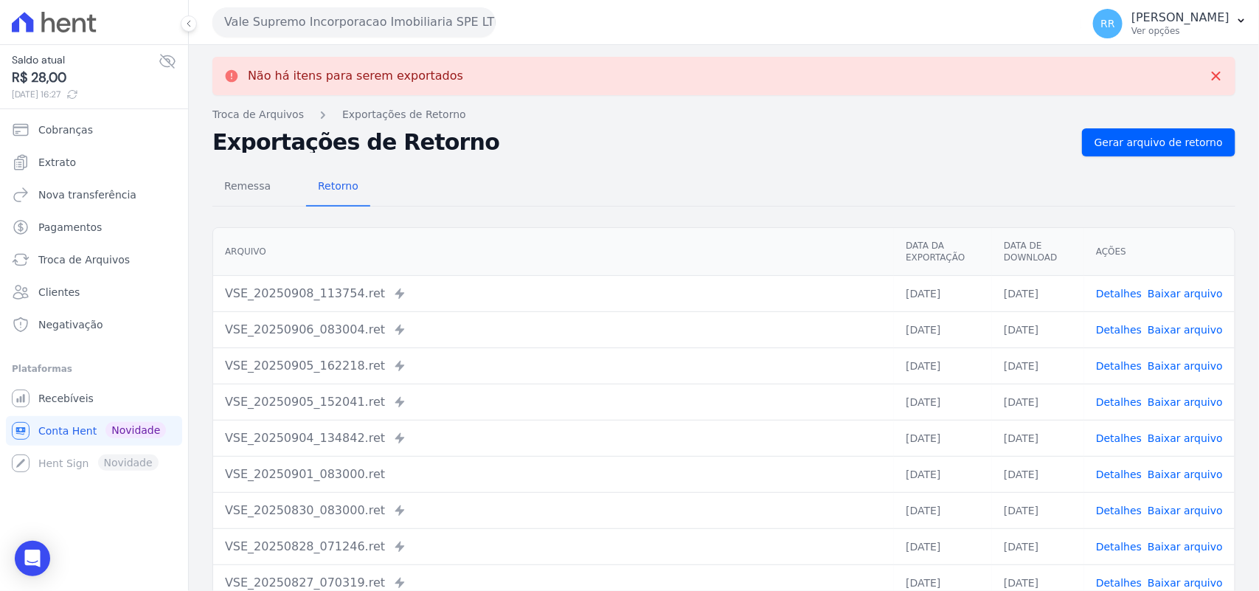
click at [341, 23] on button "Vale Supremo Incorporacao Imobiliaria SPE LTDA" at bounding box center [353, 22] width 283 height 30
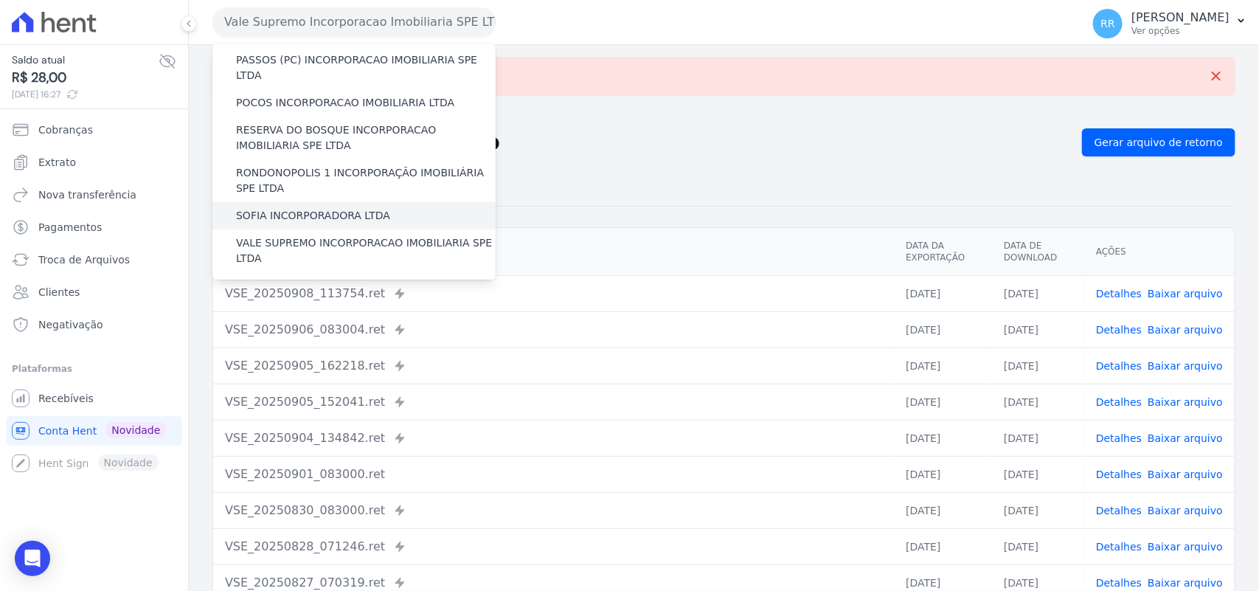
scroll to position [583, 0]
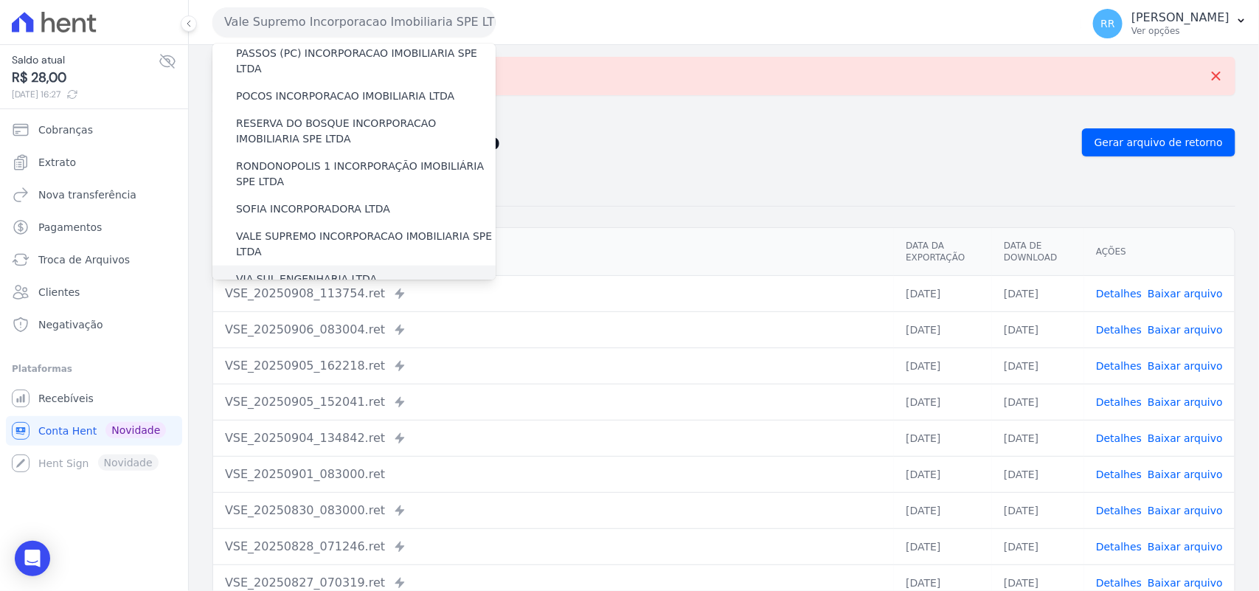
click at [285, 271] on label "VIA SUL ENGENHARIA LTDA" at bounding box center [306, 278] width 141 height 15
click at [0, 0] on input "VIA SUL ENGENHARIA LTDA" at bounding box center [0, 0] width 0 height 0
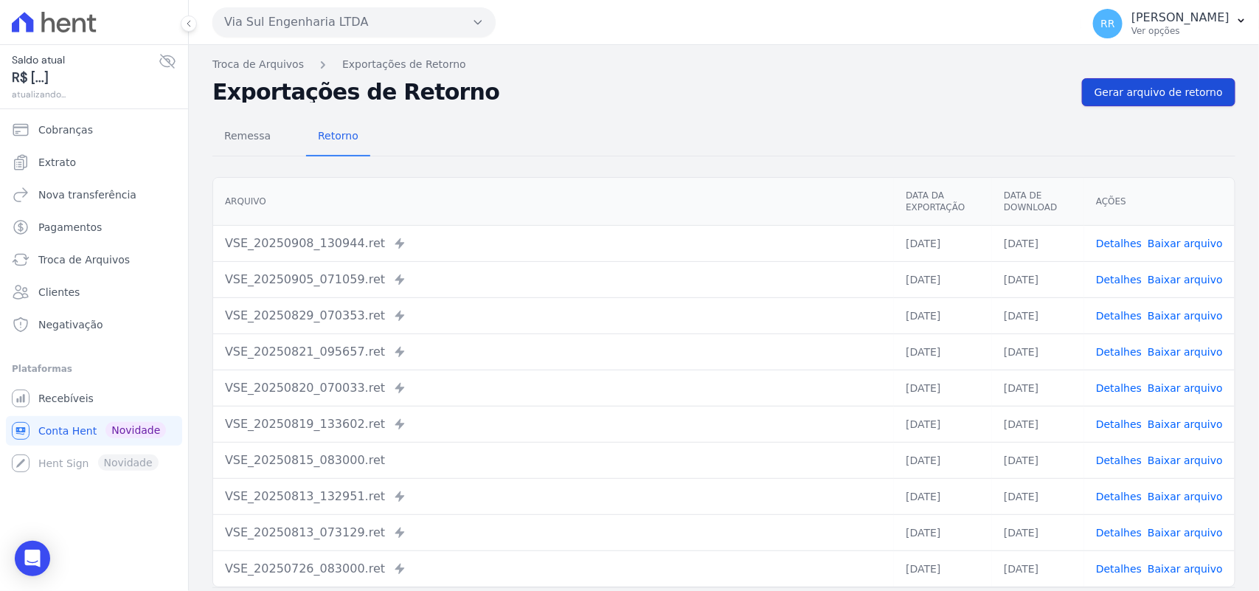
click at [1190, 94] on span "Gerar arquivo de retorno" at bounding box center [1159, 92] width 128 height 15
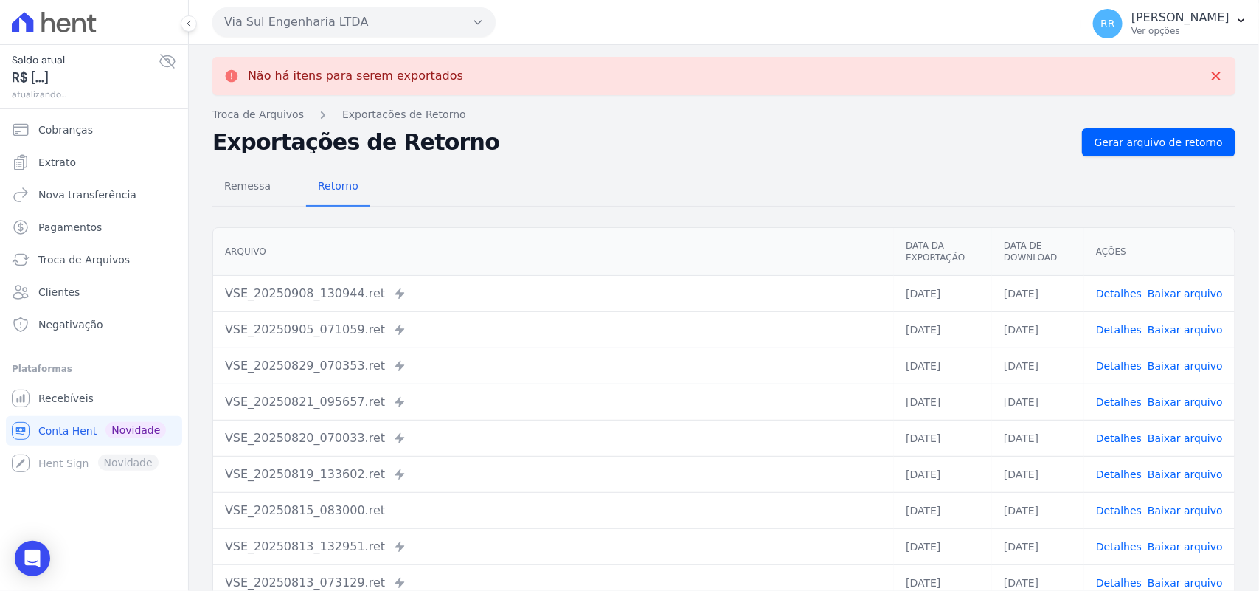
click at [359, 19] on button "Via Sul Engenharia LTDA" at bounding box center [353, 22] width 283 height 30
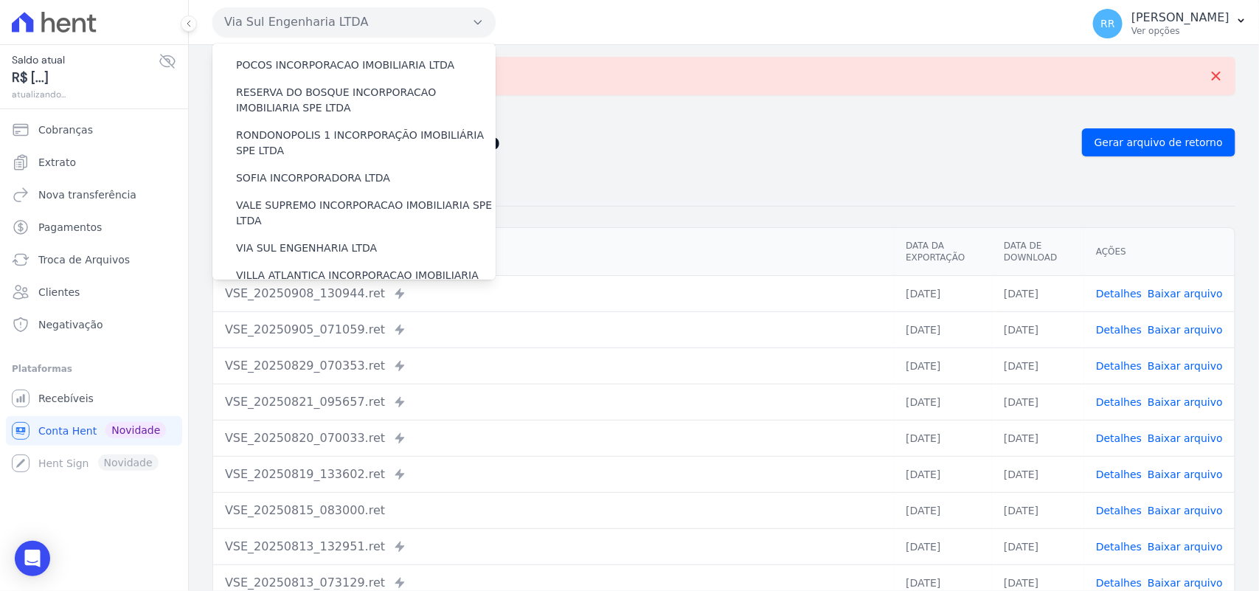
scroll to position [673, 0]
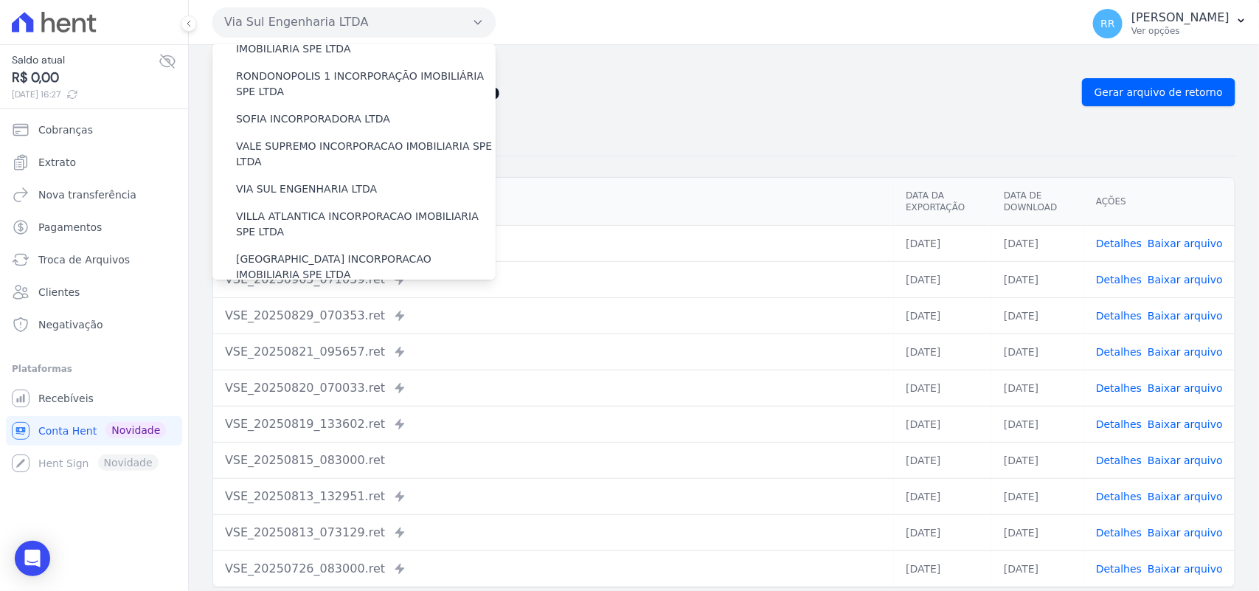
drag, startPoint x: 336, startPoint y: 140, endPoint x: 579, endPoint y: 102, distance: 246.4
click at [579, 102] on div "Via Sul Engenharia LTDA Via Sul Engenharia AGUAS DE [GEOGRAPHIC_DATA] INCORPORA…" at bounding box center [724, 295] width 1070 height 591
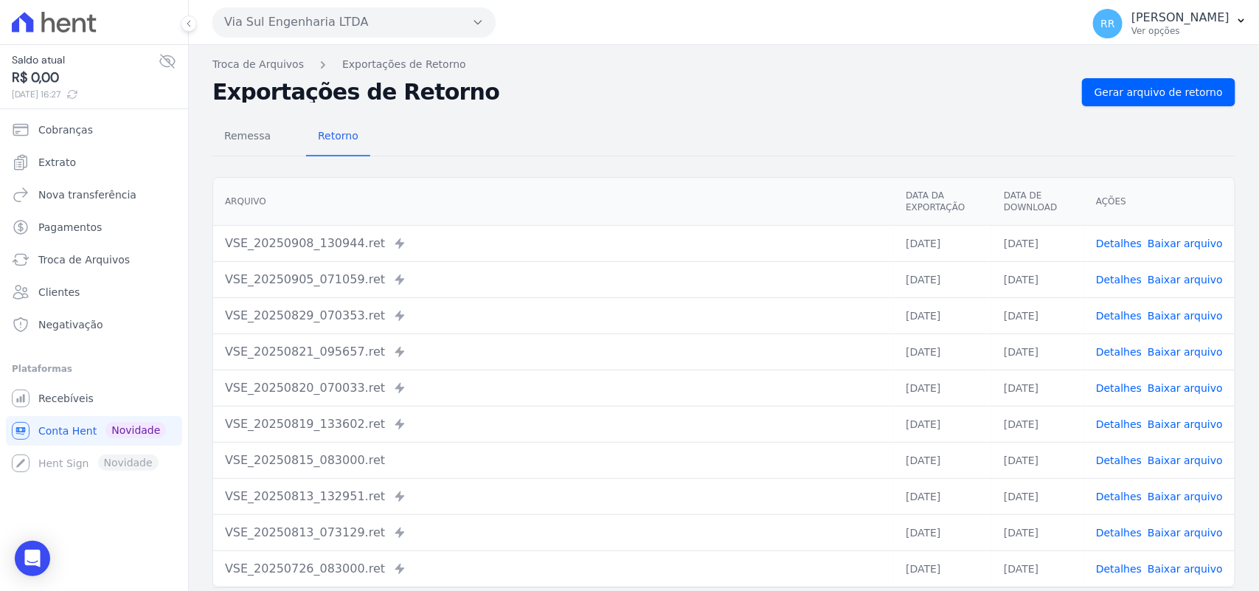
click at [579, 102] on h2 "Exportações de Retorno" at bounding box center [641, 92] width 858 height 21
click at [348, 28] on button "Via Sul Engenharia LTDA" at bounding box center [353, 22] width 283 height 30
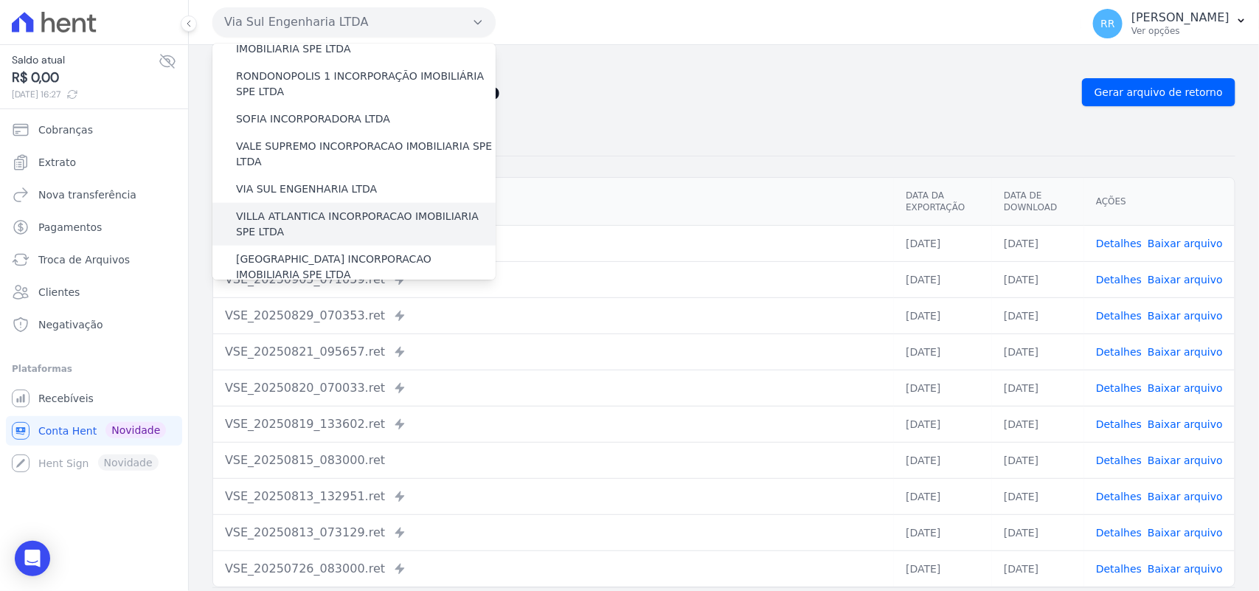
click at [321, 209] on label "VILLA ATLANTICA INCORPORACAO IMOBILIARIA SPE LTDA" at bounding box center [366, 224] width 260 height 31
click at [0, 0] on input "VILLA ATLANTICA INCORPORACAO IMOBILIARIA SPE LTDA" at bounding box center [0, 0] width 0 height 0
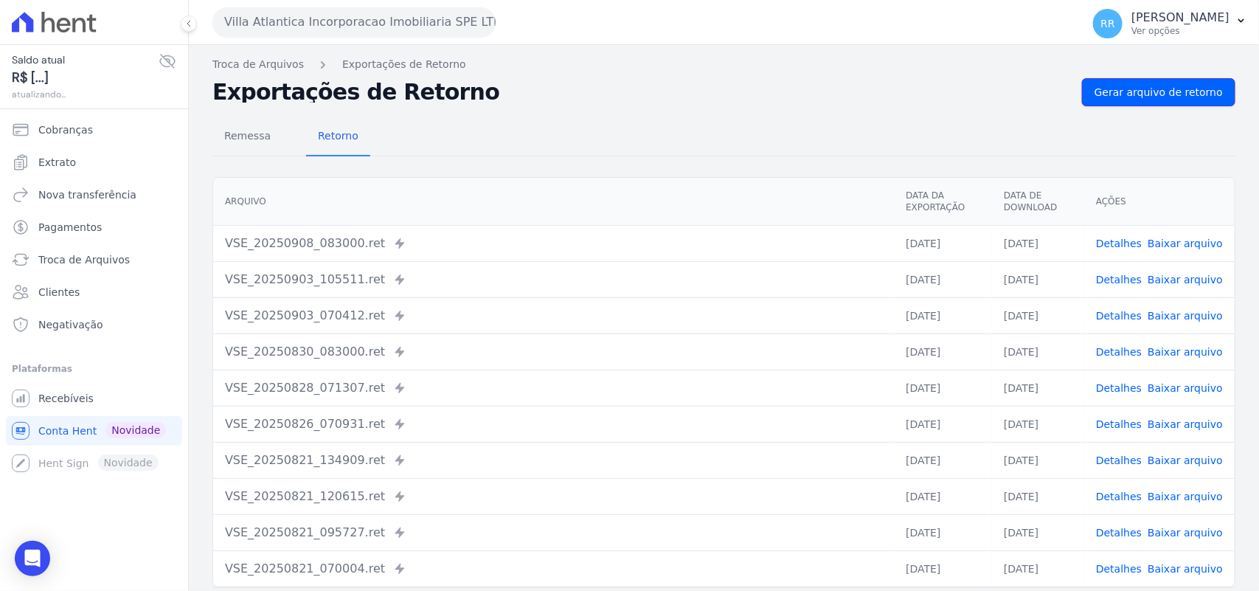
click at [1156, 90] on span "Gerar arquivo de retorno" at bounding box center [1159, 92] width 128 height 15
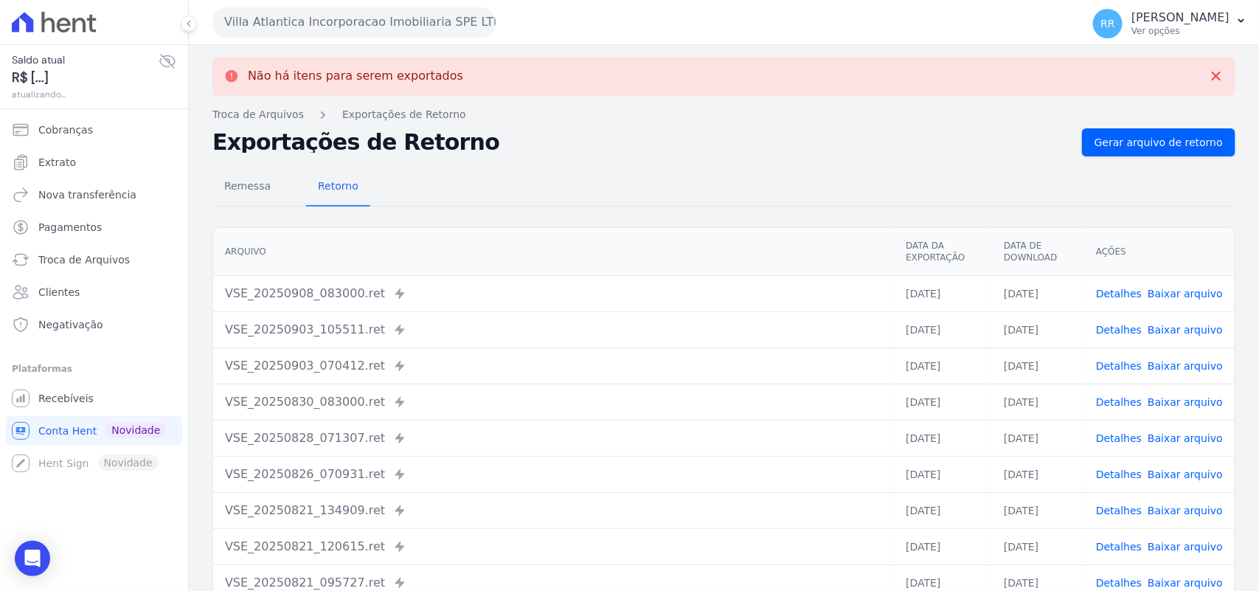
click at [300, 18] on button "Villa Atlantica Incorporacao Imobiliaria SPE LTDA" at bounding box center [353, 22] width 283 height 30
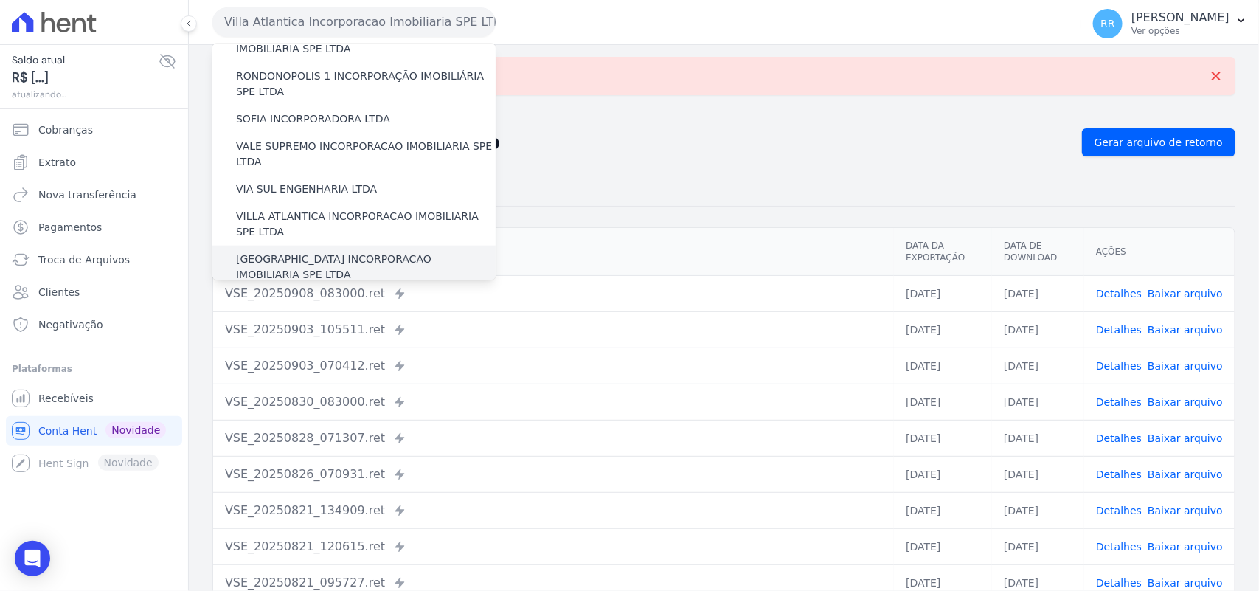
click at [293, 251] on label "[GEOGRAPHIC_DATA] INCORPORACAO IMOBILIARIA SPE LTDA" at bounding box center [366, 266] width 260 height 31
click at [0, 0] on input "[GEOGRAPHIC_DATA] INCORPORACAO IMOBILIARIA SPE LTDA" at bounding box center [0, 0] width 0 height 0
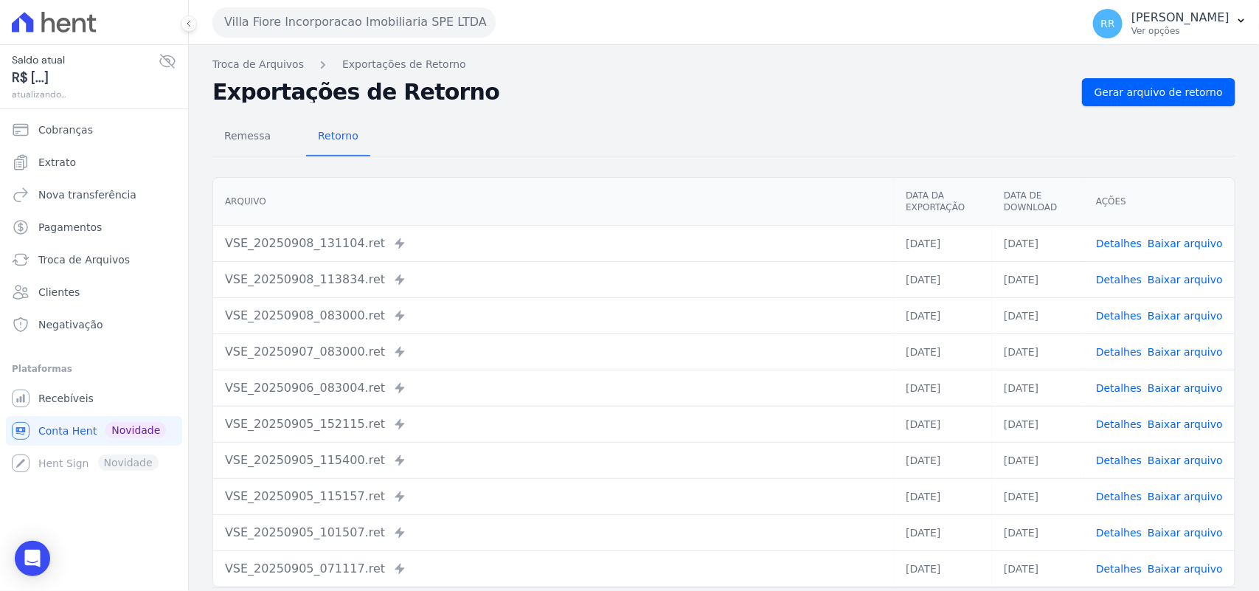
click at [1133, 107] on div "Remessa Retorno [GEOGRAPHIC_DATA] Data da Exportação Data de Download Ações VSE…" at bounding box center [723, 372] width 1023 height 533
click at [1138, 94] on span "Gerar arquivo de retorno" at bounding box center [1159, 92] width 128 height 15
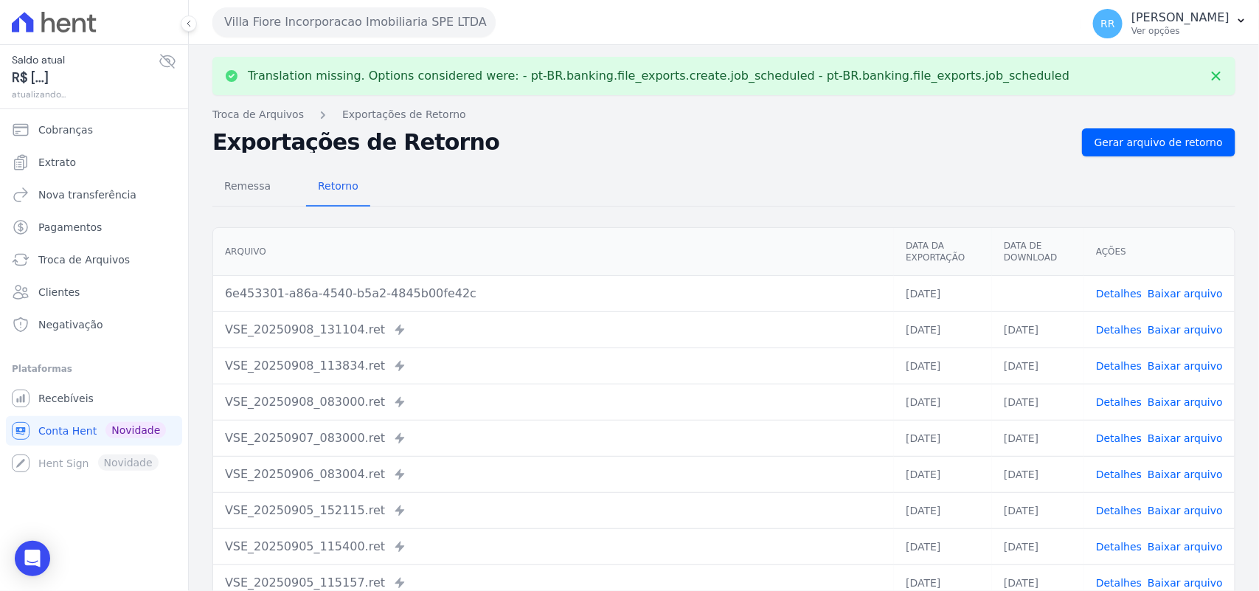
click at [1193, 296] on link "Baixar arquivo" at bounding box center [1185, 294] width 75 height 12
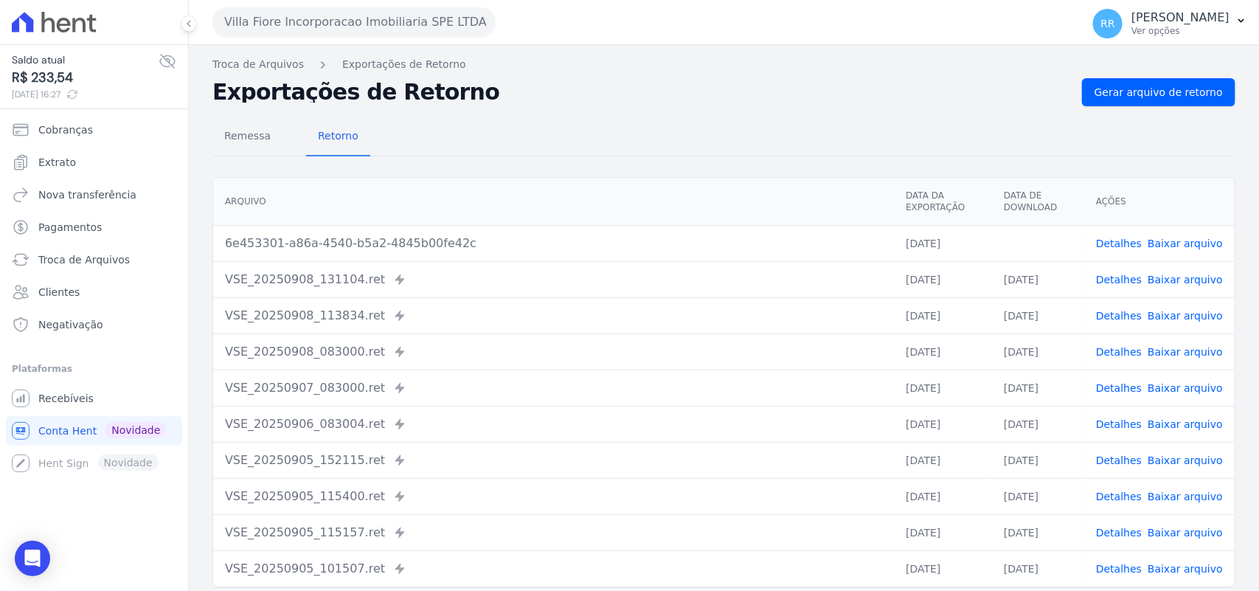
click at [462, 136] on div "Remessa Retorno" at bounding box center [723, 137] width 1023 height 38
click at [378, 10] on button "Villa Fiore Incorporacao Imobiliaria SPE LTDA" at bounding box center [353, 22] width 283 height 30
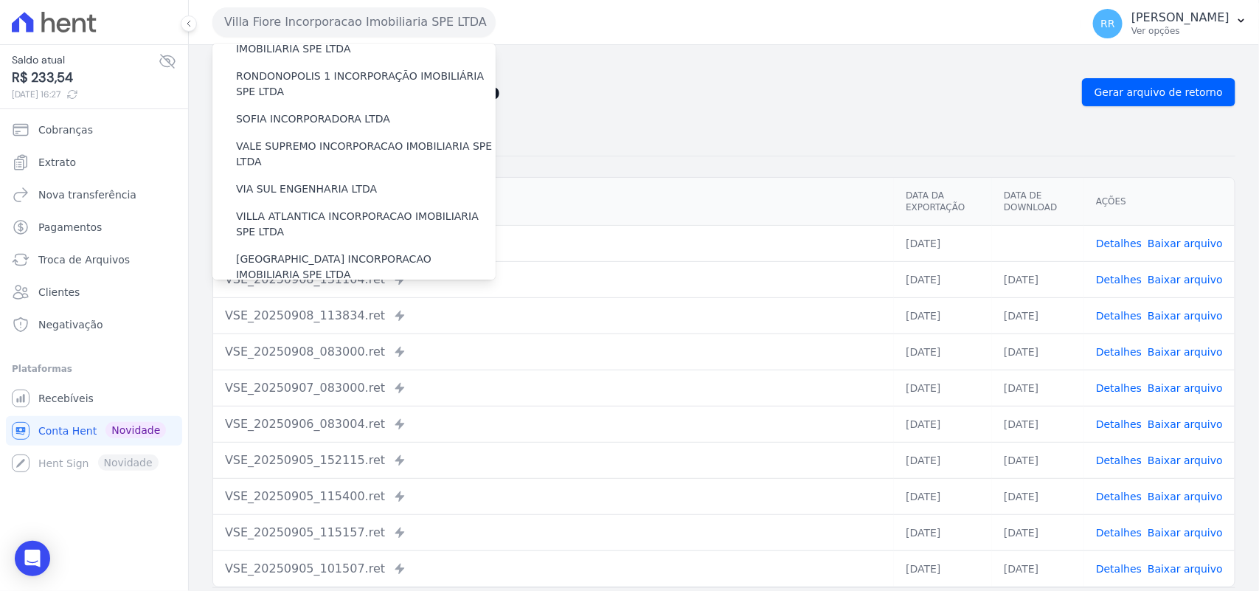
click at [306, 294] on label "VILLA TROPICAL INCORPORAÇÃO IMOBILIÁRIA SPE LTDA" at bounding box center [366, 309] width 260 height 31
click at [0, 0] on input "VILLA TROPICAL INCORPORAÇÃO IMOBILIÁRIA SPE LTDA" at bounding box center [0, 0] width 0 height 0
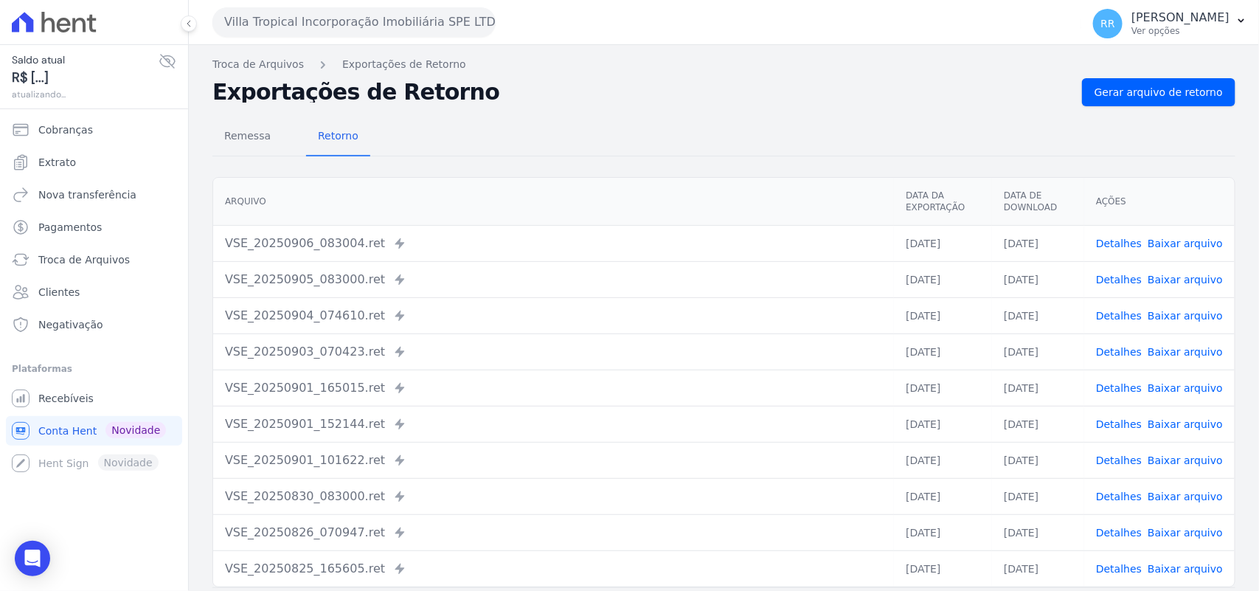
click at [1138, 106] on div "Remessa Retorno [GEOGRAPHIC_DATA] Data da Exportação Data de Download Ações VSE…" at bounding box center [723, 372] width 1023 height 533
click at [1156, 85] on span "Gerar arquivo de retorno" at bounding box center [1159, 92] width 128 height 15
click at [746, 419] on div "VSE_20250901_152144.ret Enviado para Nexxera em: [DATE] 15:21" at bounding box center [553, 424] width 657 height 18
